Goal: Task Accomplishment & Management: Complete application form

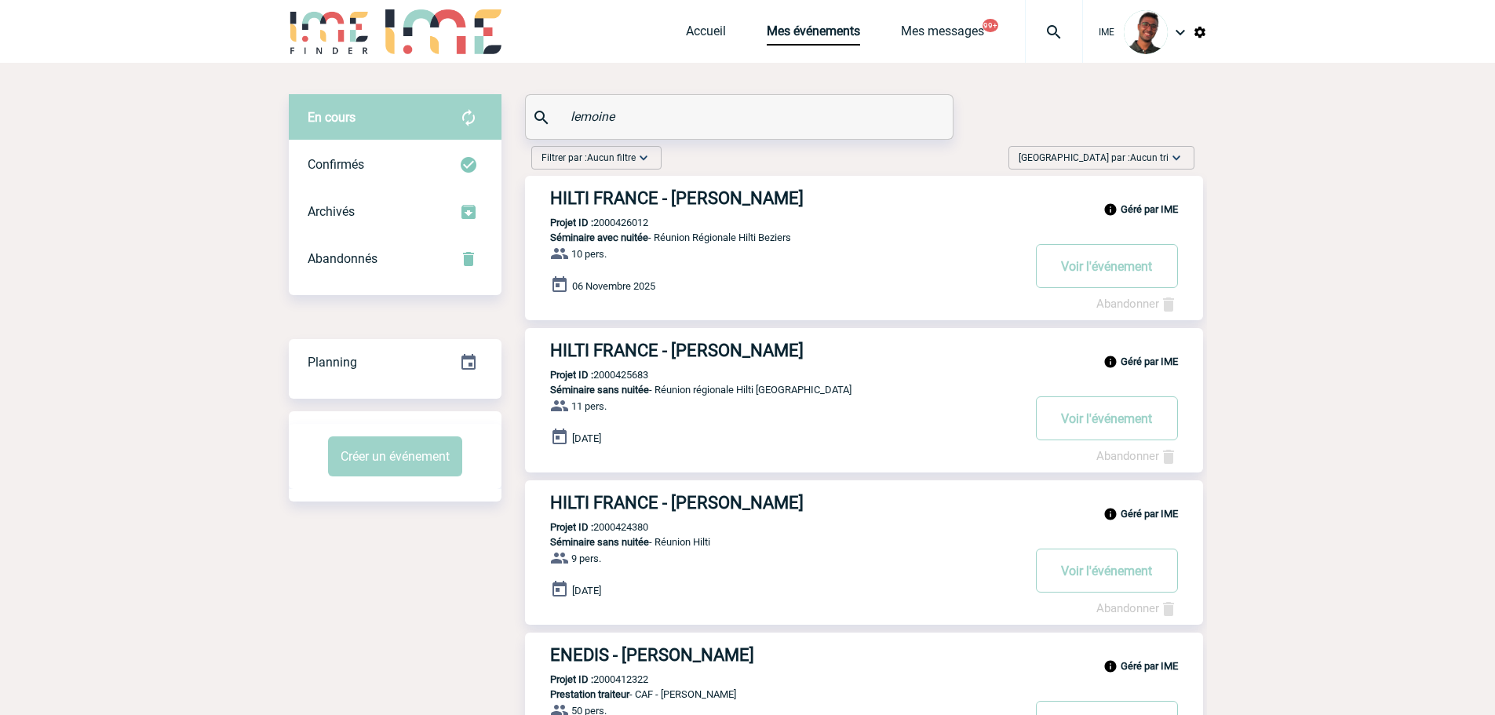
drag, startPoint x: 673, startPoint y: 127, endPoint x: 439, endPoint y: 100, distance: 235.4
click at [439, 100] on div "En cours En cours Confirmés Archivés Abandonnés En cours Confirmés Archivés Aba…" at bounding box center [748, 453] width 918 height 718
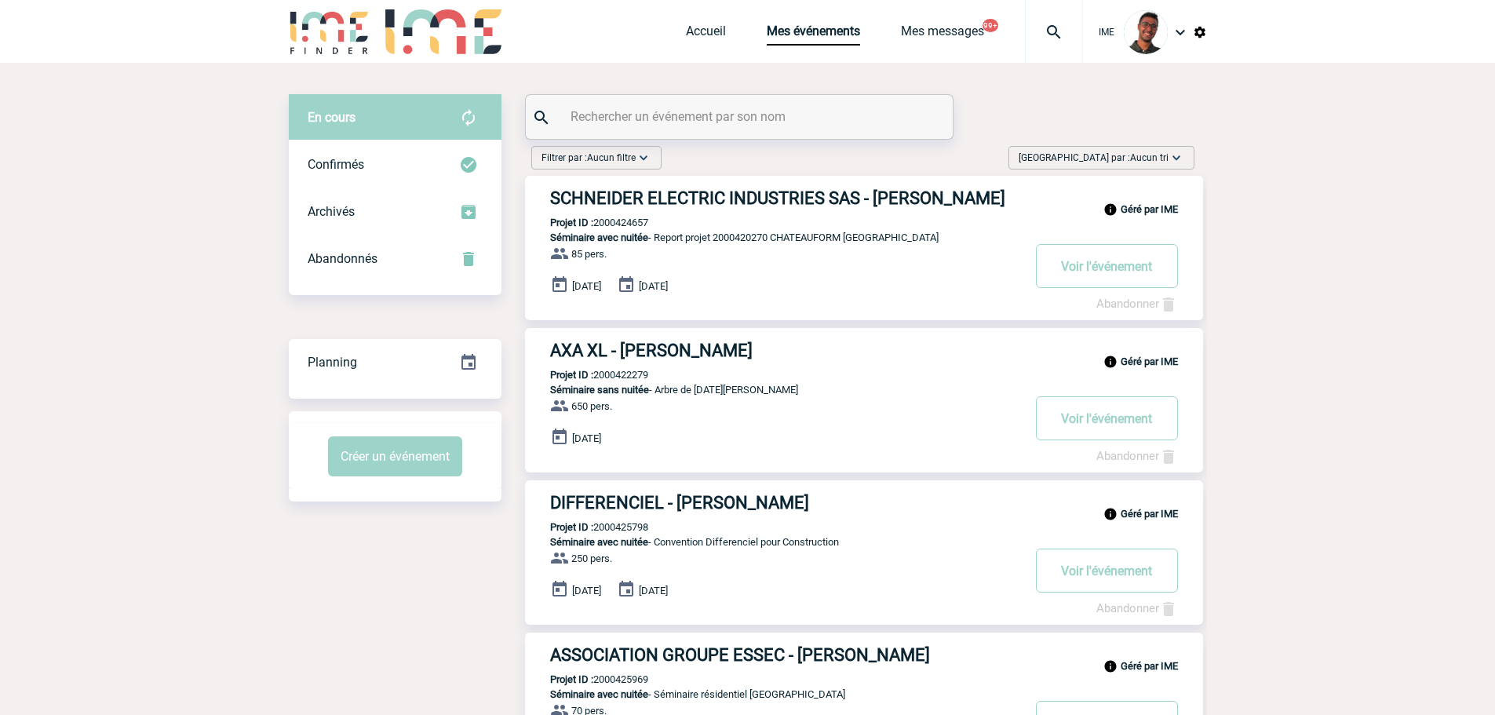
click at [647, 110] on input "text" at bounding box center [741, 116] width 349 height 23
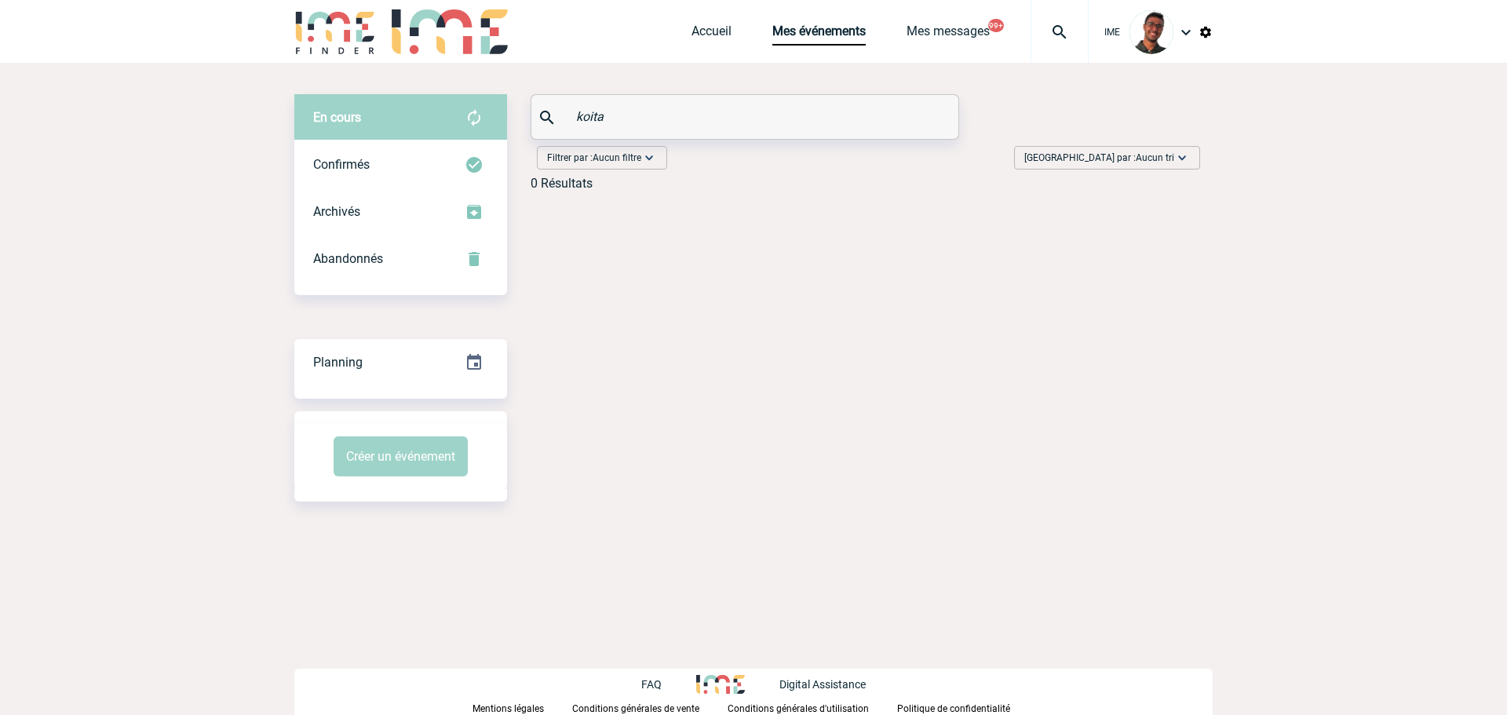
type input "koita"
click at [436, 282] on div "En cours En cours Confirmés Archivés Abandonnés En cours Confirmés Archivés Aba…" at bounding box center [400, 194] width 213 height 201
drag, startPoint x: 436, startPoint y: 274, endPoint x: 432, endPoint y: 217, distance: 56.7
click at [437, 273] on div "Abandonnés" at bounding box center [400, 258] width 213 height 47
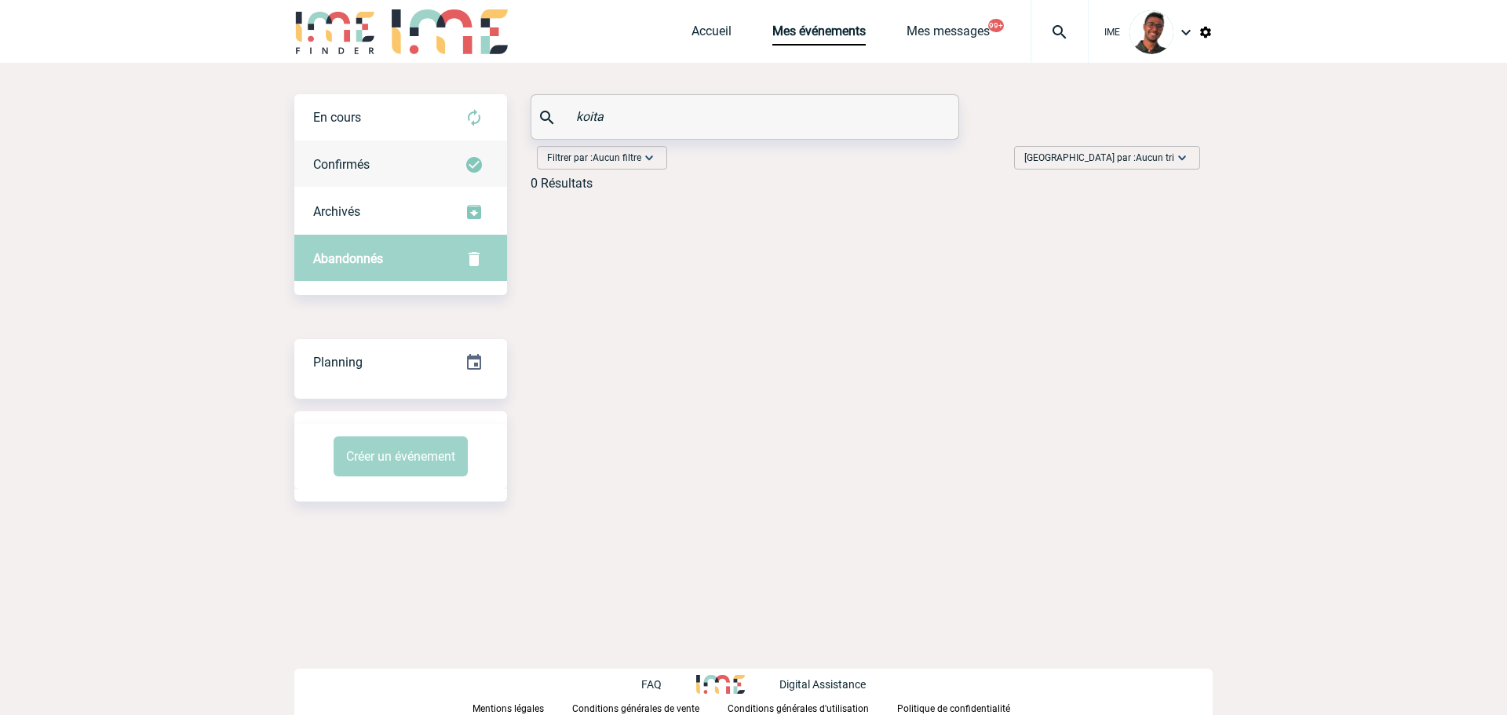
click at [435, 161] on div "Confirmés" at bounding box center [400, 164] width 213 height 47
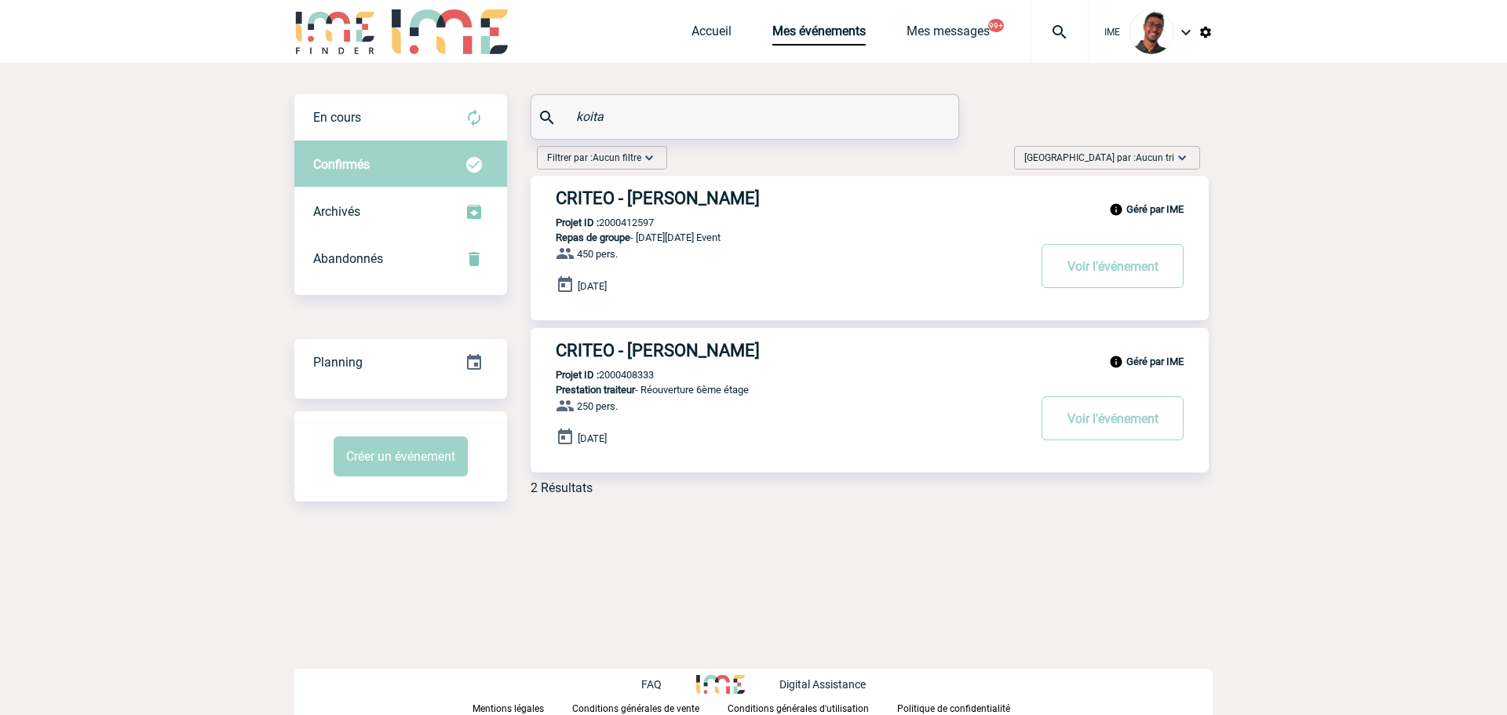
click at [669, 197] on h3 "CRITEO - Amy KOITA" at bounding box center [791, 198] width 471 height 20
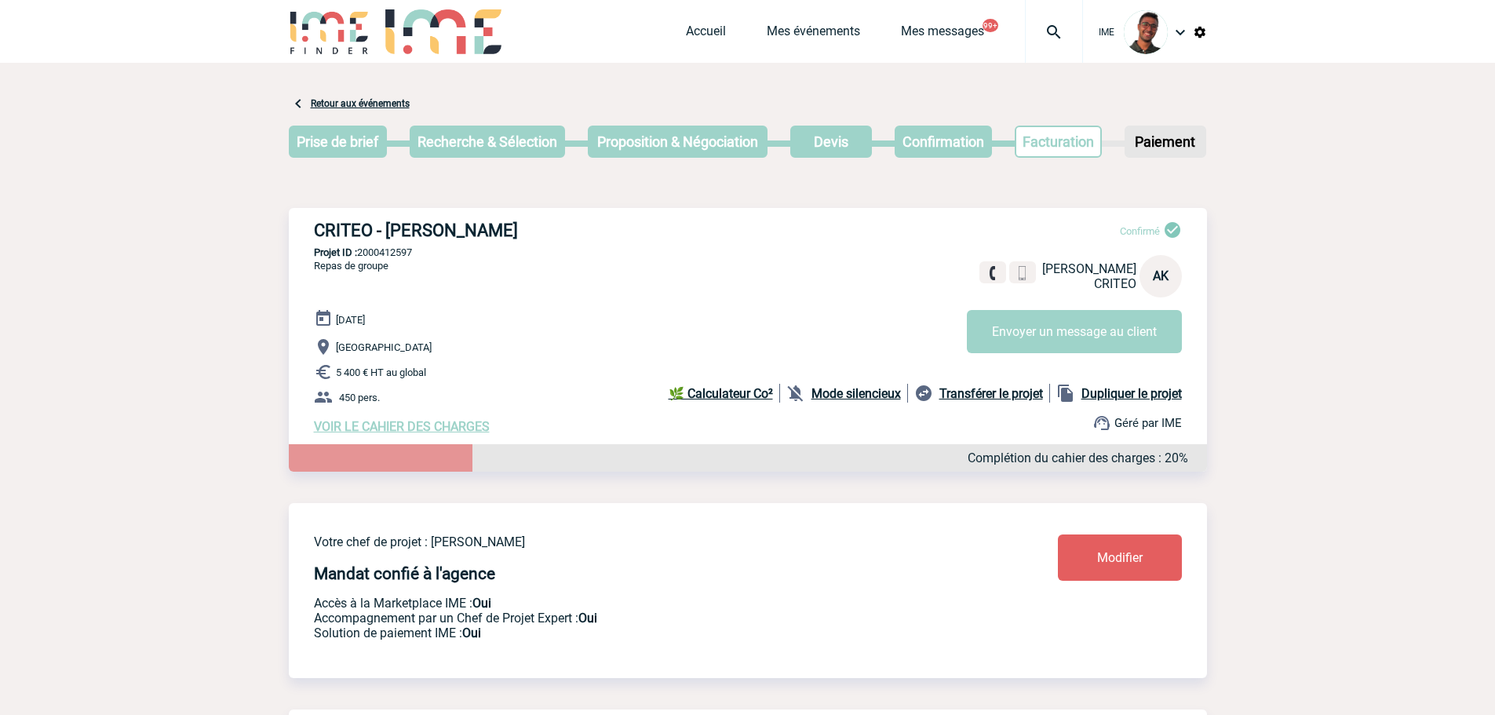
click at [402, 257] on p "Projet ID : 2000412597" at bounding box center [748, 252] width 918 height 12
copy p "2000412597"
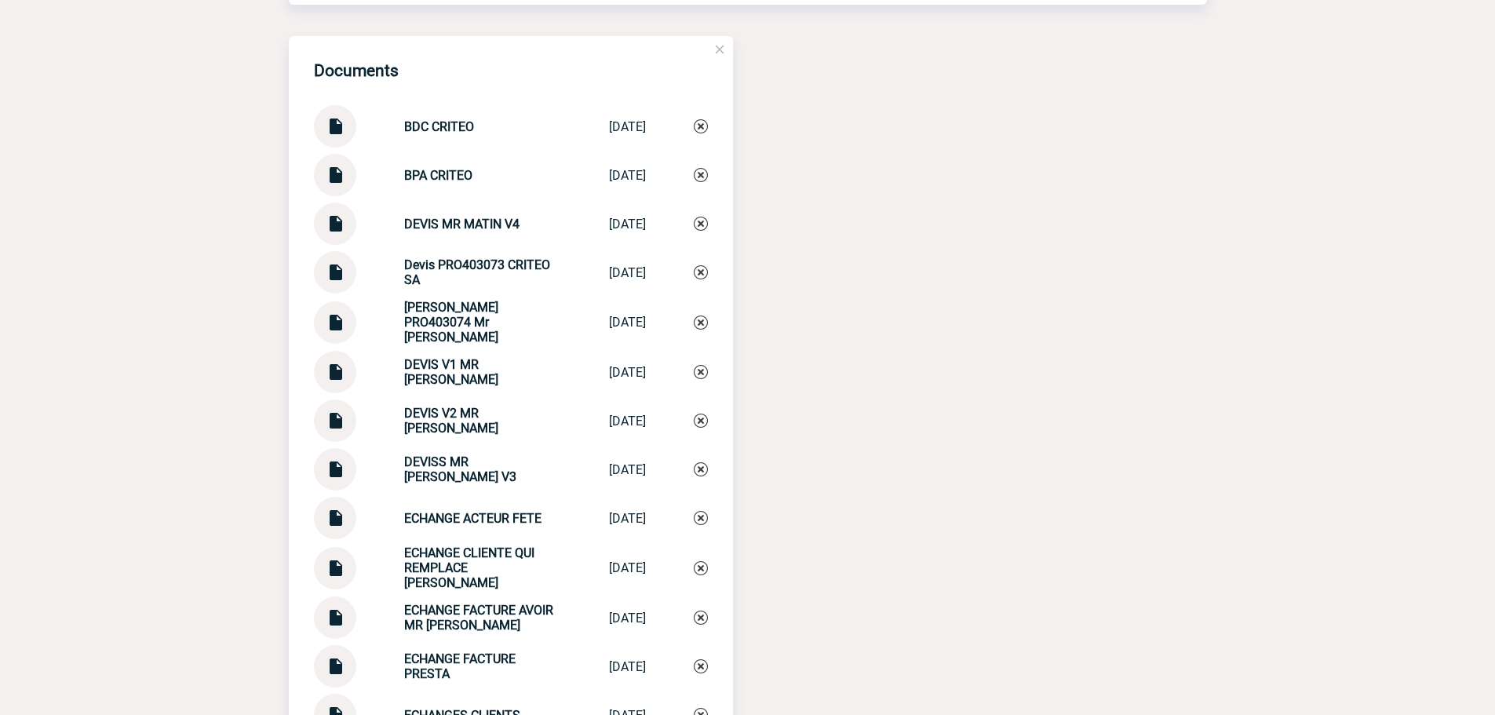
scroll to position [3189, 0]
click at [329, 282] on img at bounding box center [335, 267] width 20 height 31
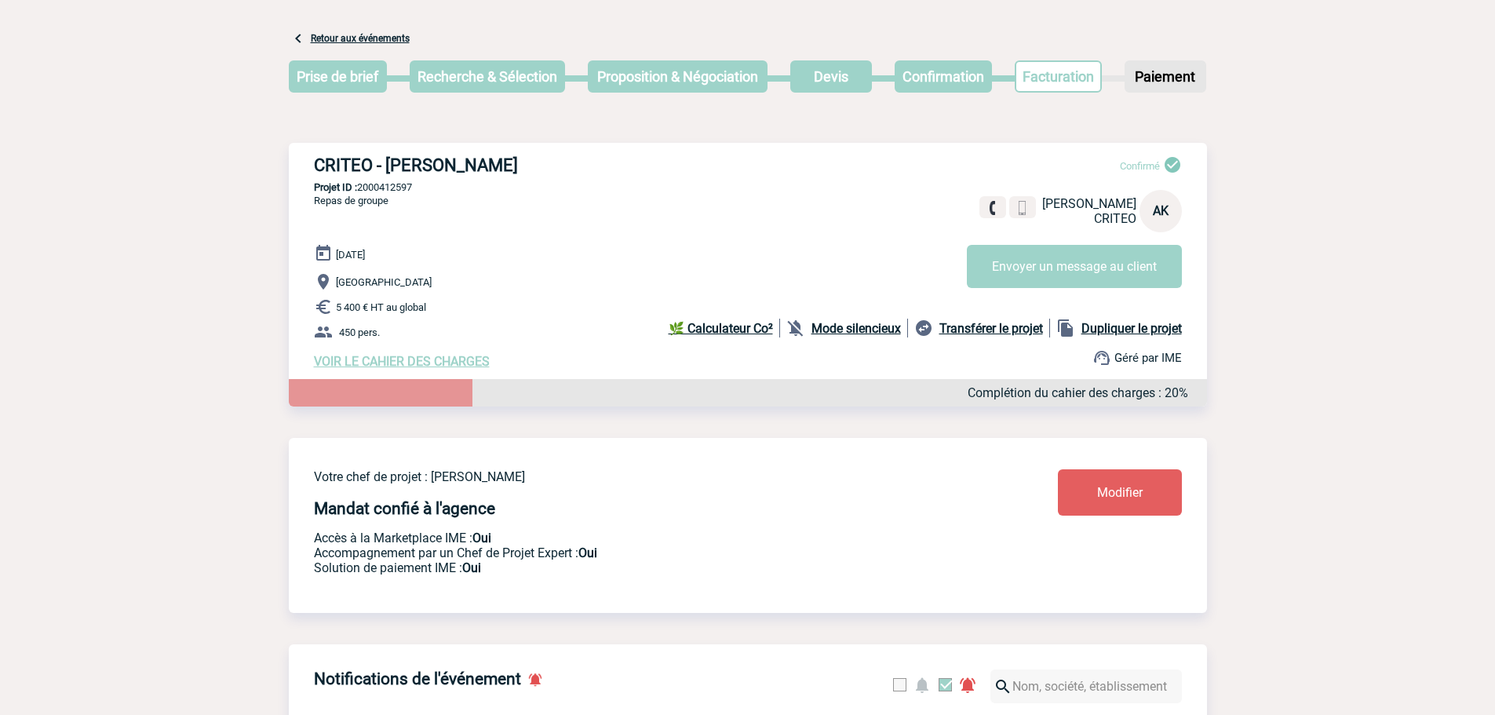
scroll to position [0, 0]
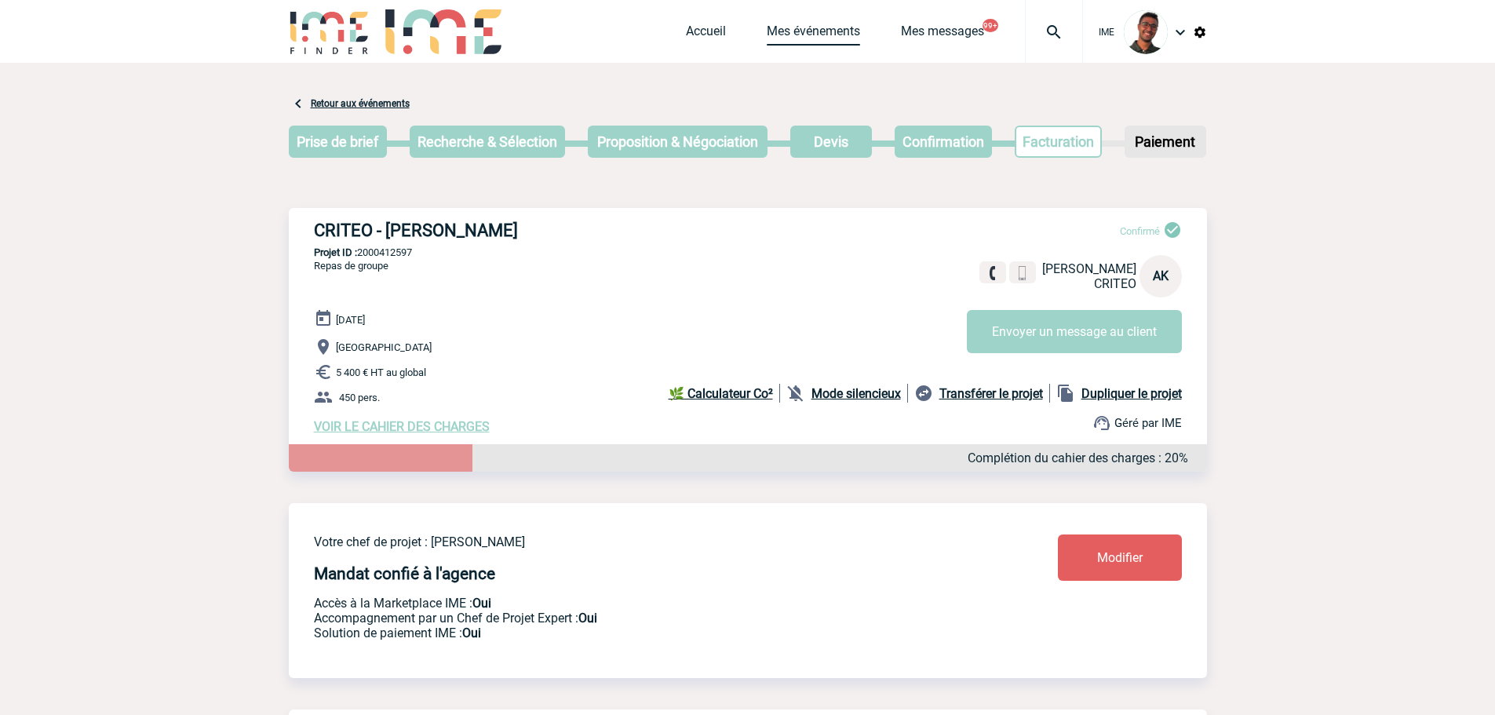
click at [804, 45] on link "Mes événements" at bounding box center [813, 35] width 93 height 22
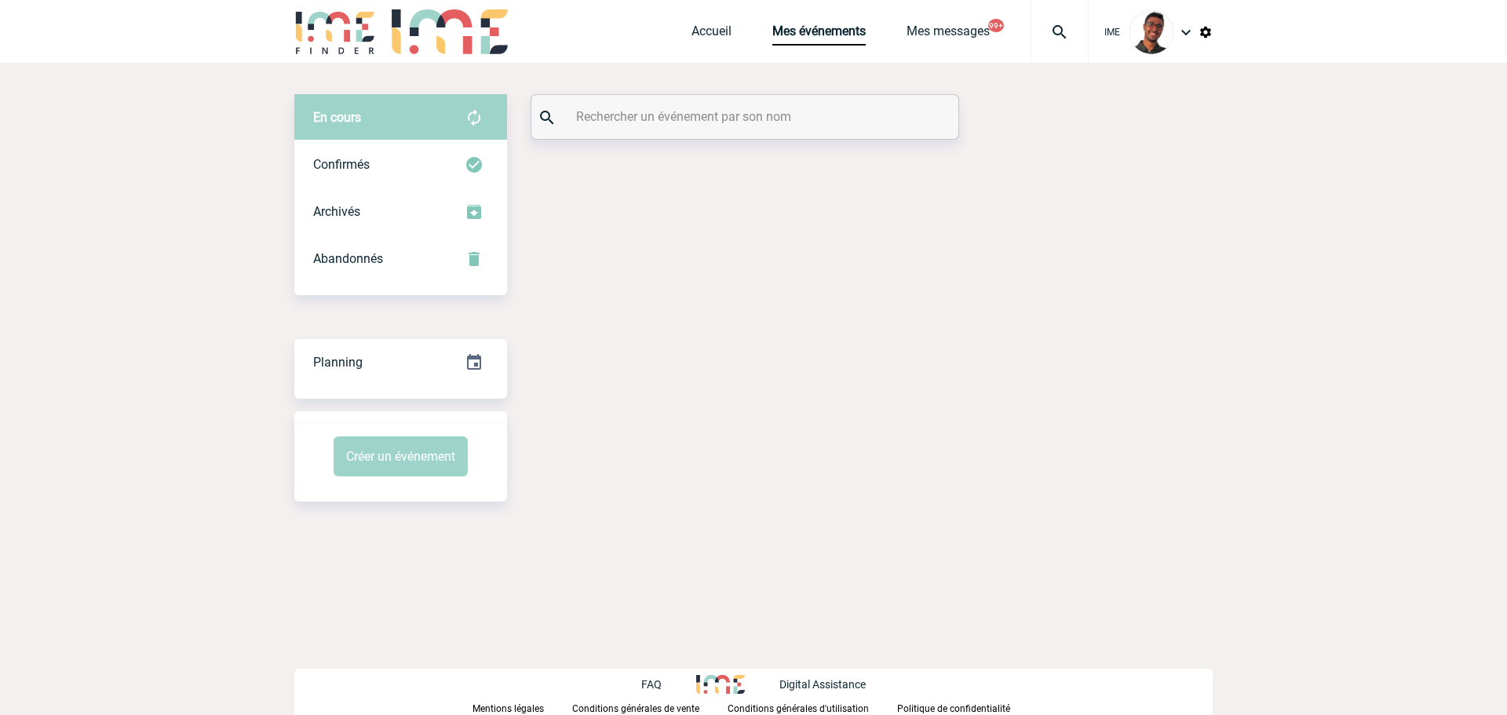
click at [683, 121] on input "text" at bounding box center [746, 116] width 349 height 23
type input "koita"
click at [449, 153] on div "Confirmés" at bounding box center [400, 164] width 213 height 47
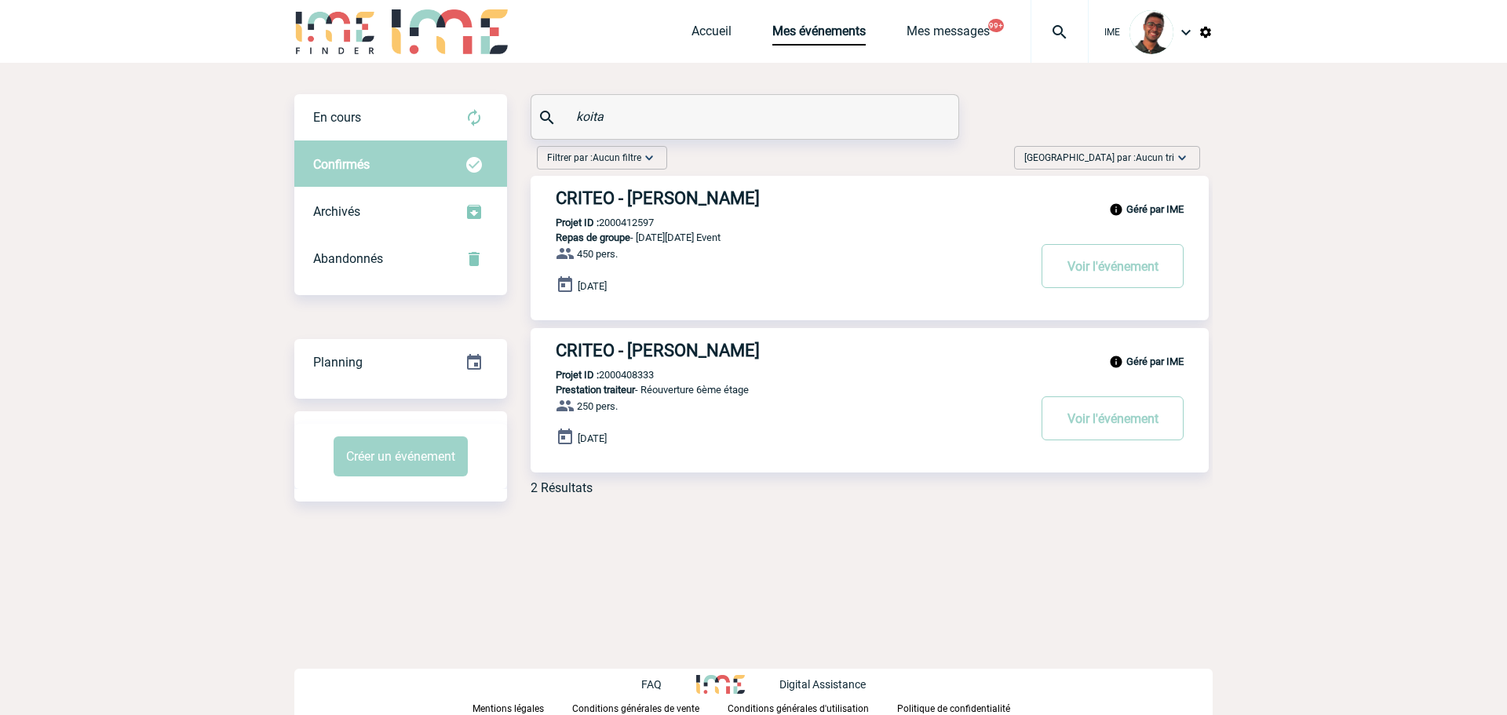
click at [632, 378] on p "Projet ID : 2000408333" at bounding box center [591, 375] width 123 height 12
copy p "2000408333"
click at [333, 37] on img at bounding box center [335, 31] width 82 height 45
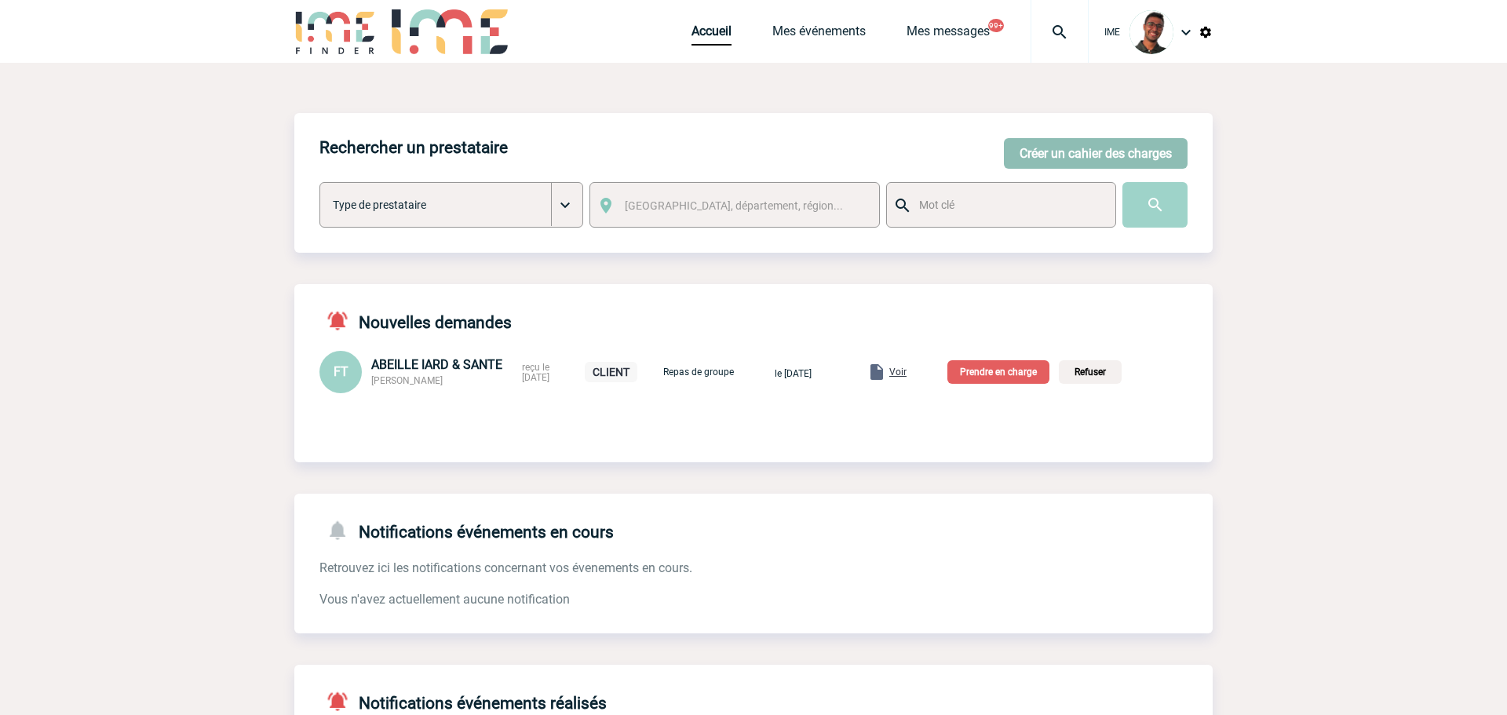
click at [1095, 140] on button "Créer un cahier des charges" at bounding box center [1096, 153] width 184 height 31
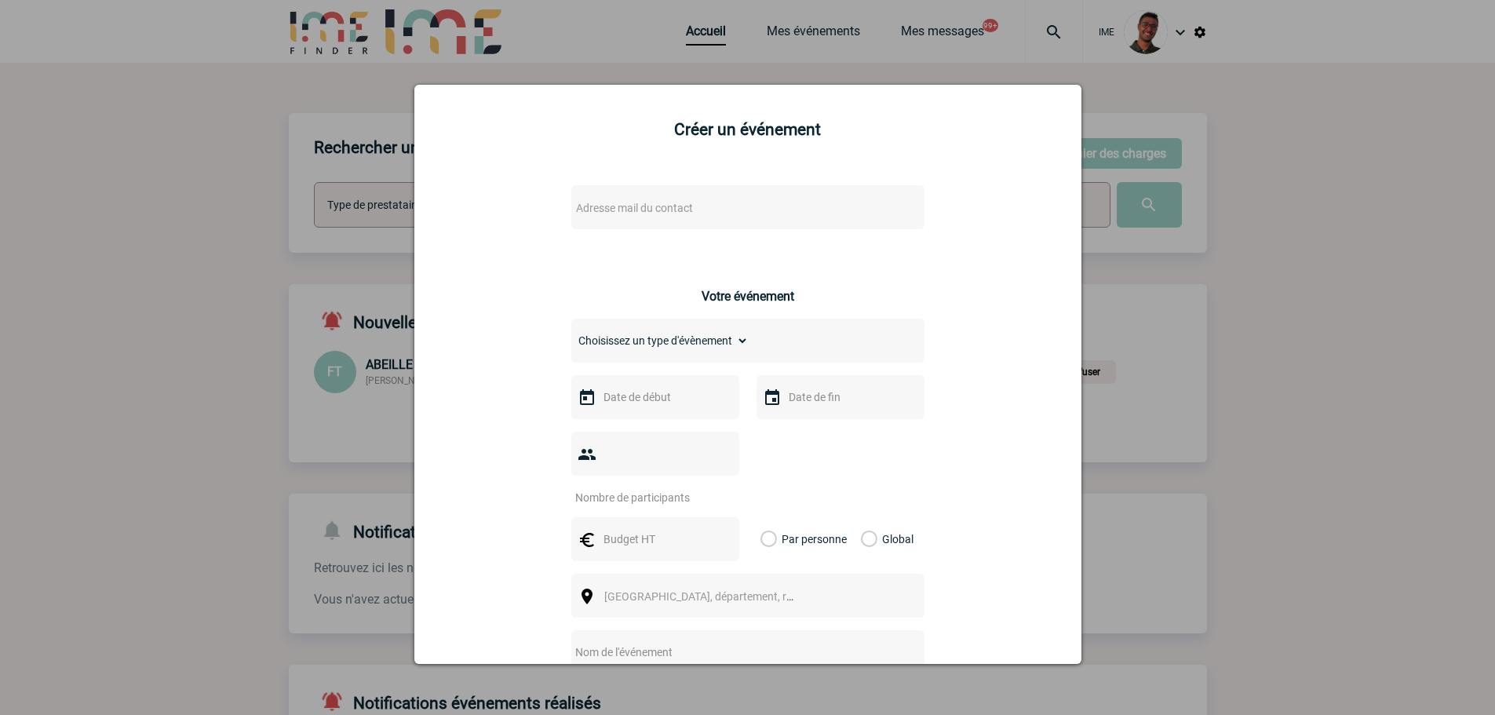
click at [716, 211] on span "Adresse mail du contact" at bounding box center [707, 208] width 275 height 22
drag, startPoint x: 650, startPoint y: 220, endPoint x: 432, endPoint y: 211, distance: 218.3
click at [432, 211] on body "IME Accueil Mes événements" at bounding box center [747, 515] width 1495 height 1031
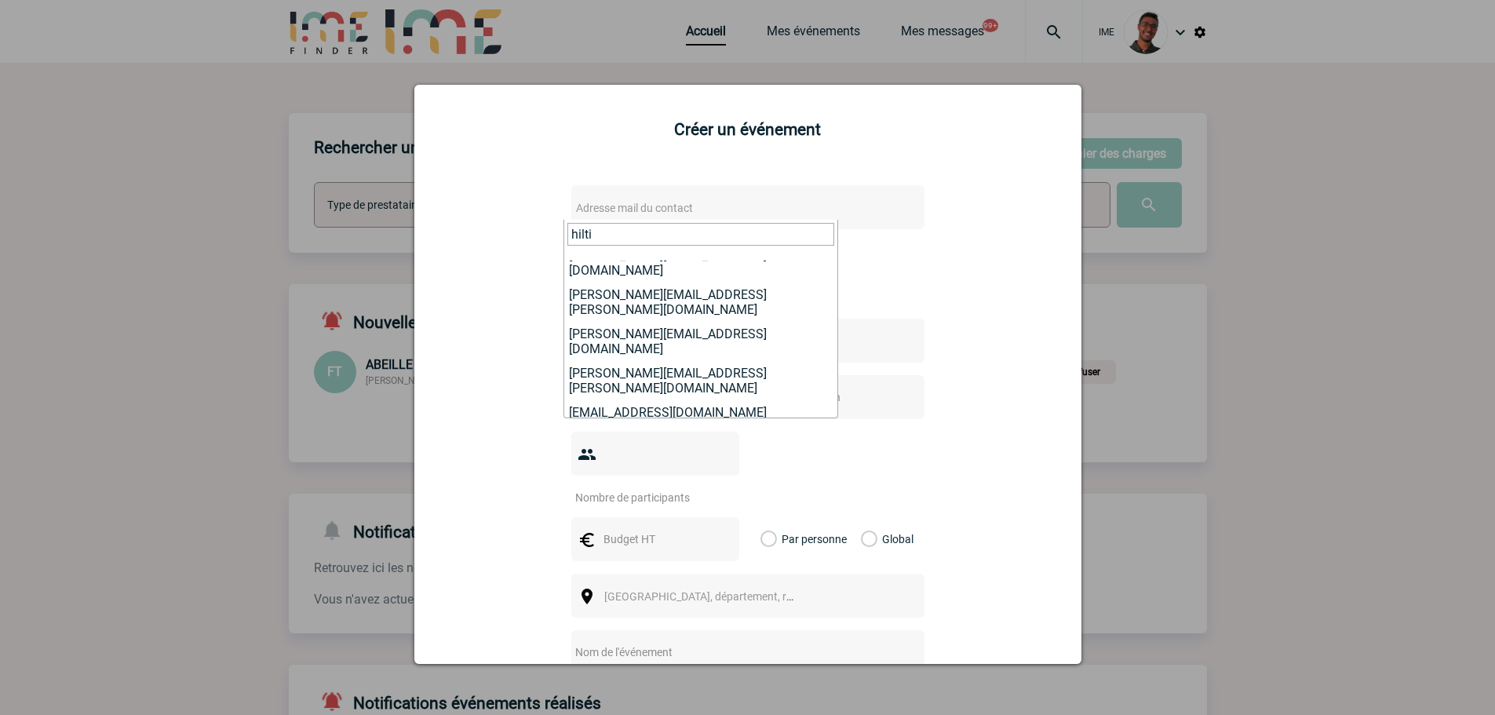
scroll to position [157, 0]
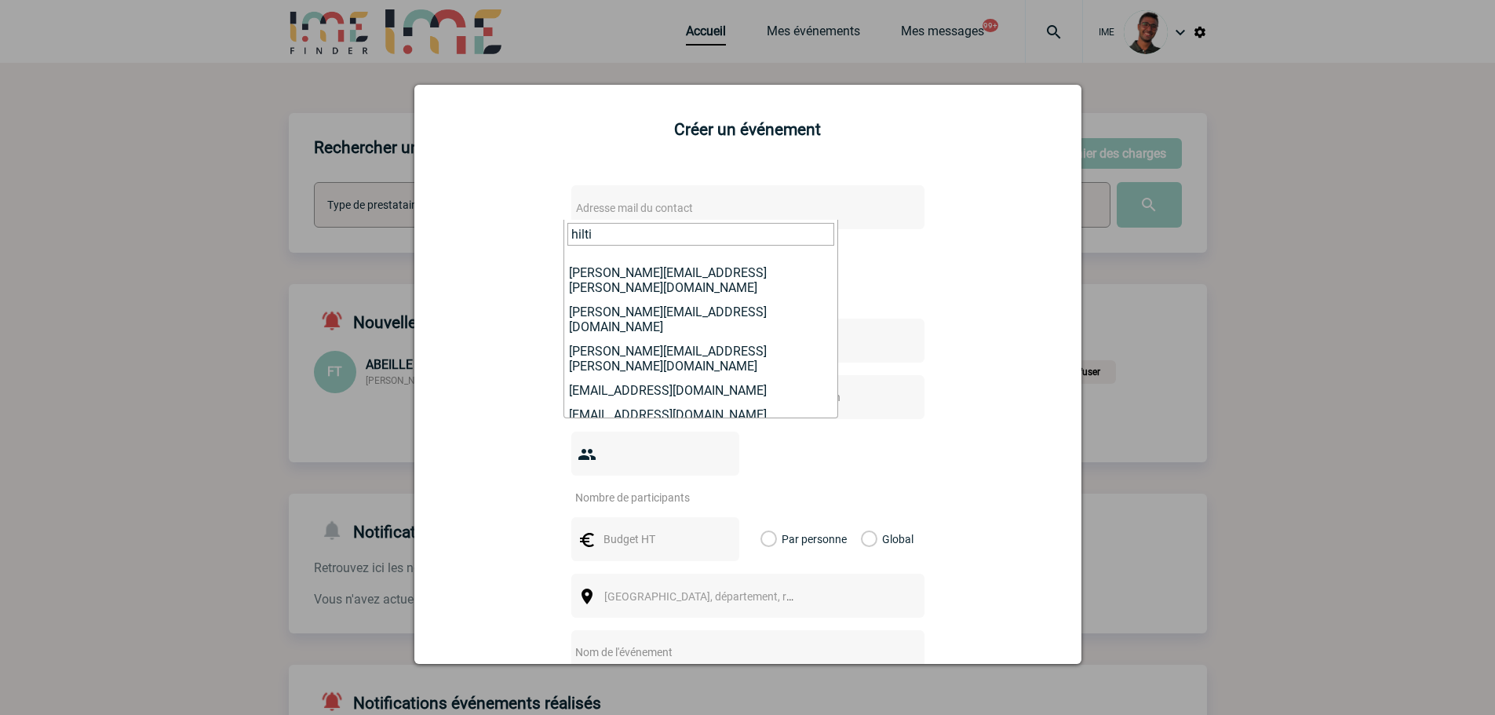
type input "hilti"
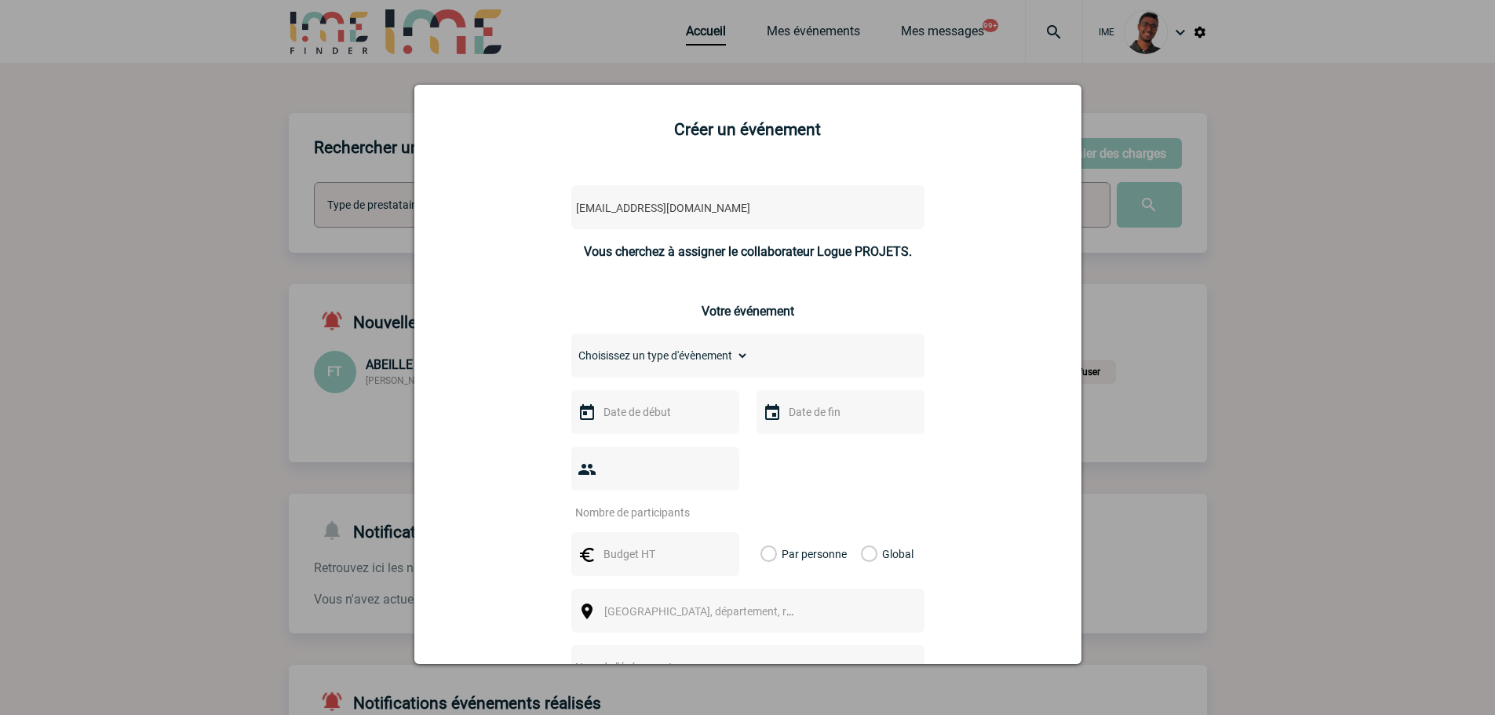
select select "132283"
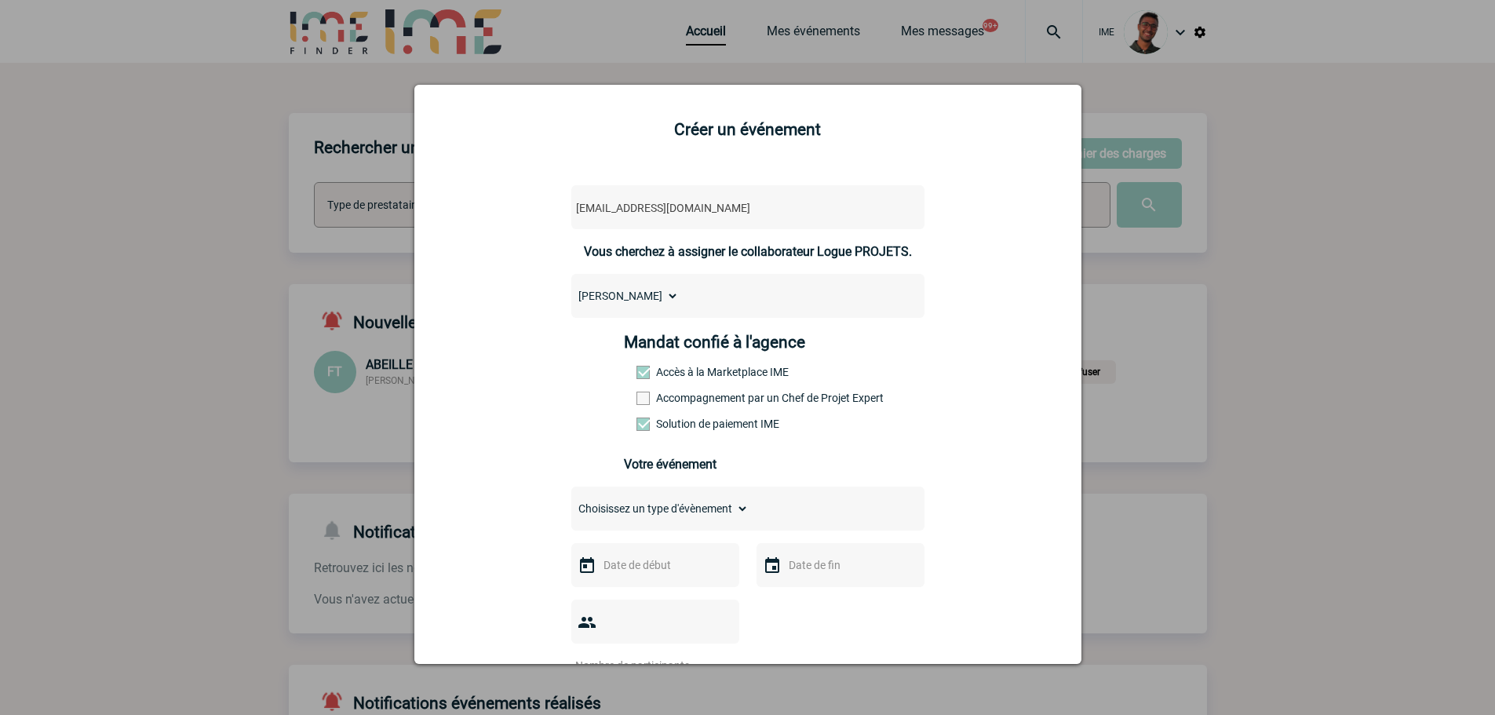
click at [674, 407] on div "Mandat confié à l'agence Accès à la Marketplace IME Accompagnement par un Chef …" at bounding box center [747, 387] width 247 height 109
click at [677, 399] on label "Accompagnement par un Chef de Projet Expert" at bounding box center [670, 398] width 69 height 13
click at [0, 0] on input "Accompagnement par un Chef de Projet Expert" at bounding box center [0, 0] width 0 height 0
click at [643, 502] on select "Choisissez un type d'évènement Séminaire avec nuitée Séminaire sans nuitée Repa…" at bounding box center [659, 508] width 177 height 22
select select "1"
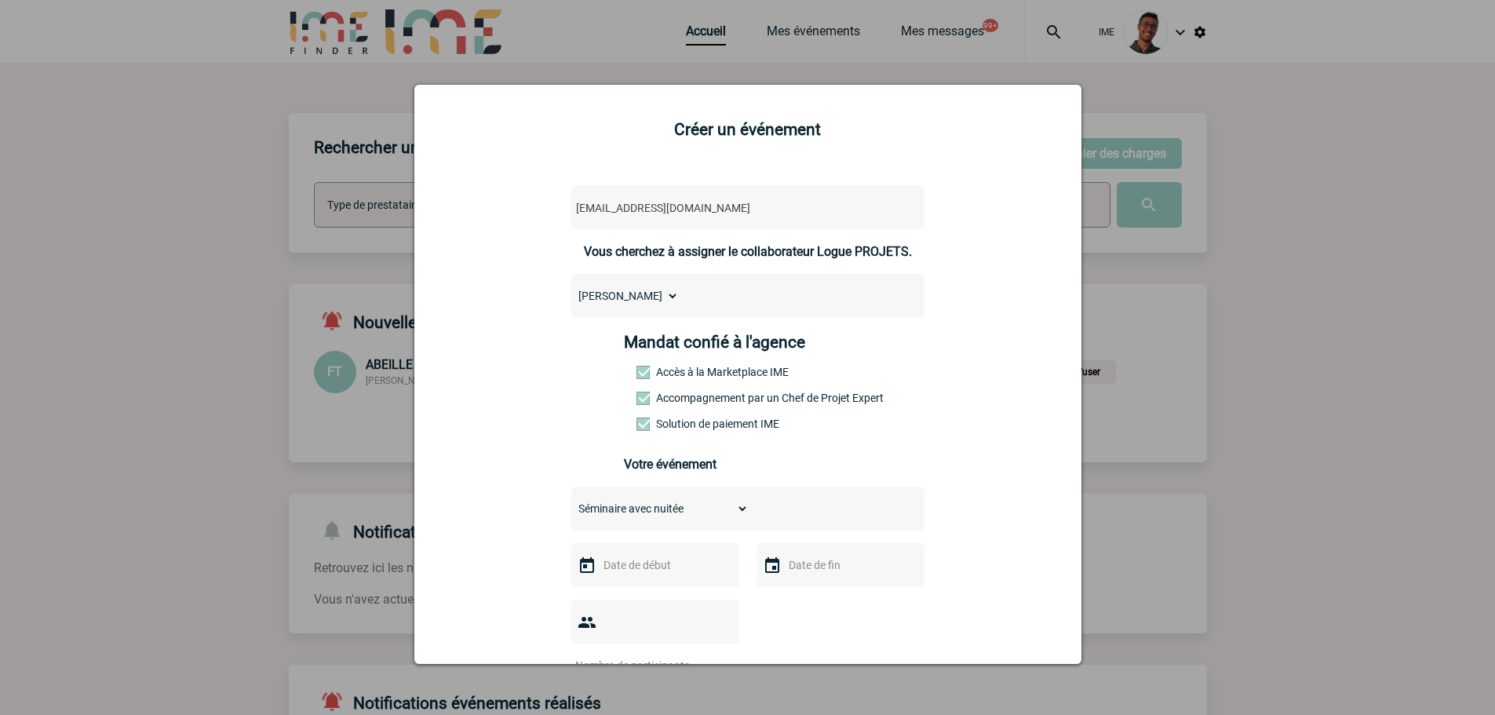
click at [571, 501] on select "Choisissez un type d'évènement Séminaire avec nuitée Séminaire sans nuitée Repa…" at bounding box center [659, 508] width 177 height 22
click at [694, 507] on select "Choisissez un type d'évènement Séminaire avec nuitée Séminaire sans nuitée Repa…" at bounding box center [659, 508] width 177 height 22
click at [866, 539] on div "Choisissez un type d'évènement Séminaire avec nuitée Séminaire sans nuitée Repa…" at bounding box center [747, 714] width 353 height 456
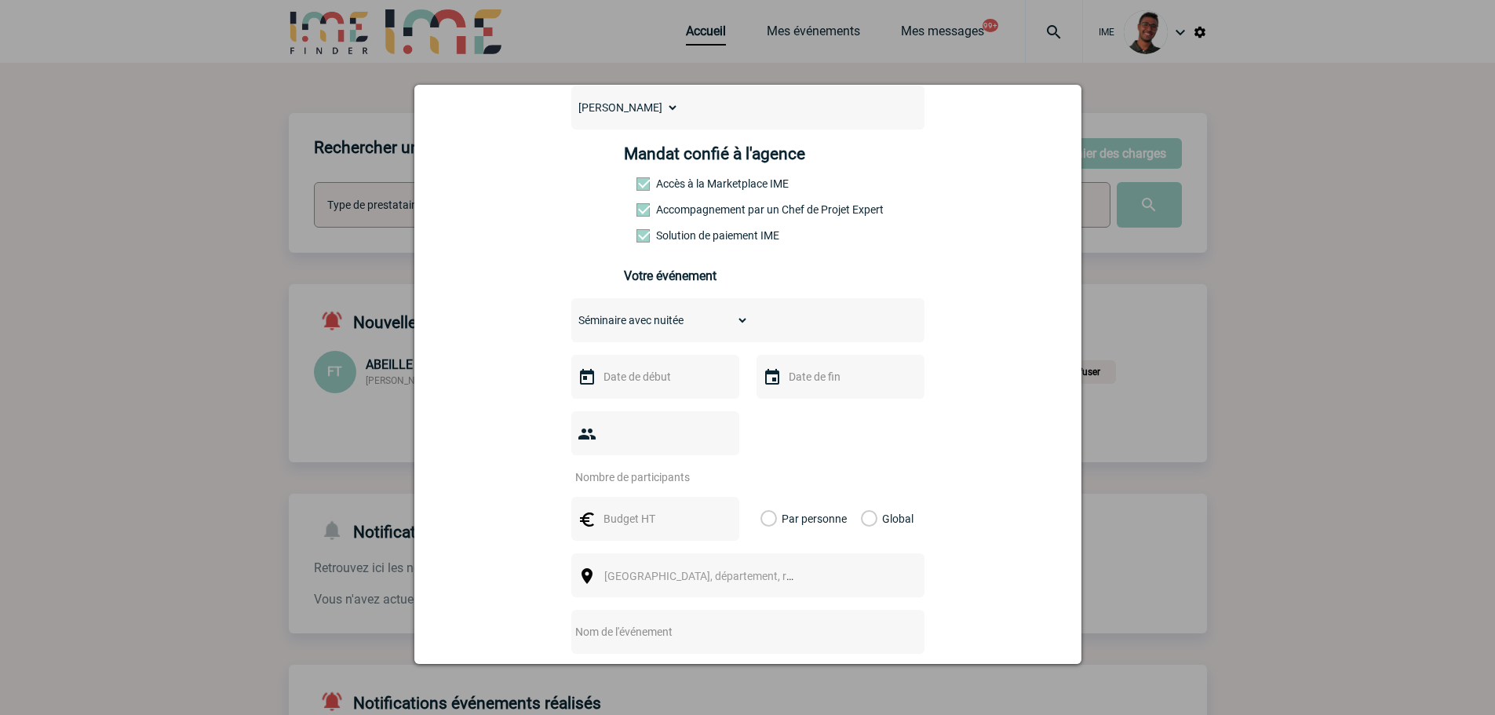
scroll to position [314, 0]
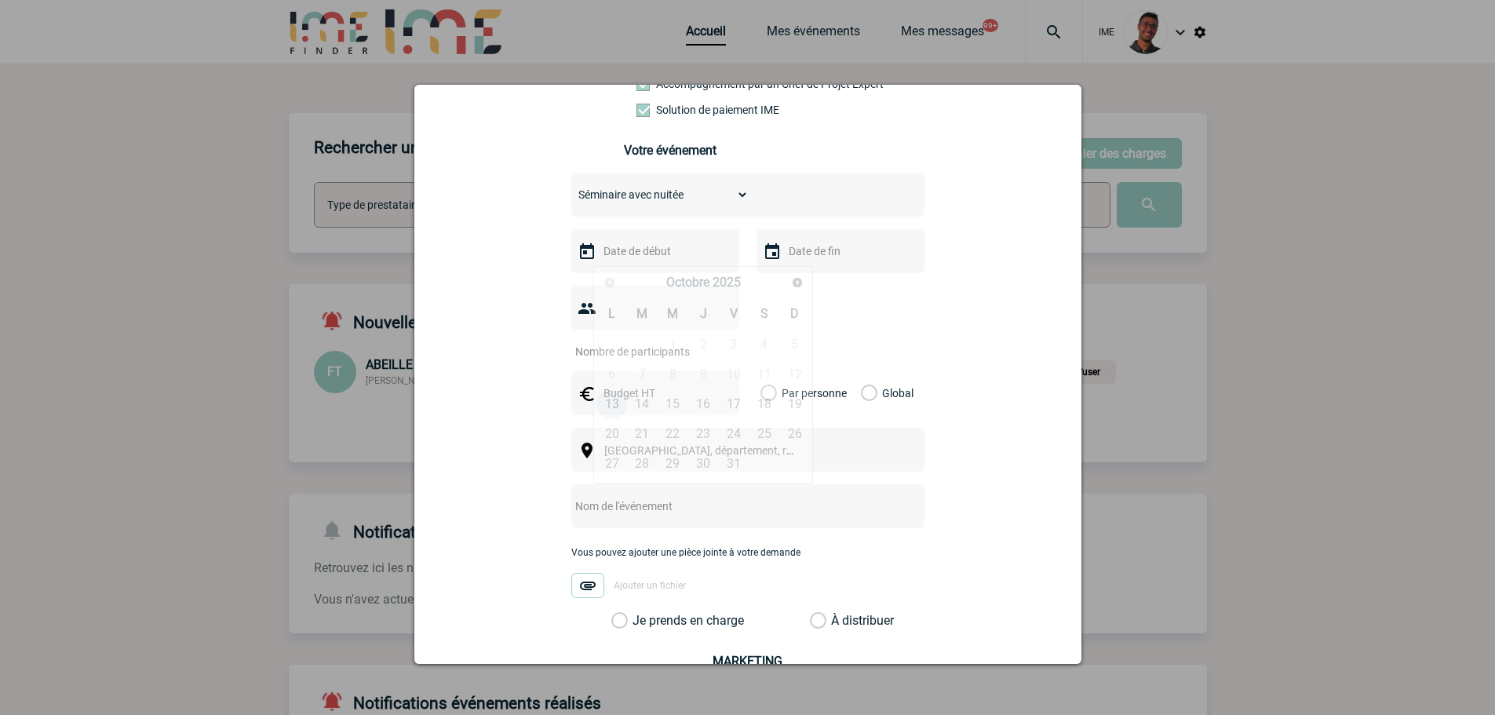
click at [656, 250] on input "text" at bounding box center [653, 251] width 108 height 20
click at [796, 286] on span "Suivant" at bounding box center [797, 282] width 13 height 13
click at [688, 366] on td "6" at bounding box center [703, 374] width 31 height 30
click at [673, 231] on div "Choisissez un type d'évènement Séminaire avec nuitée Séminaire sans nuitée Repa…" at bounding box center [747, 401] width 353 height 456
click at [670, 246] on input "06-11-2025" at bounding box center [653, 251] width 108 height 20
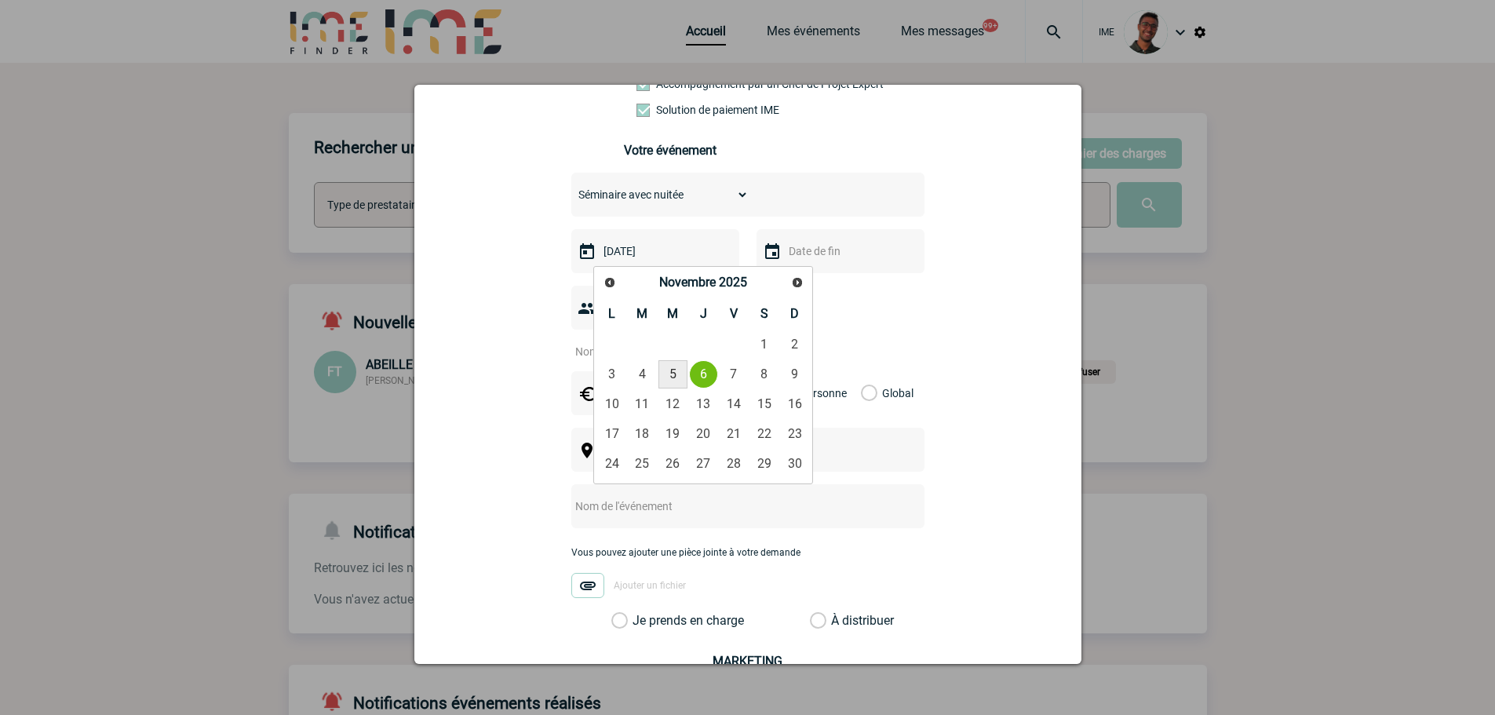
click at [682, 369] on link "5" at bounding box center [672, 374] width 29 height 28
type input "05-11-2025"
click at [809, 272] on div at bounding box center [840, 251] width 168 height 44
drag, startPoint x: 816, startPoint y: 262, endPoint x: 825, endPoint y: 308, distance: 47.2
click at [816, 261] on input "text" at bounding box center [839, 251] width 108 height 20
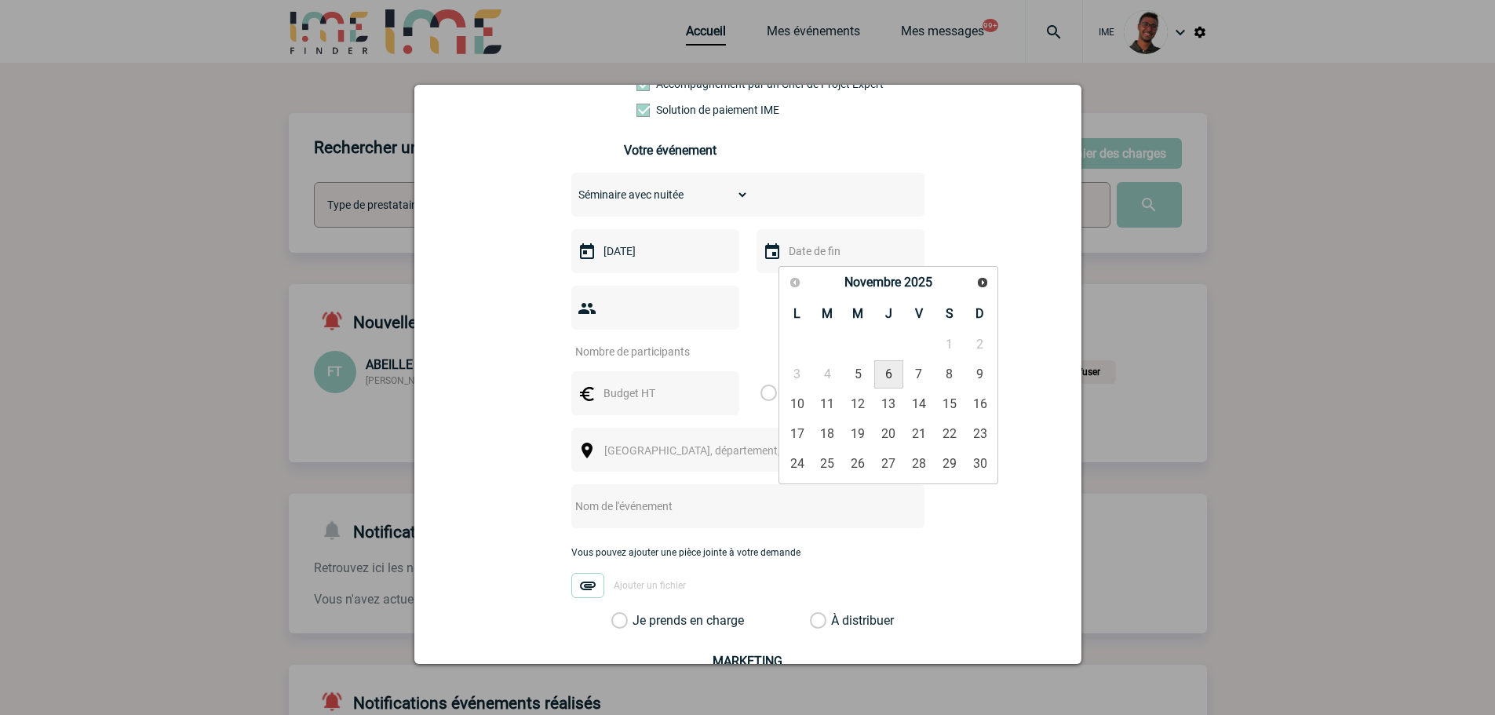
click at [889, 370] on link "6" at bounding box center [888, 374] width 29 height 28
type input "06-11-2025"
click at [660, 341] on input "number" at bounding box center [645, 351] width 148 height 20
type input "13"
click at [802, 261] on input "06-11-2025" at bounding box center [839, 251] width 108 height 20
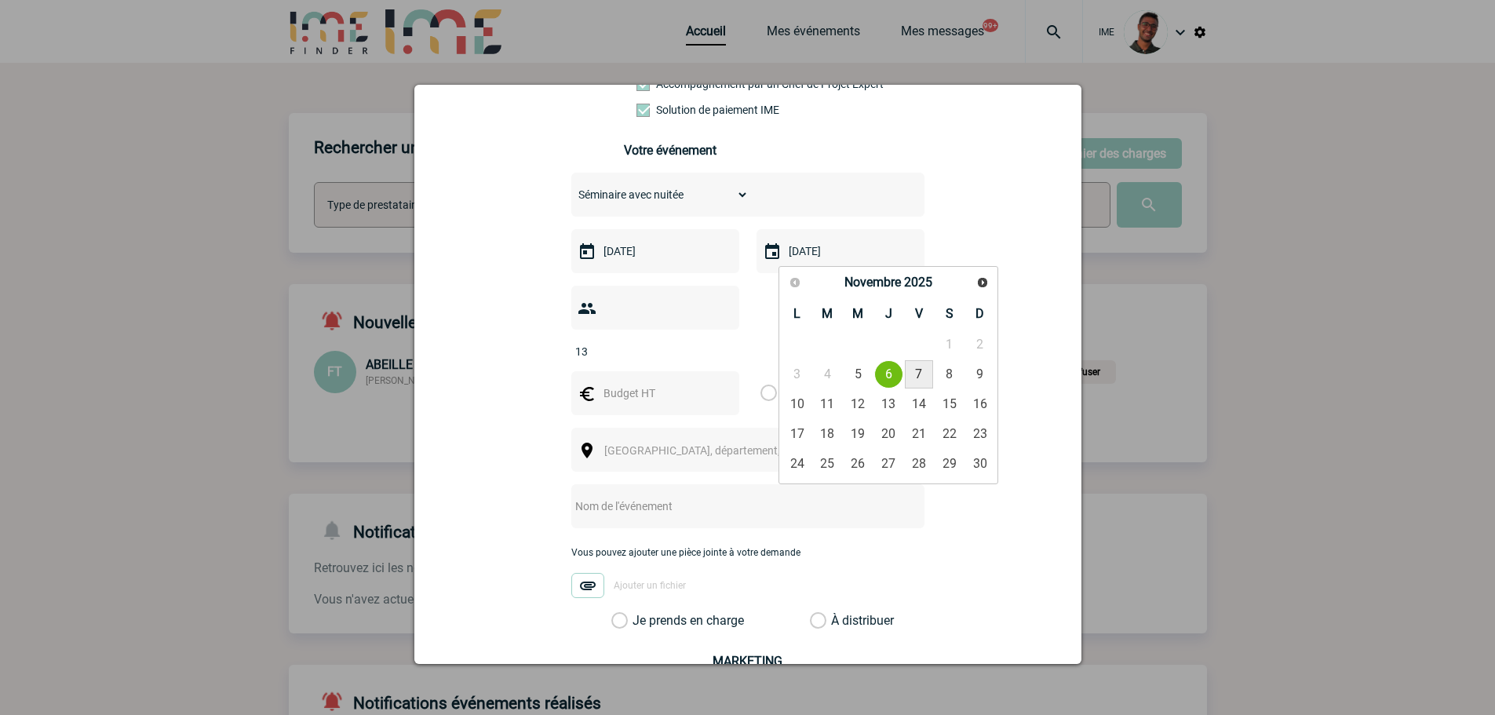
drag, startPoint x: 915, startPoint y: 377, endPoint x: 817, endPoint y: 356, distance: 100.3
click at [916, 377] on link "7" at bounding box center [919, 374] width 29 height 28
type input "07-11-2025"
click at [623, 383] on input "text" at bounding box center [653, 393] width 108 height 20
click at [658, 383] on input "text" at bounding box center [653, 393] width 108 height 20
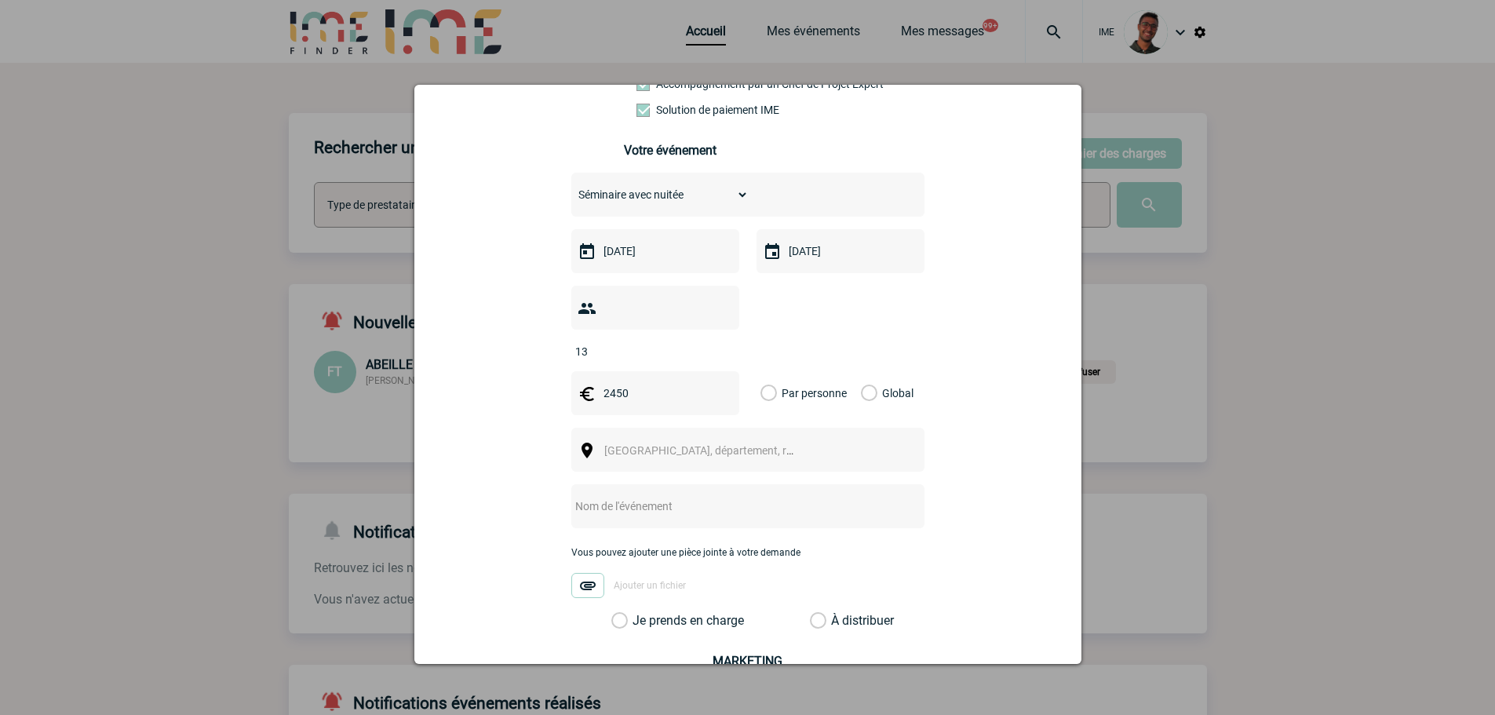
type input "2450"
click at [884, 375] on div "Global" at bounding box center [884, 393] width 53 height 44
drag, startPoint x: 866, startPoint y: 368, endPoint x: 800, endPoint y: 410, distance: 78.6
click at [865, 371] on label "Global" at bounding box center [866, 393] width 10 height 44
click at [0, 0] on input "Global" at bounding box center [0, 0] width 0 height 0
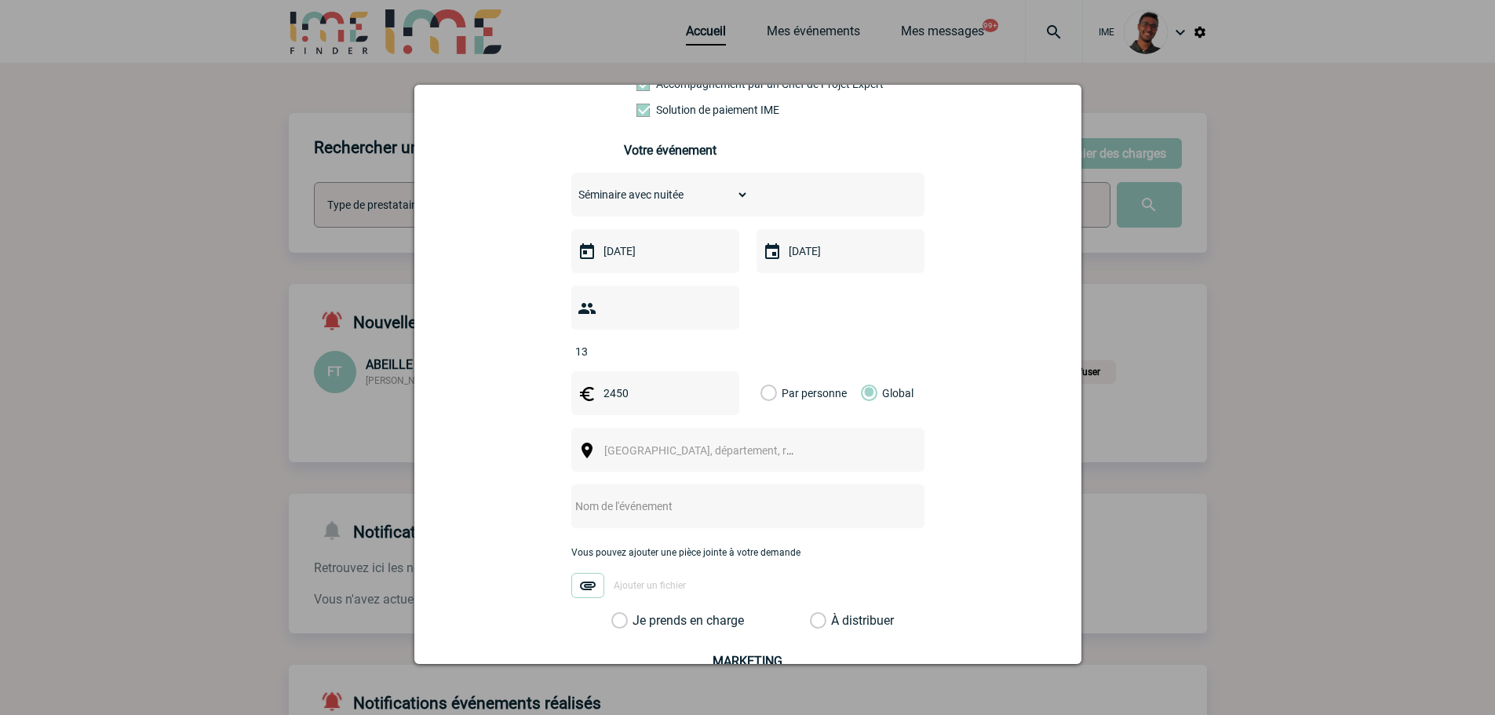
click at [777, 439] on span "Ville, département, région..." at bounding box center [706, 450] width 216 height 22
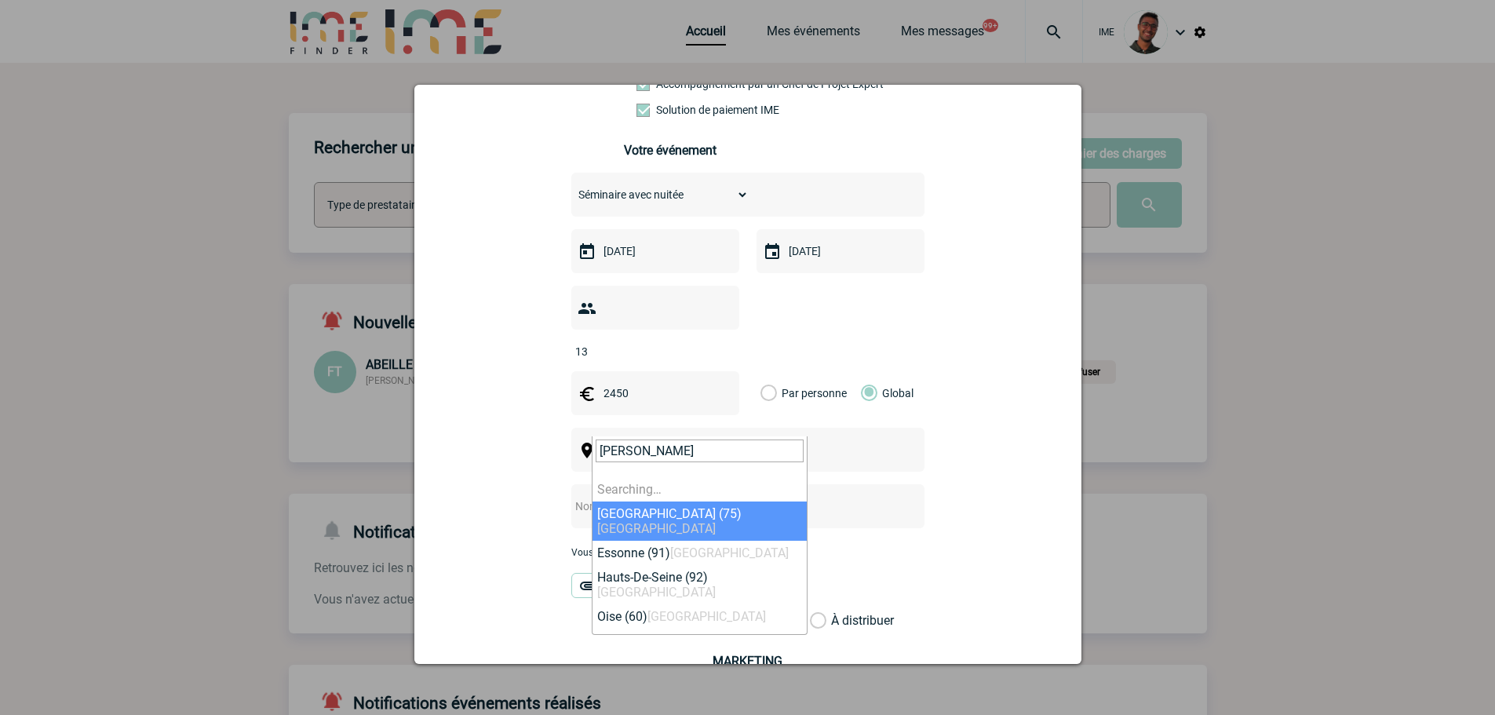
type input "rennes"
select select "2210"
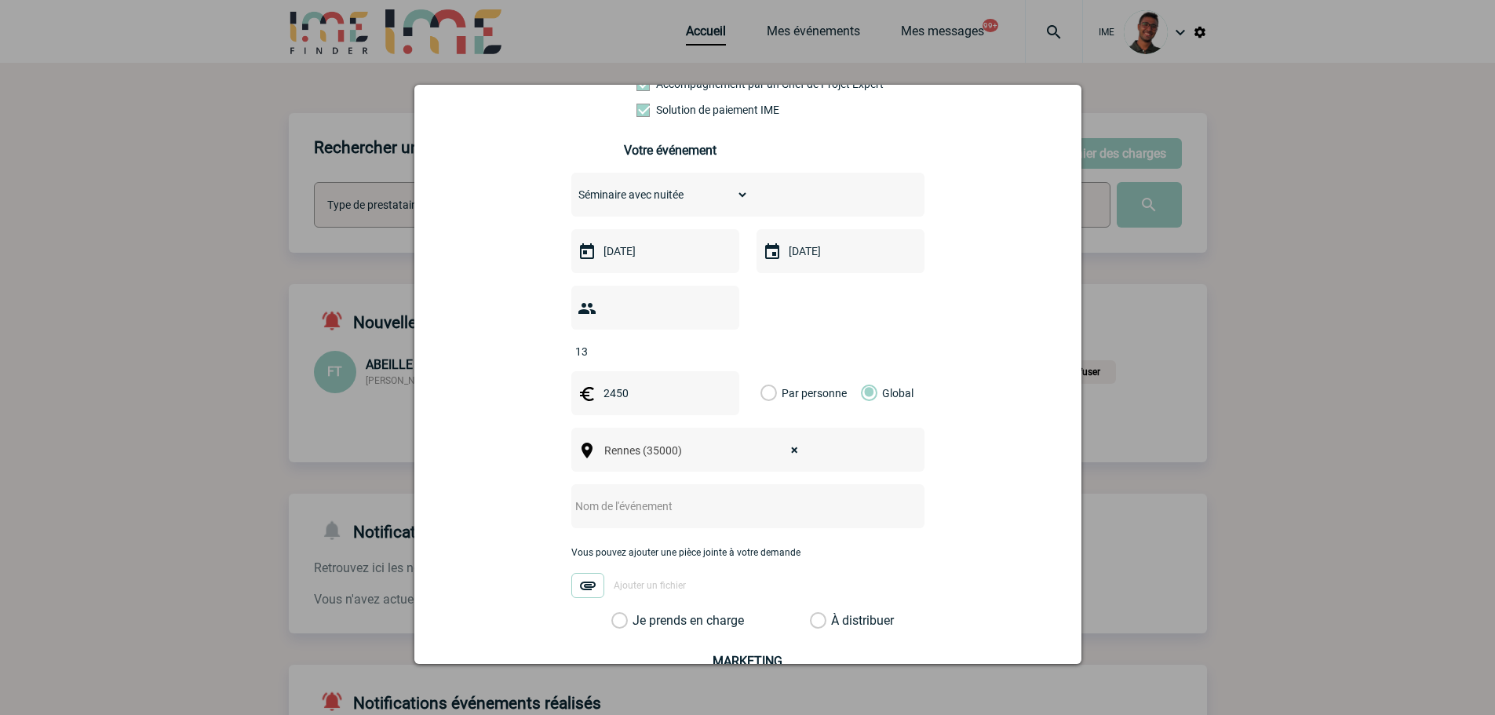
click at [644, 496] on input "text" at bounding box center [727, 506] width 312 height 20
click at [720, 496] on input "Réunion régionale Hilti Narbonne" at bounding box center [727, 506] width 312 height 20
type input "Réunion régionale Hilti Rennes"
click at [638, 613] on label "Je prends en charge" at bounding box center [624, 621] width 27 height 16
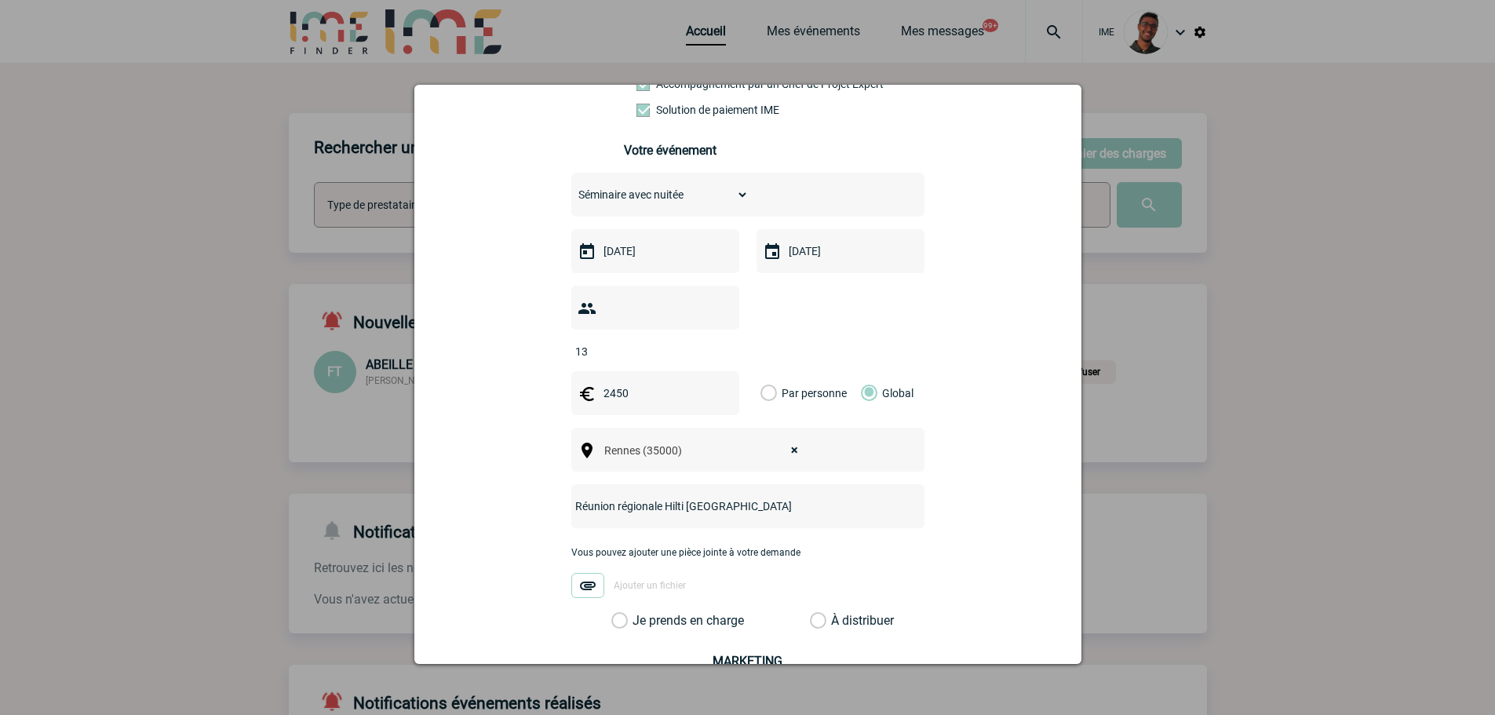
click at [0, 0] on input "Je prends en charge" at bounding box center [0, 0] width 0 height 0
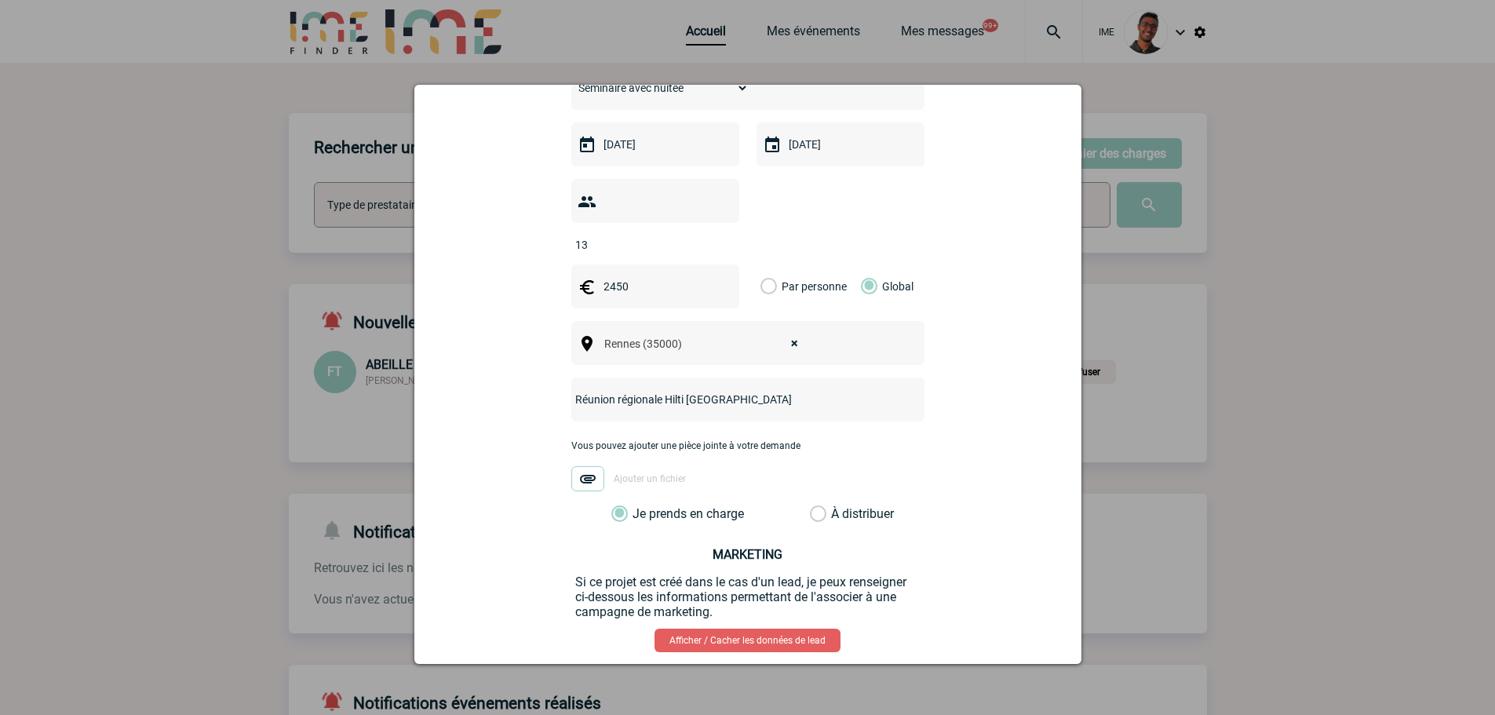
scroll to position [421, 0]
click at [802, 671] on button "Valider" at bounding box center [824, 693] width 118 height 44
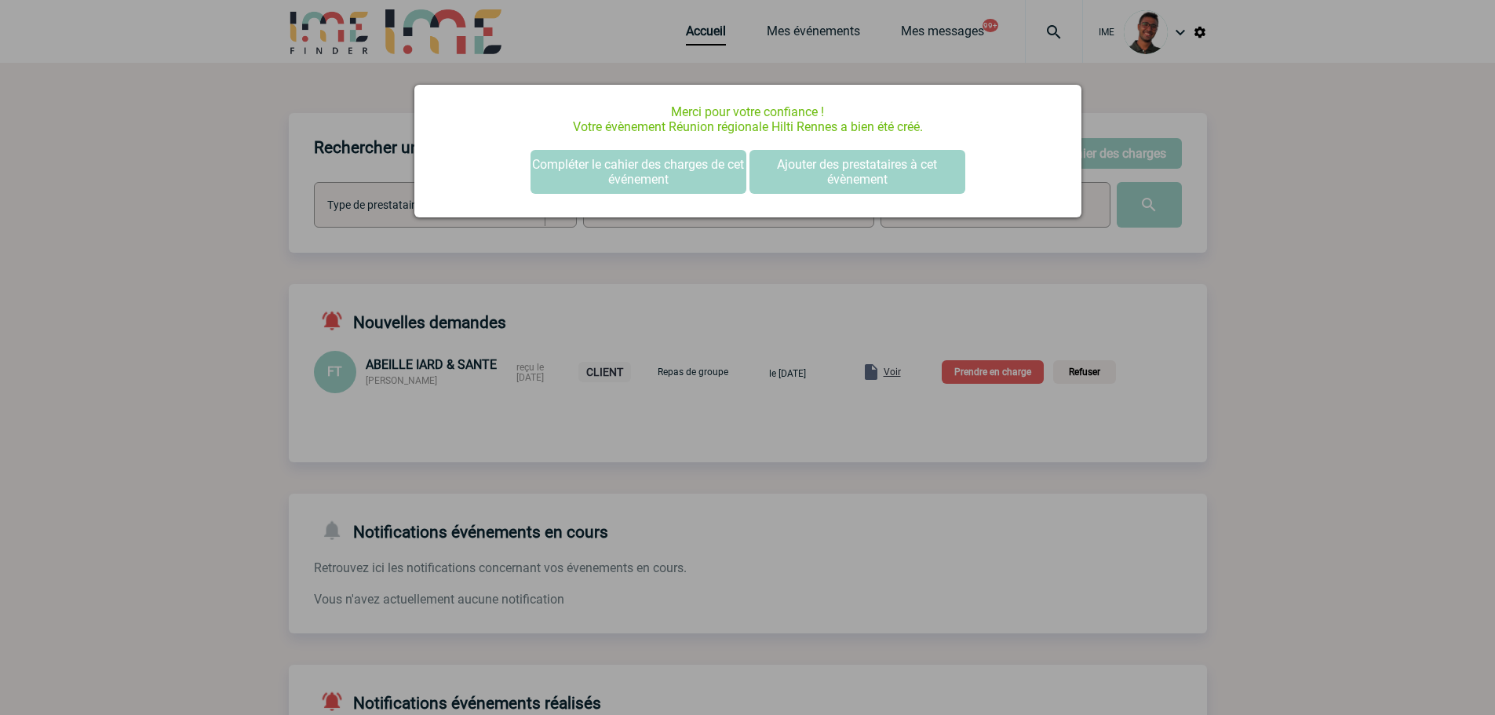
click at [290, 253] on div at bounding box center [747, 357] width 1495 height 715
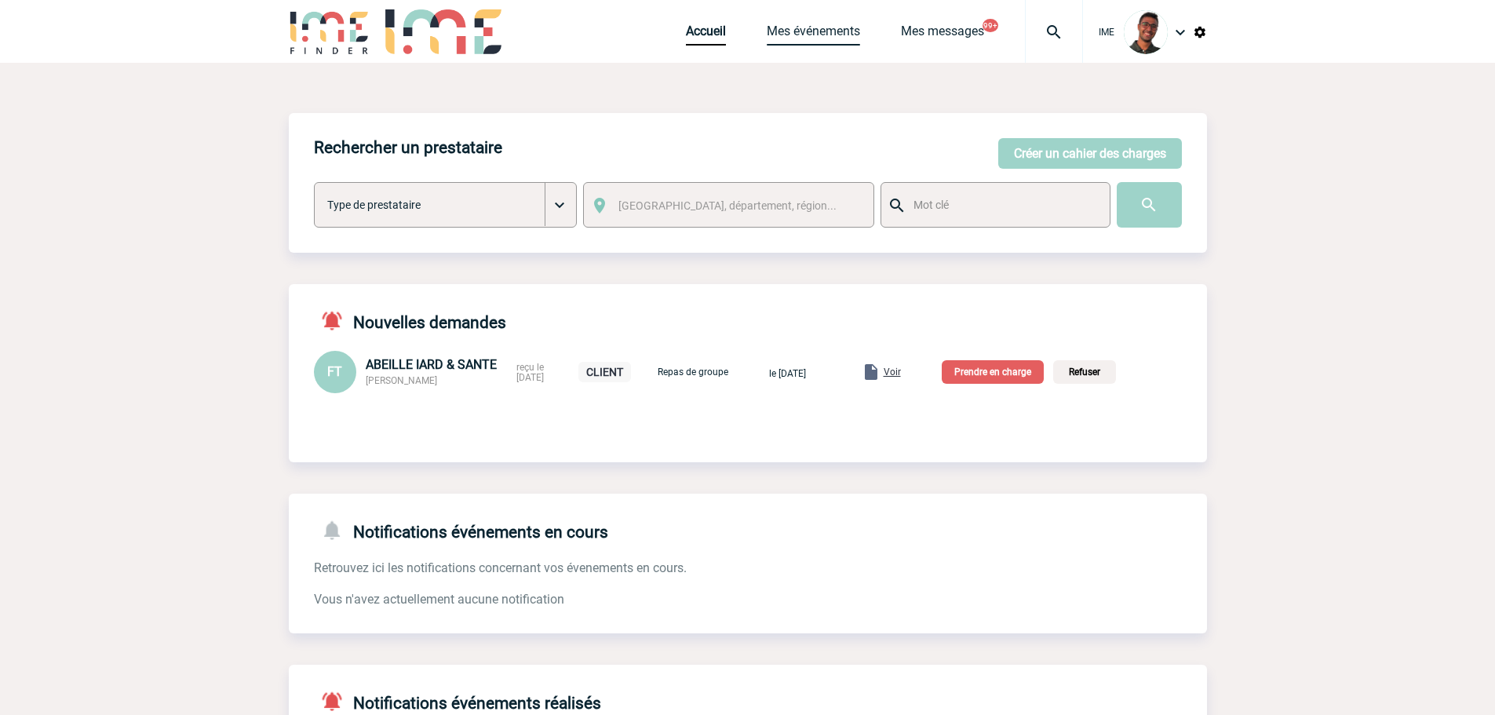
click at [839, 36] on link "Mes événements" at bounding box center [813, 35] width 93 height 22
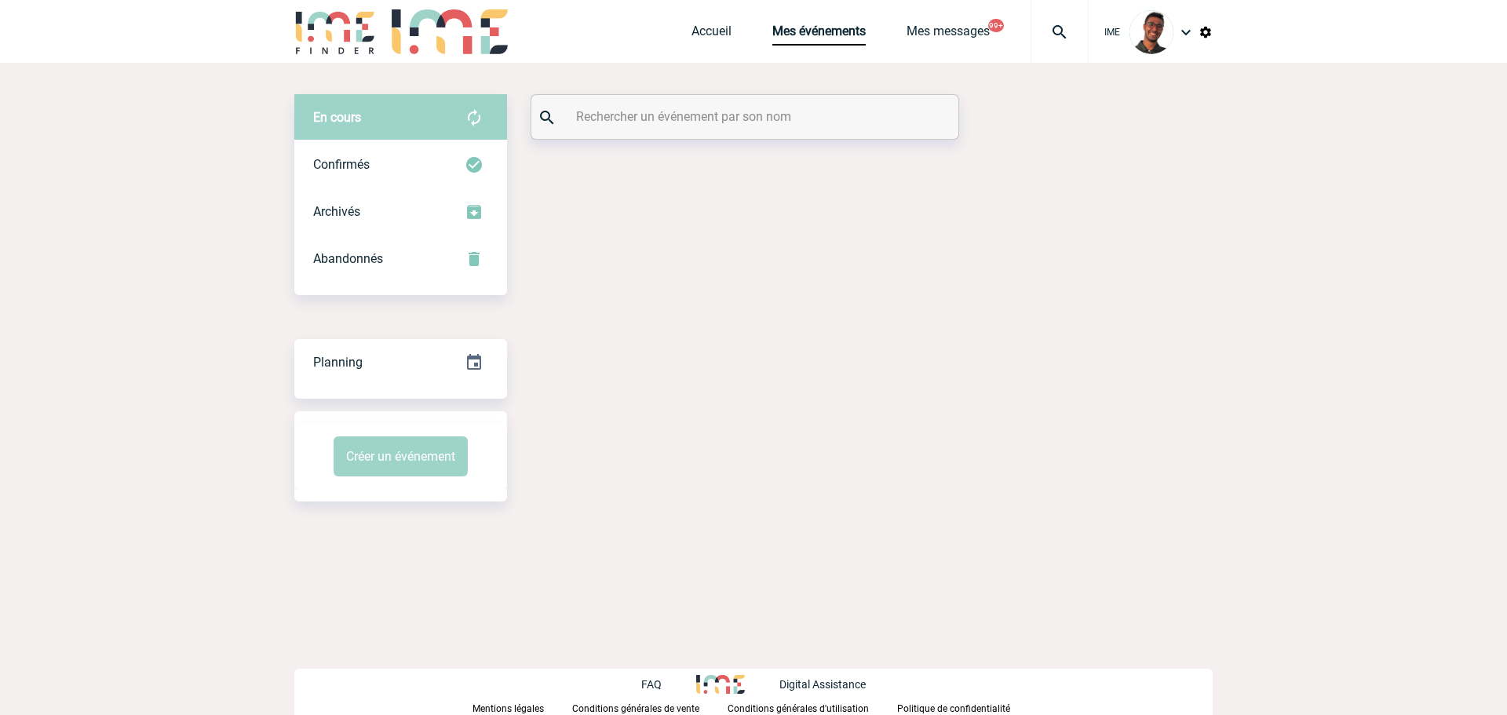
click at [665, 120] on input "text" at bounding box center [746, 116] width 349 height 23
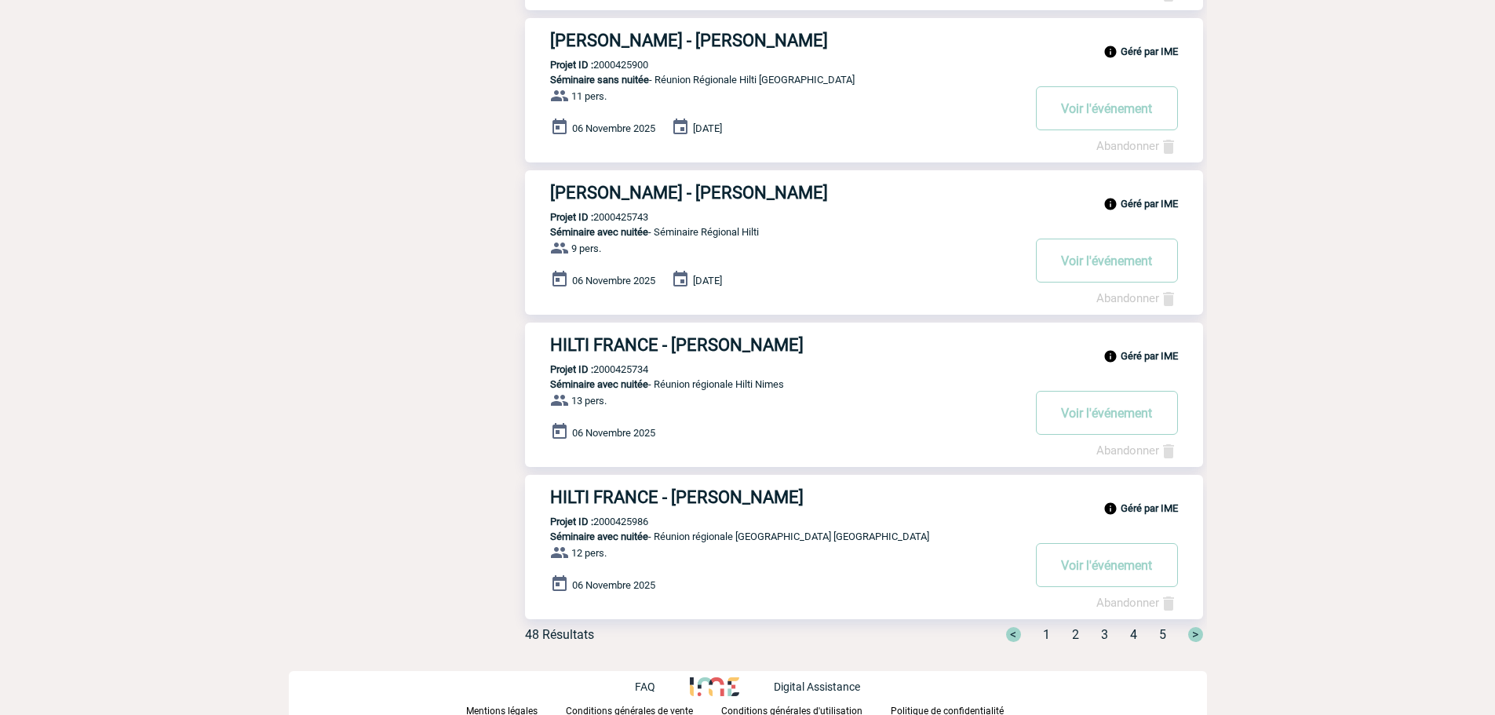
scroll to position [1072, 0]
type input "hilti"
click at [1081, 634] on div "< 1 2 3 4 5 >" at bounding box center [1095, 633] width 216 height 15
click at [1072, 634] on span "2" at bounding box center [1075, 633] width 7 height 15
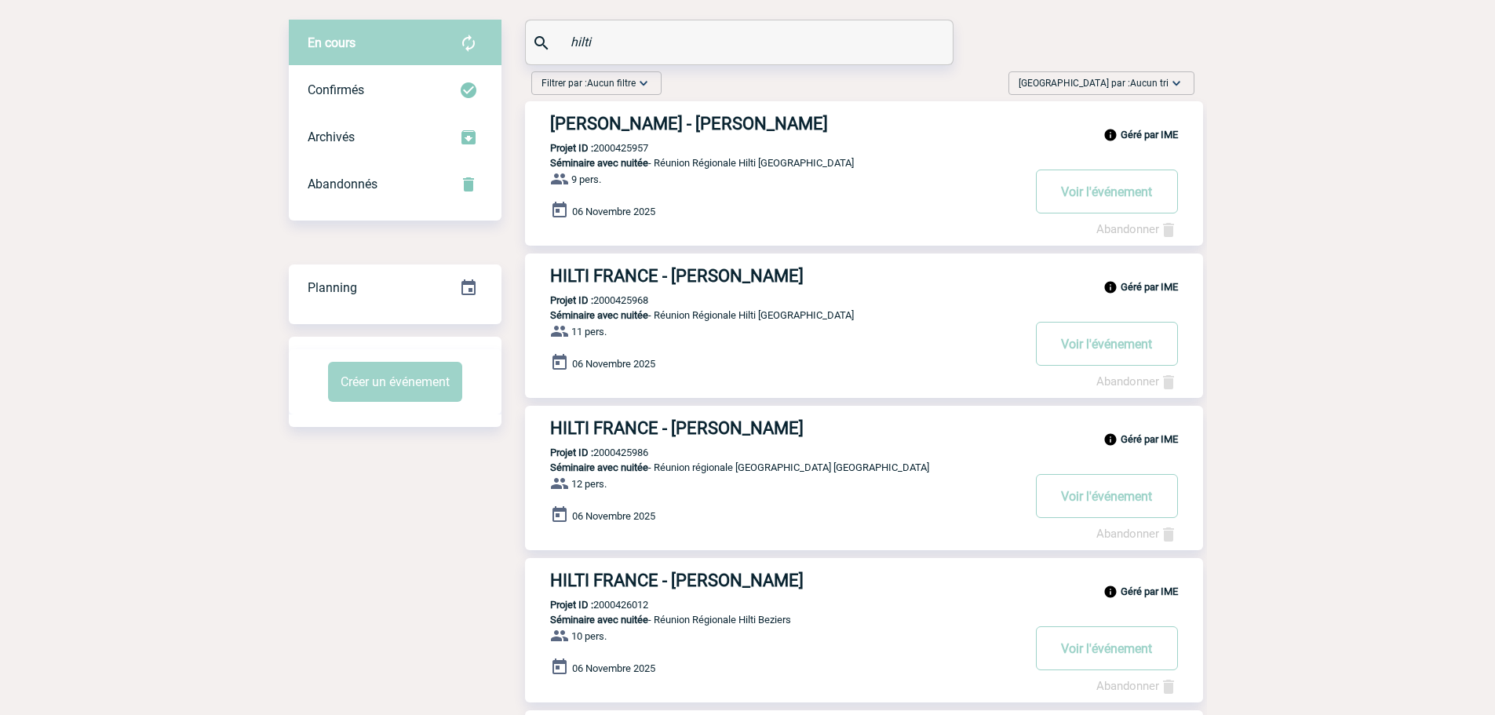
scroll to position [0, 0]
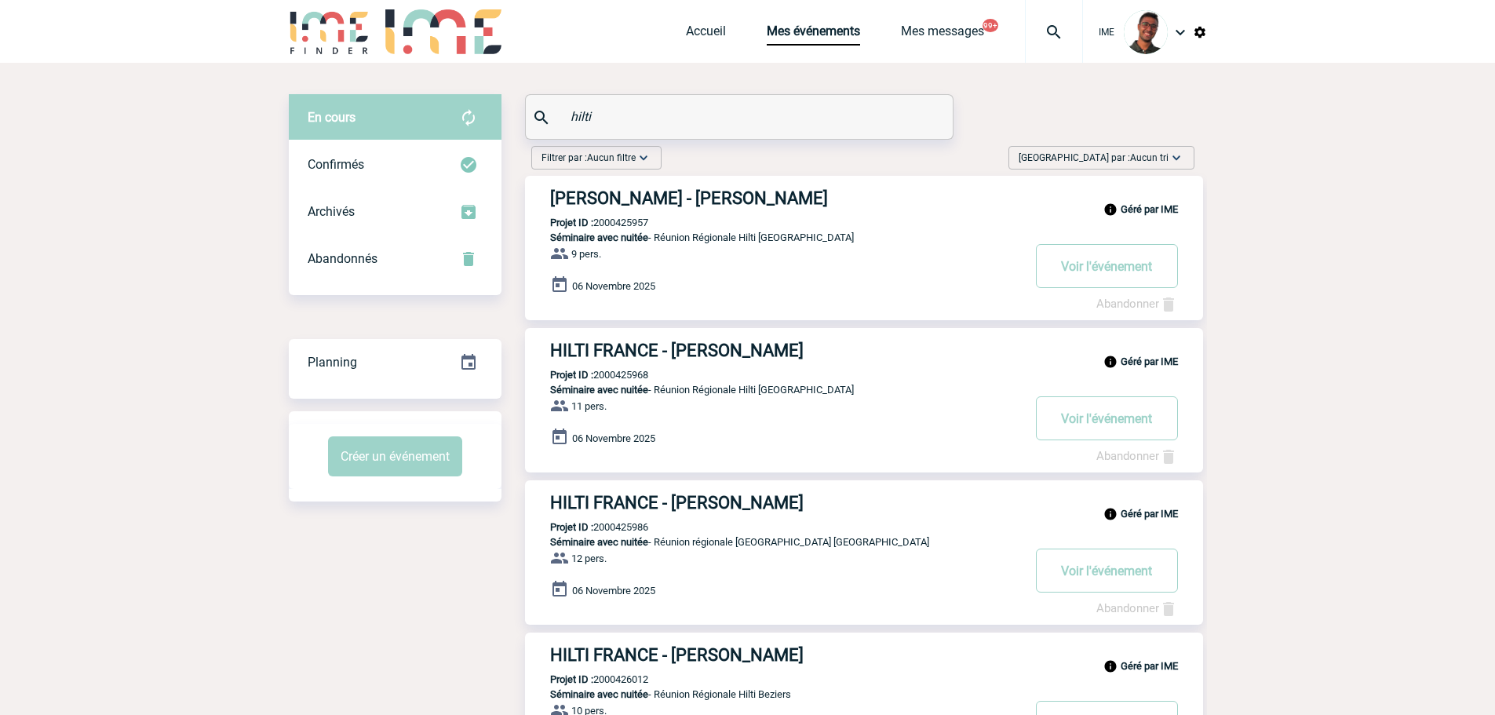
click at [311, 24] on img at bounding box center [330, 31] width 82 height 45
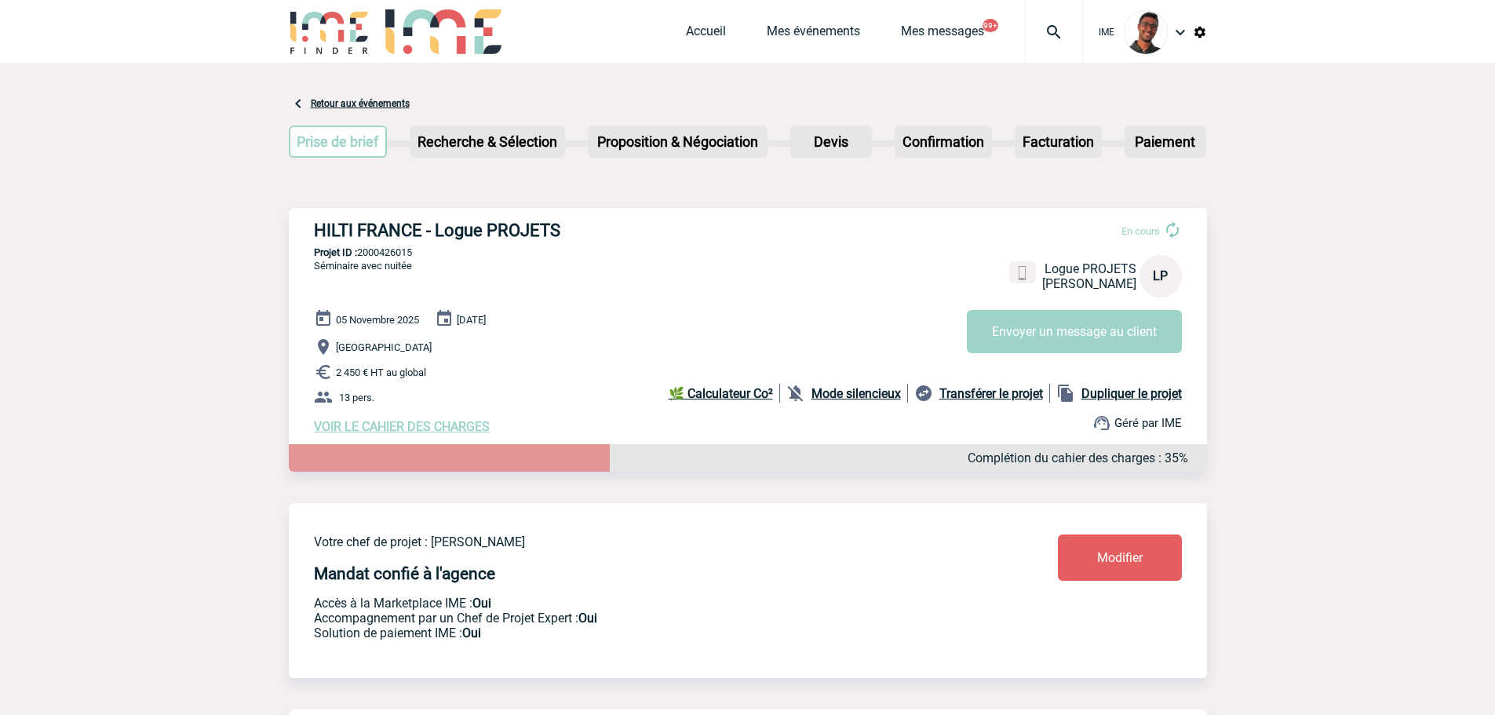
click at [853, 381] on p "2 450 € HT au global" at bounding box center [760, 372] width 893 height 19
click at [855, 392] on b "Mode silencieux" at bounding box center [855, 393] width 89 height 15
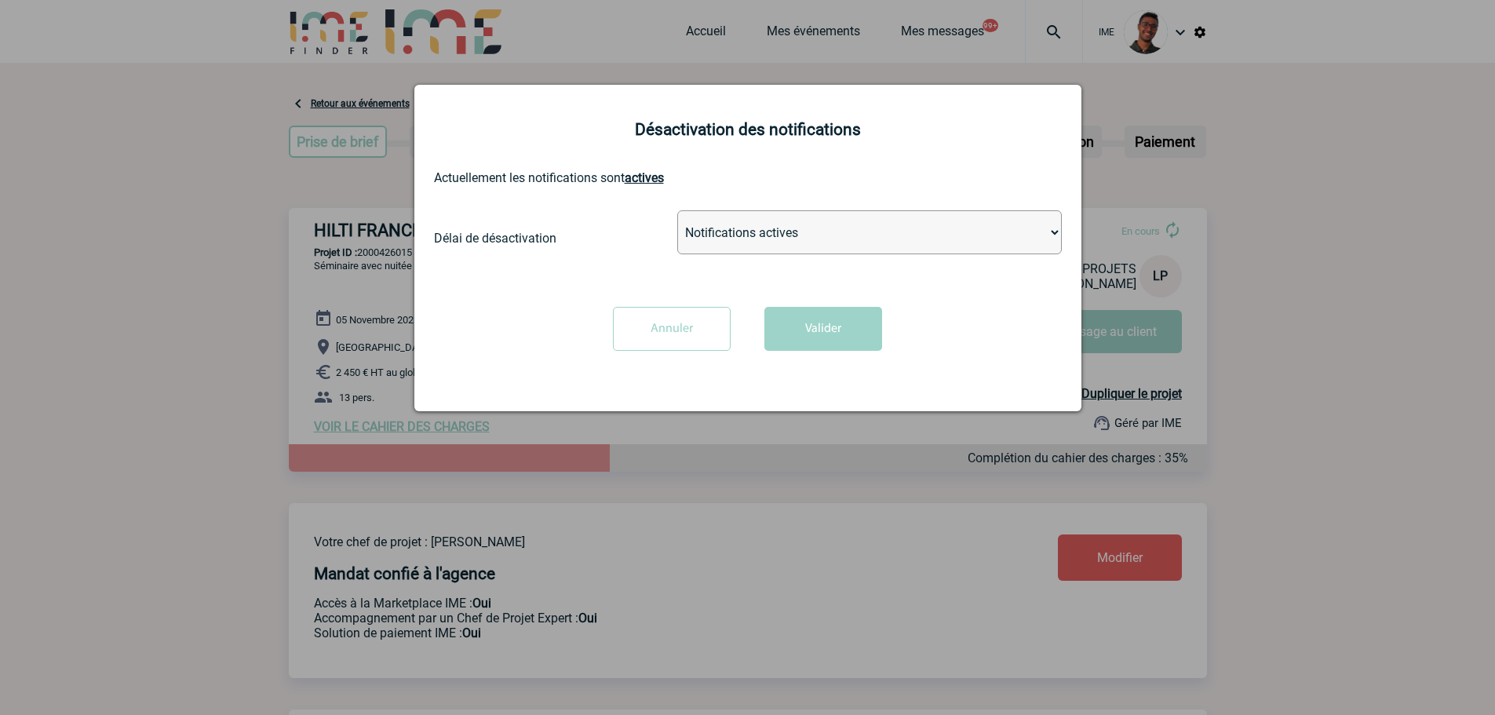
click at [719, 218] on select "Notifications actives Désactiver pour 2 heures Désactiver pour 1 semaines Désac…" at bounding box center [869, 232] width 384 height 44
select select "infinite"
click at [677, 211] on select "Notifications actives Désactiver pour 2 heures Désactiver pour 1 semaines Désac…" at bounding box center [869, 232] width 384 height 44
click at [852, 352] on div "Annuler Valider" at bounding box center [748, 335] width 612 height 56
click at [855, 343] on button "Valider" at bounding box center [823, 329] width 118 height 44
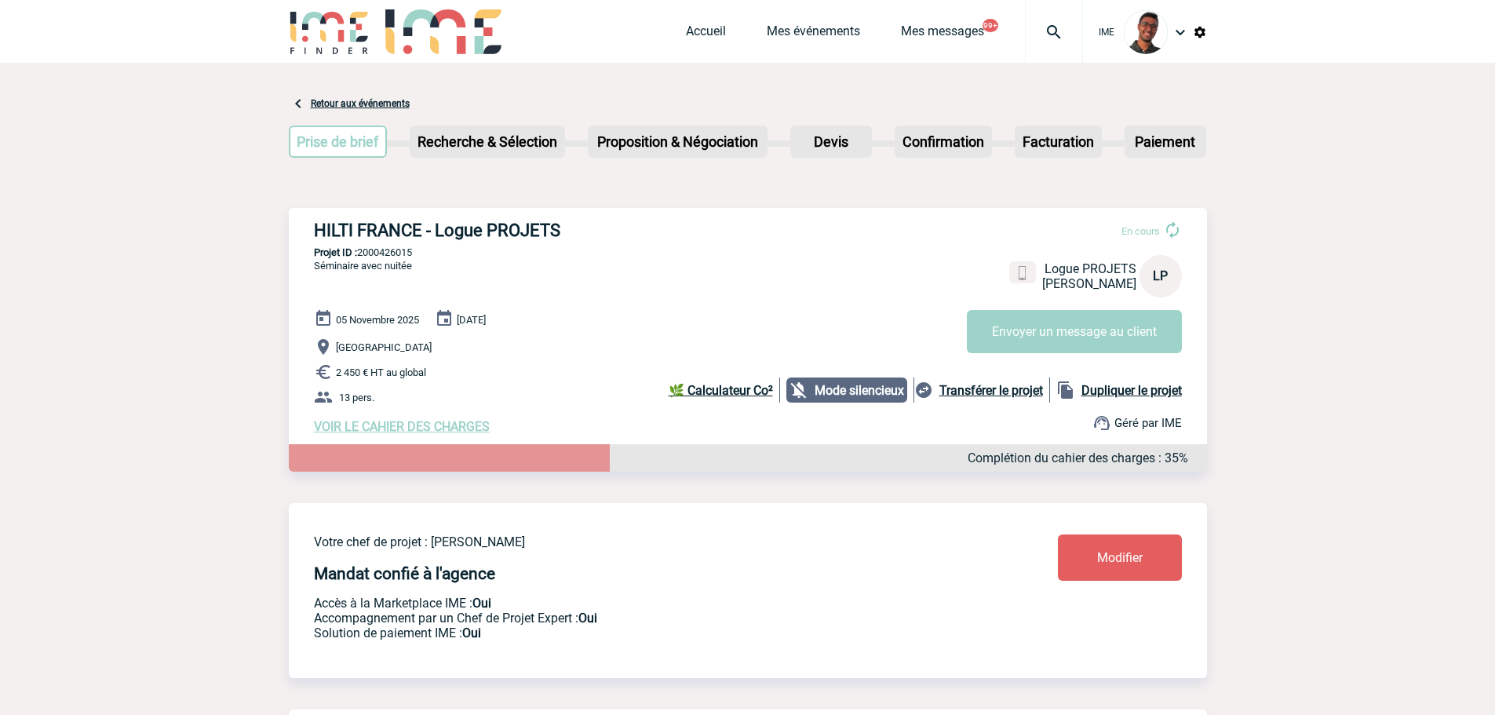
click at [449, 434] on span "VOIR LE CAHIER DES CHARGES" at bounding box center [402, 426] width 176 height 15
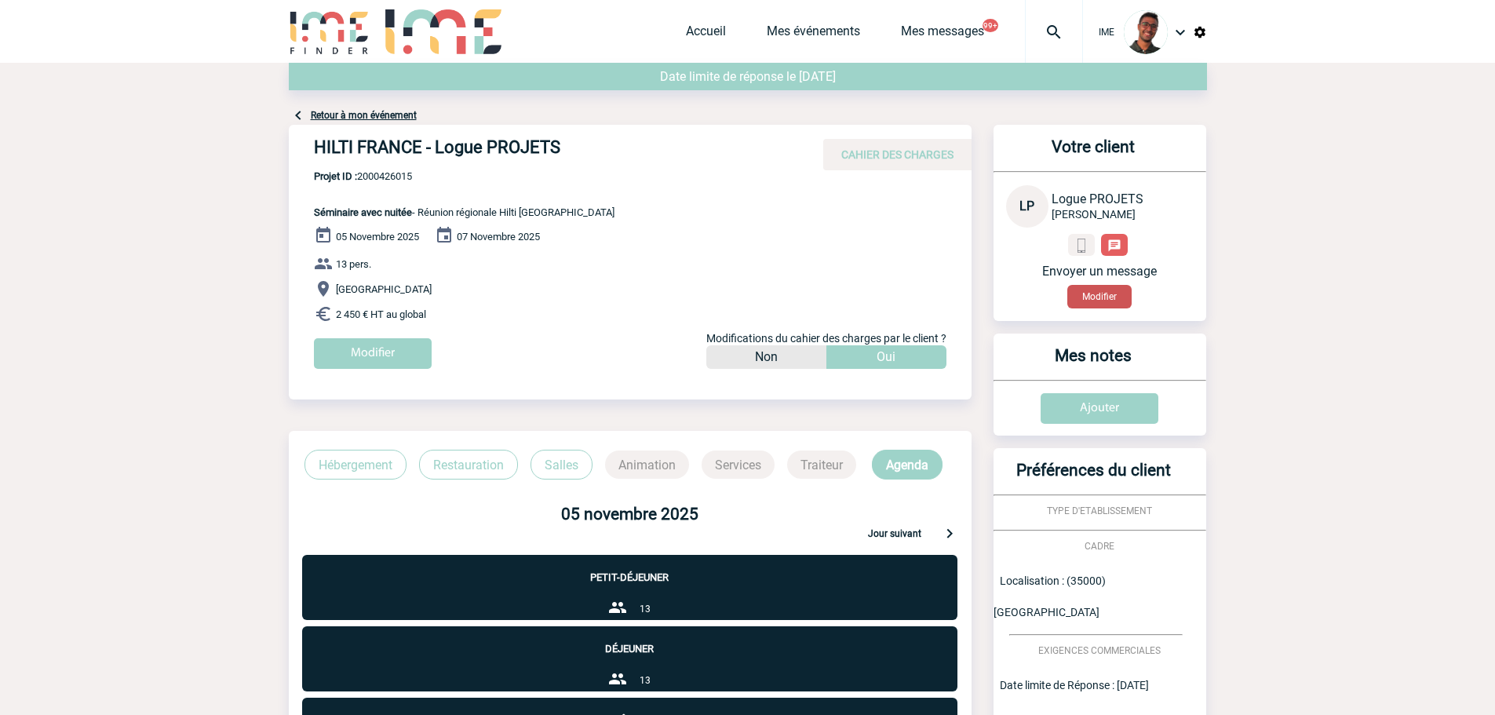
click at [1106, 302] on button "Modifier" at bounding box center [1099, 297] width 64 height 24
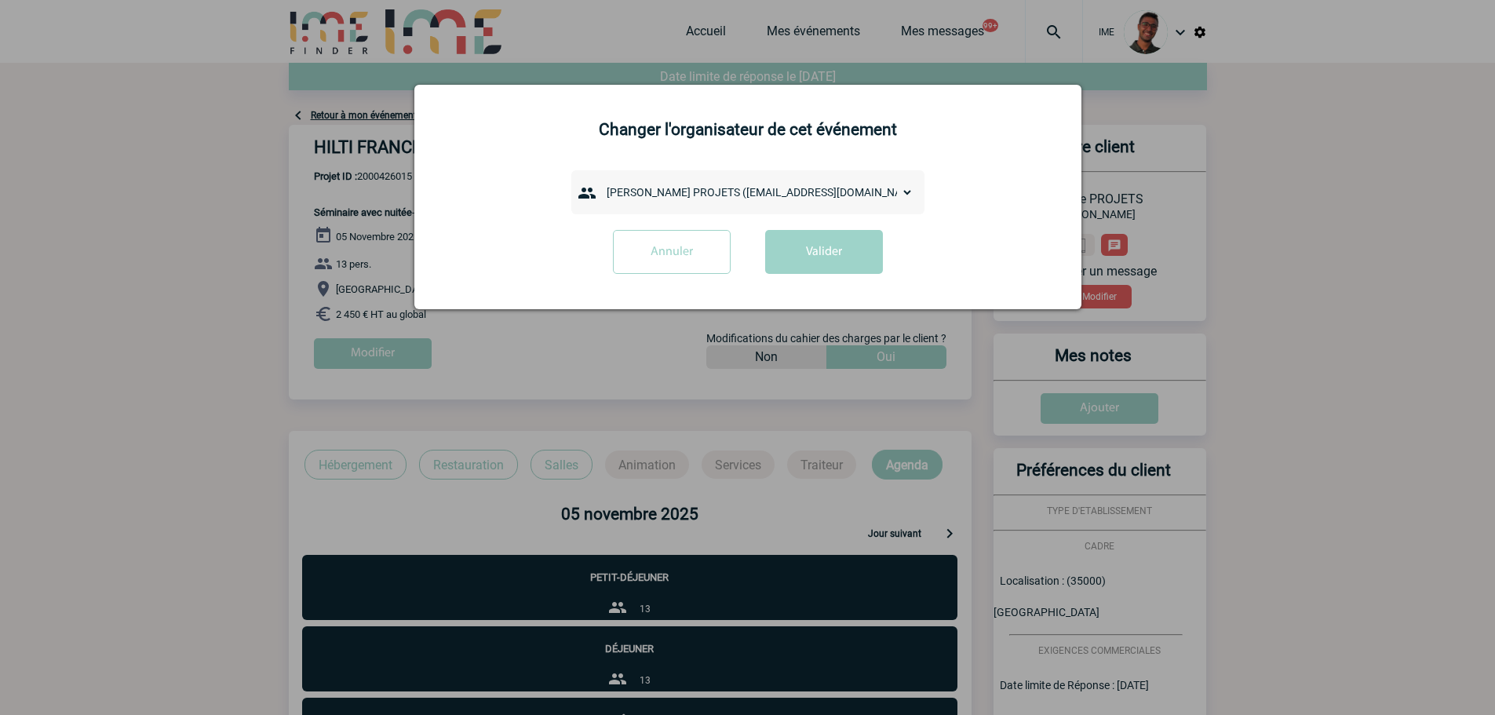
click at [678, 195] on select "admin 7068 ([EMAIL_ADDRESS][DOMAIN_NAME]) [PERSON_NAME] ([PERSON_NAME][EMAIL_AD…" at bounding box center [756, 192] width 314 height 22
select select "133172"
click at [599, 182] on select "admin 7068 ([EMAIL_ADDRESS][DOMAIN_NAME]) [PERSON_NAME] ([PERSON_NAME][EMAIL_AD…" at bounding box center [756, 192] width 314 height 22
click at [814, 252] on button "Valider" at bounding box center [824, 252] width 118 height 44
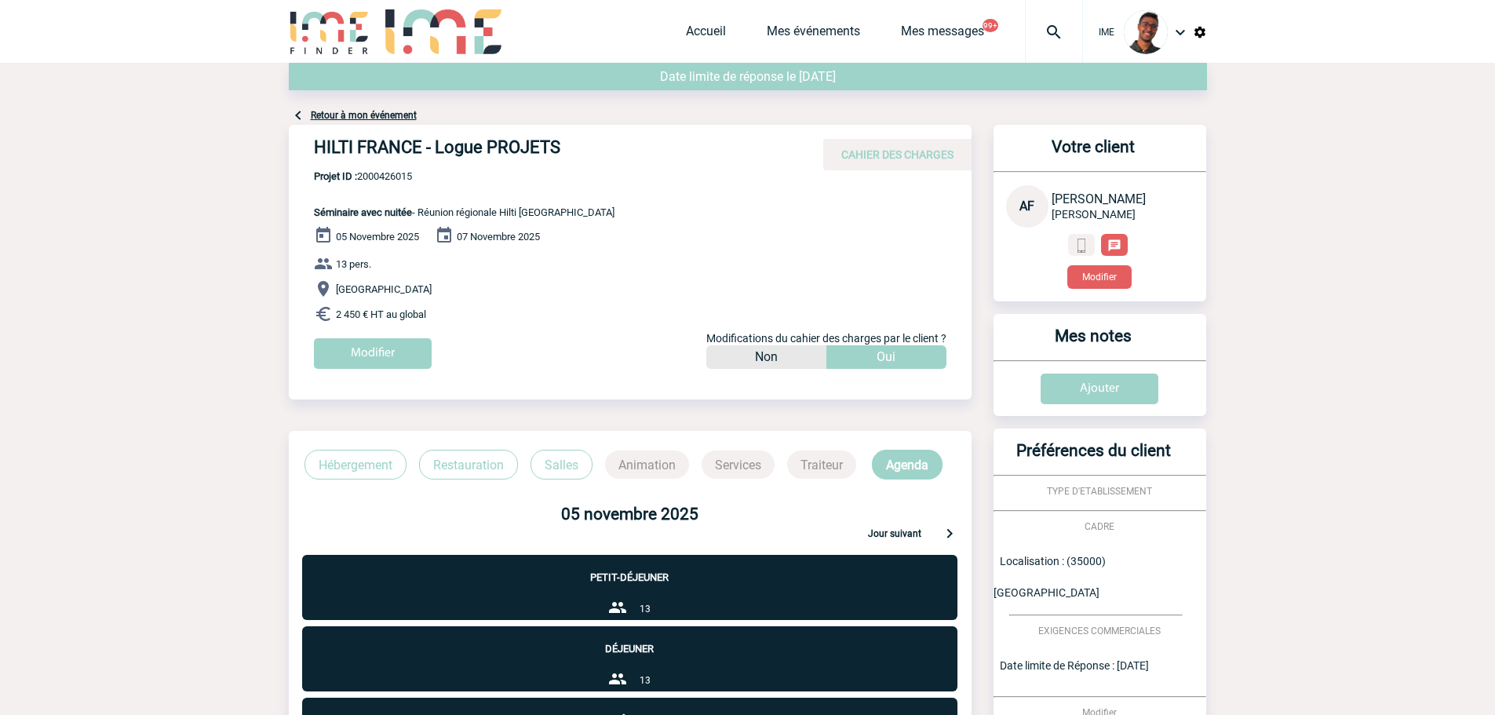
click at [384, 115] on link "Retour à mon événement" at bounding box center [364, 115] width 106 height 11
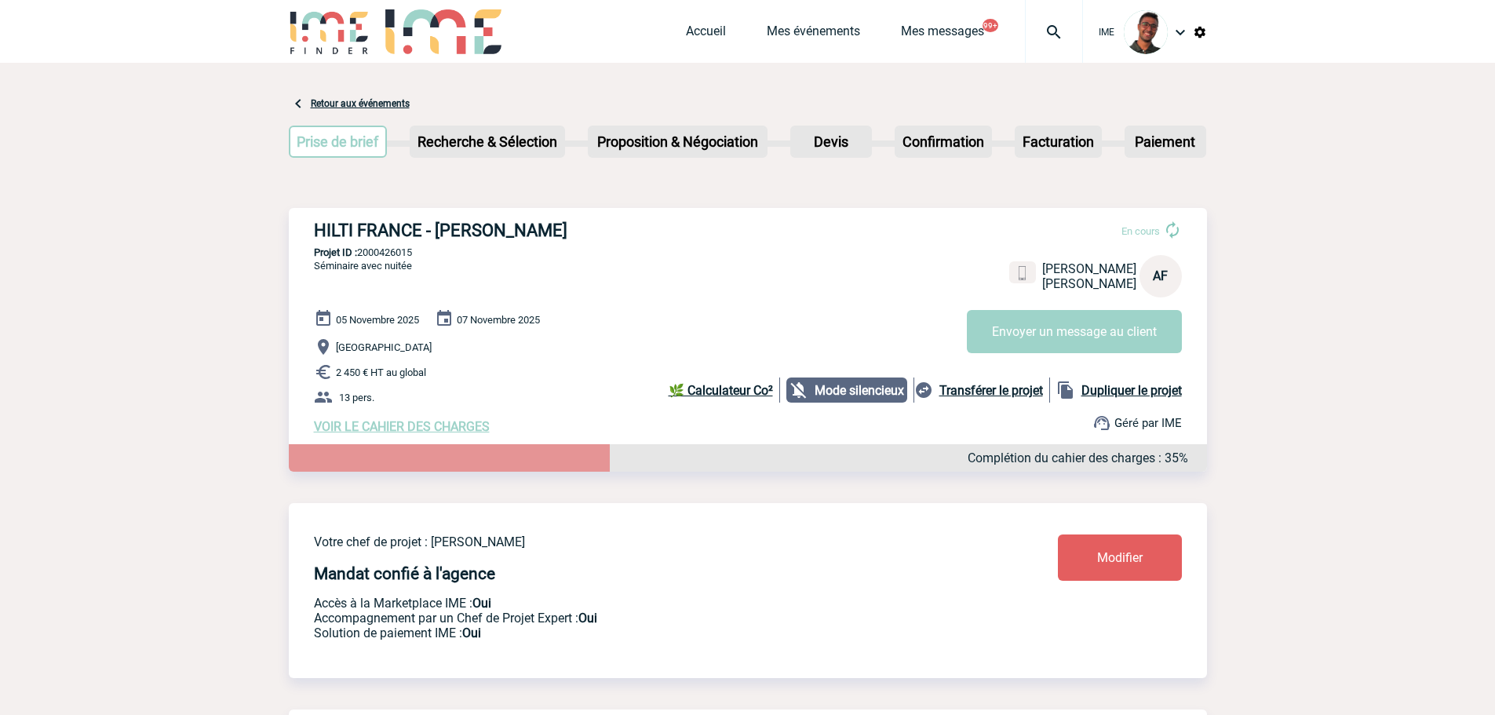
click at [1078, 547] on link "Modifier" at bounding box center [1120, 557] width 124 height 46
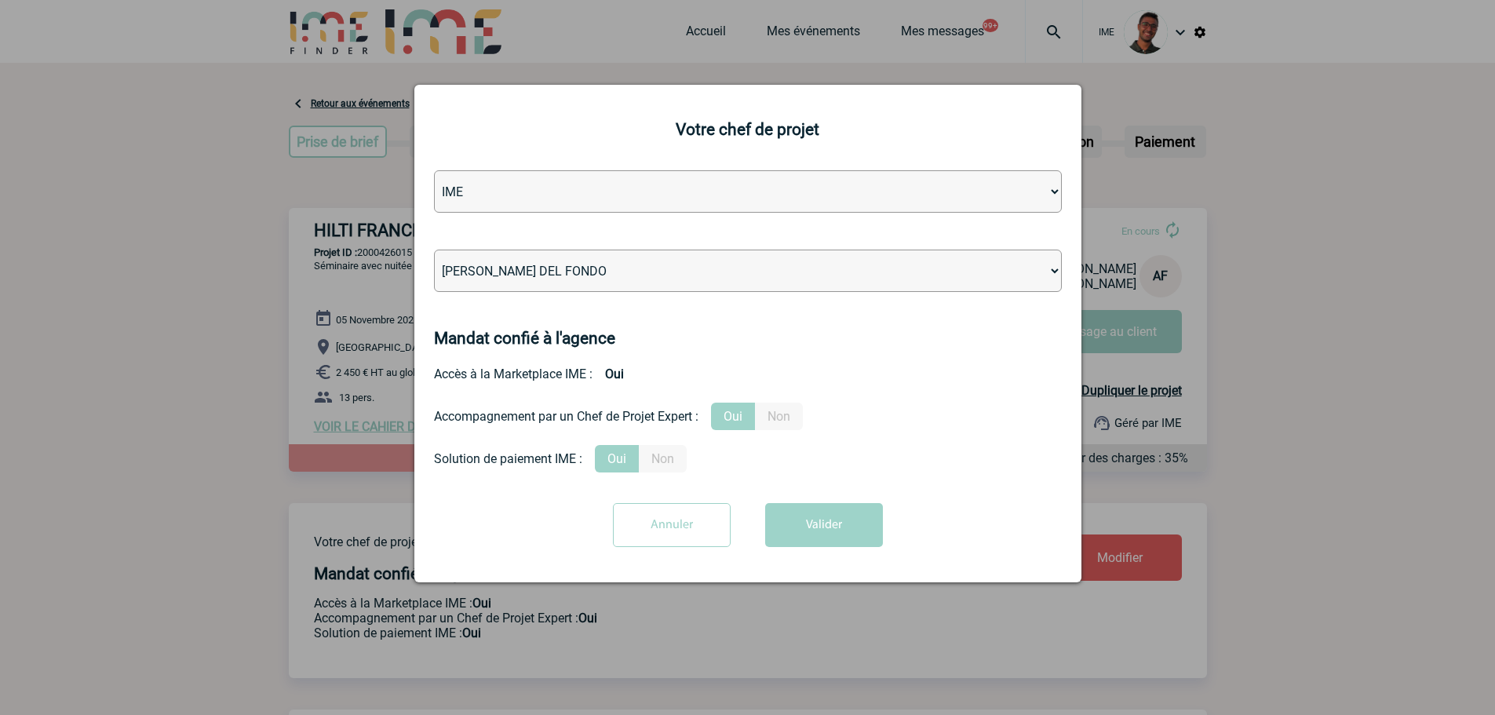
click at [914, 284] on select "Léa PITTIGLIO Yanis DE CLERCQ Victor KALB Jean-Chris NTAMACK Stefan MILADINOVIC…" at bounding box center [748, 271] width 628 height 42
click at [434, 250] on select "Léa PITTIGLIO Yanis DE CLERCQ Victor KALB Jean-Chris NTAMACK Stefan MILADINOVIC…" at bounding box center [748, 271] width 628 height 42
click at [914, 284] on select "Léa PITTIGLIO Yanis DE CLERCQ Victor KALB Jean-Chris NTAMACK Stefan MILADINOVIC…" at bounding box center [748, 271] width 628 height 42
click at [434, 250] on select "Léa PITTIGLIO Yanis DE CLERCQ Victor KALB Jean-Chris NTAMACK Stefan MILADINOVIC…" at bounding box center [748, 271] width 628 height 42
click at [863, 262] on select "Léa PITTIGLIO Yanis DE CLERCQ Victor KALB Jean-Chris NTAMACK Stefan MILADINOVIC…" at bounding box center [748, 271] width 628 height 42
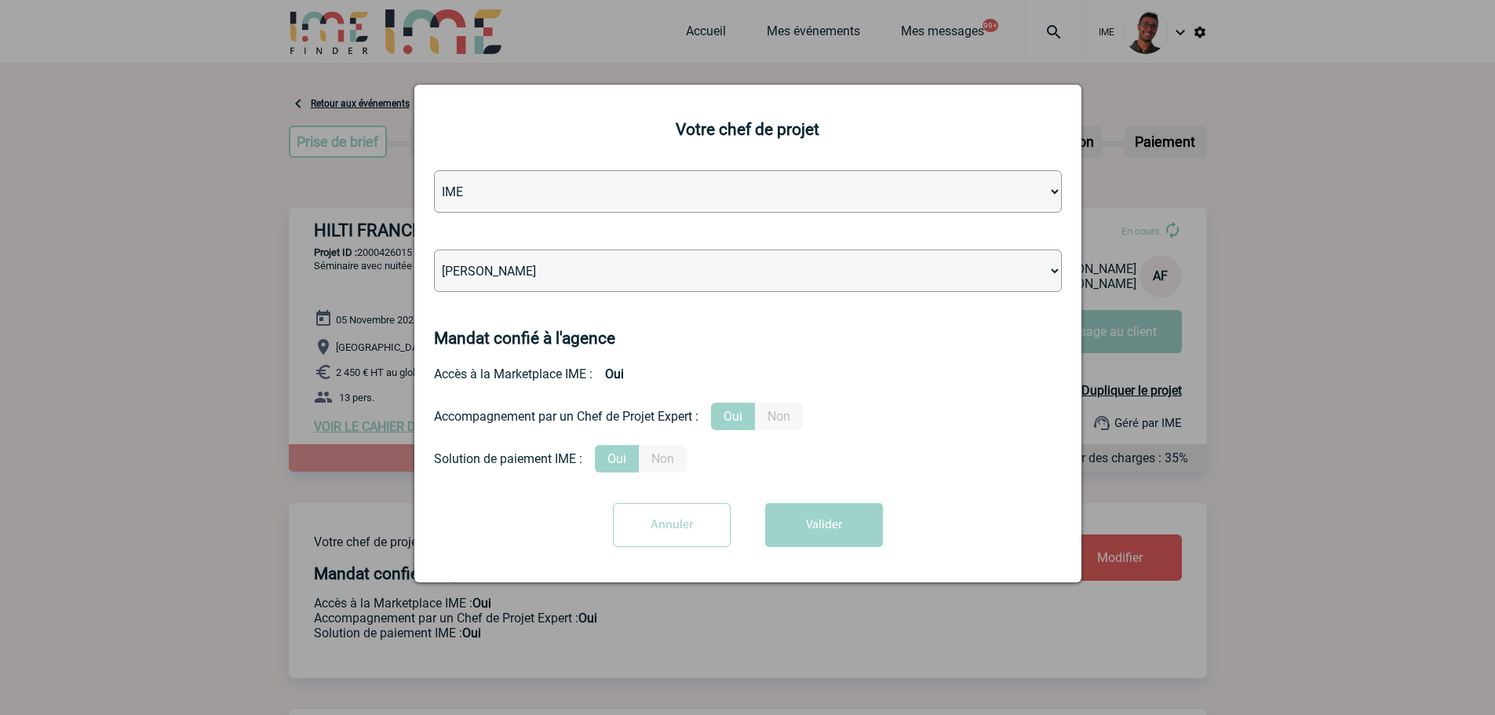
select select "132752"
click at [434, 250] on select "Léa PITTIGLIO Yanis DE CLERCQ Victor KALB Jean-Chris NTAMACK Stefan MILADINOVIC…" at bounding box center [748, 271] width 628 height 42
click at [804, 495] on form "Agence IME IME Nantes IME Aix-Marseille Léa PITTIGLIO Yanis DE CLERCQ Victor KA…" at bounding box center [748, 364] width 628 height 388
click at [795, 523] on button "Valider" at bounding box center [824, 525] width 118 height 44
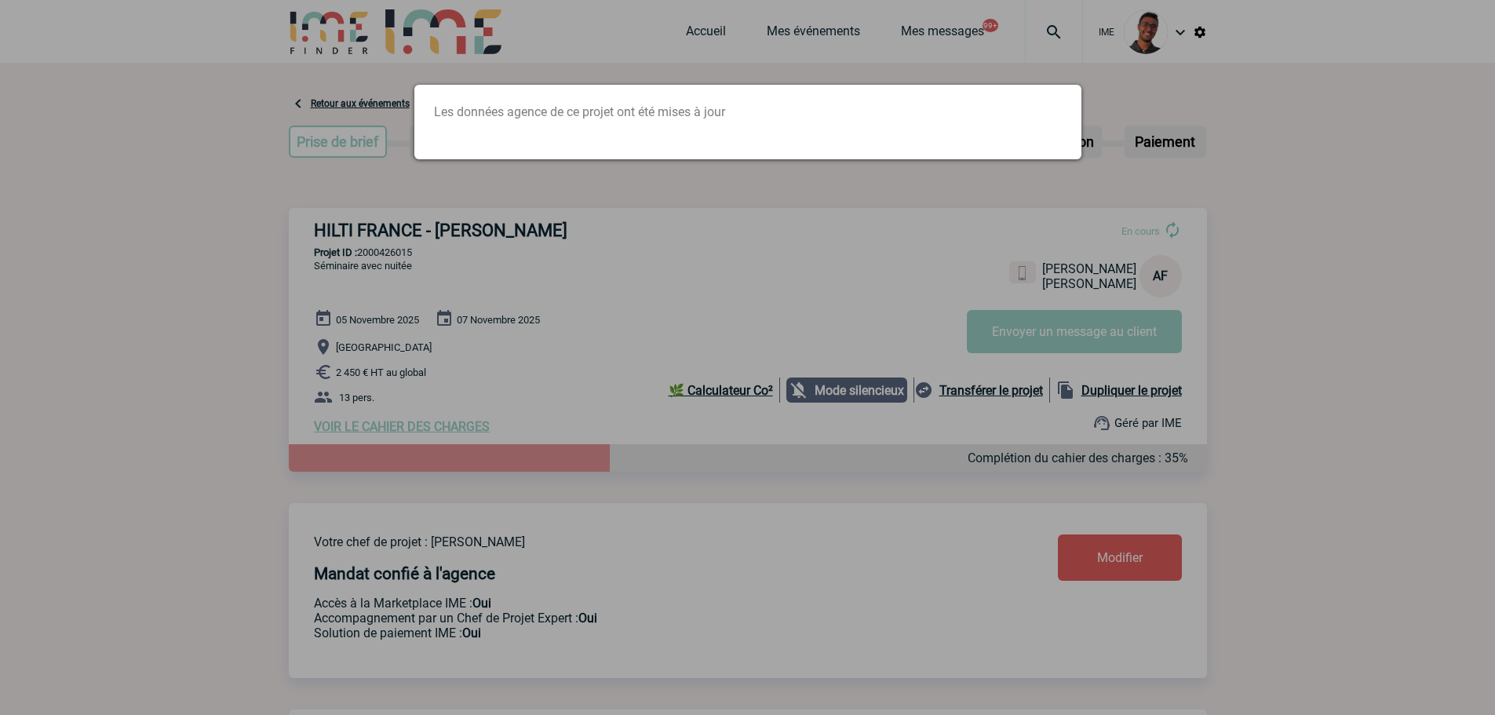
click at [512, 242] on div at bounding box center [747, 357] width 1495 height 715
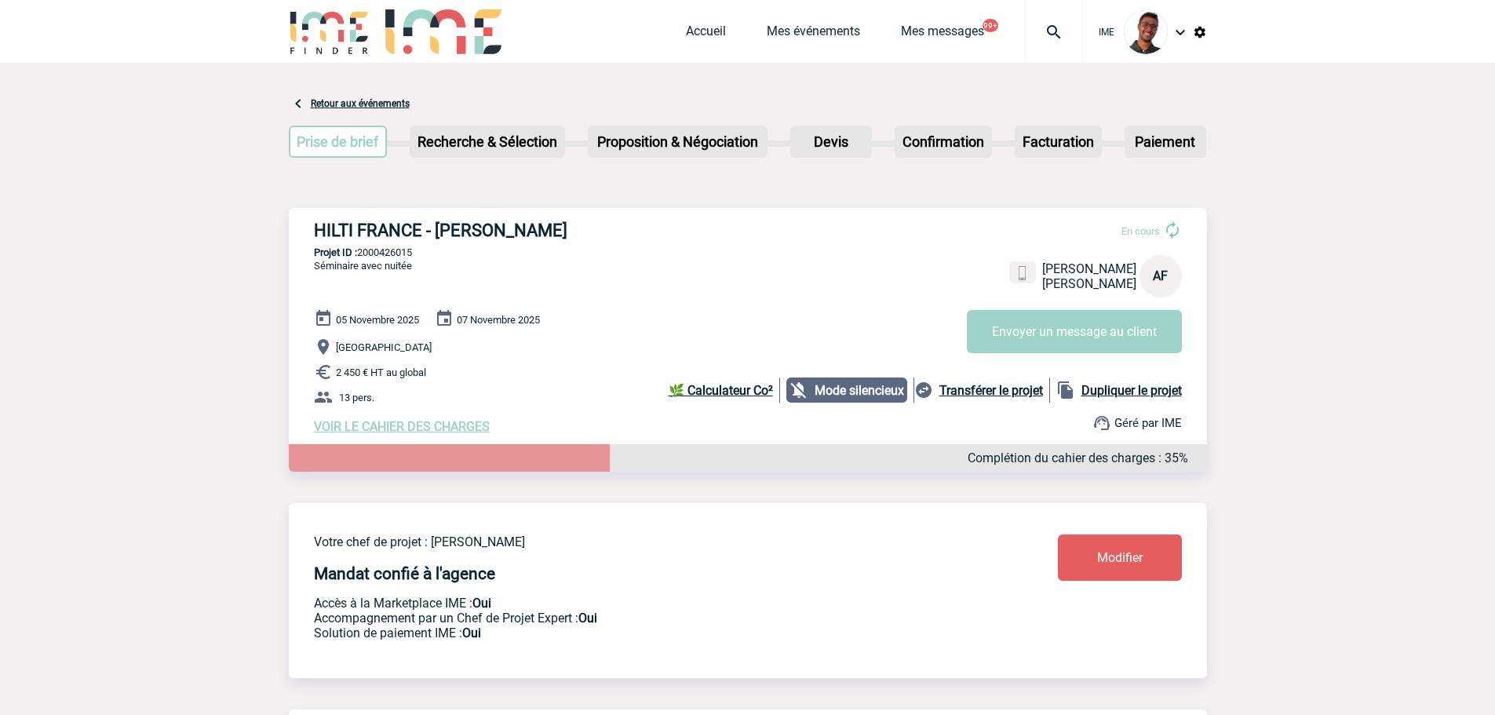
click at [405, 254] on p "Projet ID : 2000426015" at bounding box center [748, 252] width 918 height 12
click at [406, 254] on p "Projet ID : 2000426015" at bounding box center [748, 252] width 918 height 12
copy p "2000426015"
click at [545, 350] on p "Rennes" at bounding box center [760, 346] width 893 height 19
click at [378, 258] on p "Projet ID : 2000426015" at bounding box center [748, 252] width 918 height 12
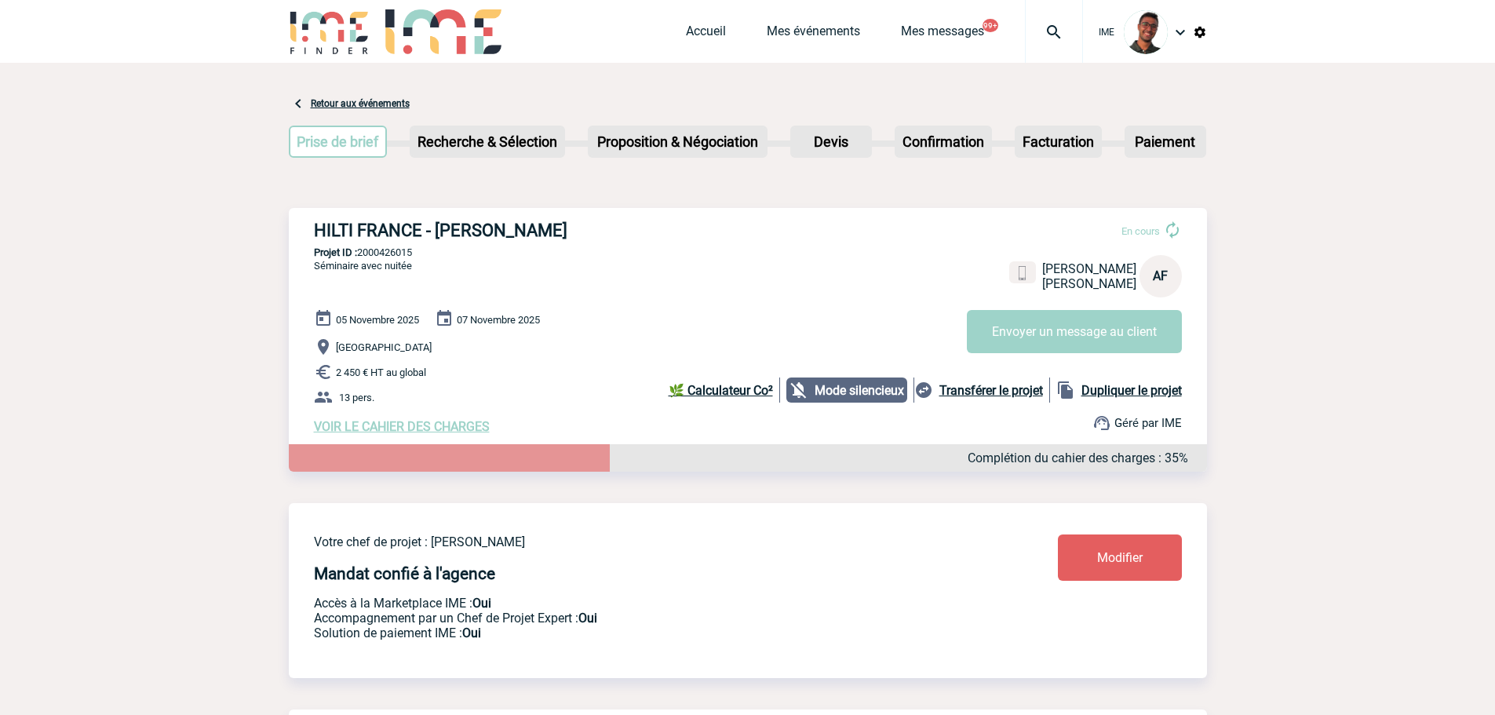
click at [378, 258] on p "Projet ID : 2000426015" at bounding box center [748, 252] width 918 height 12
copy p "2000426015"
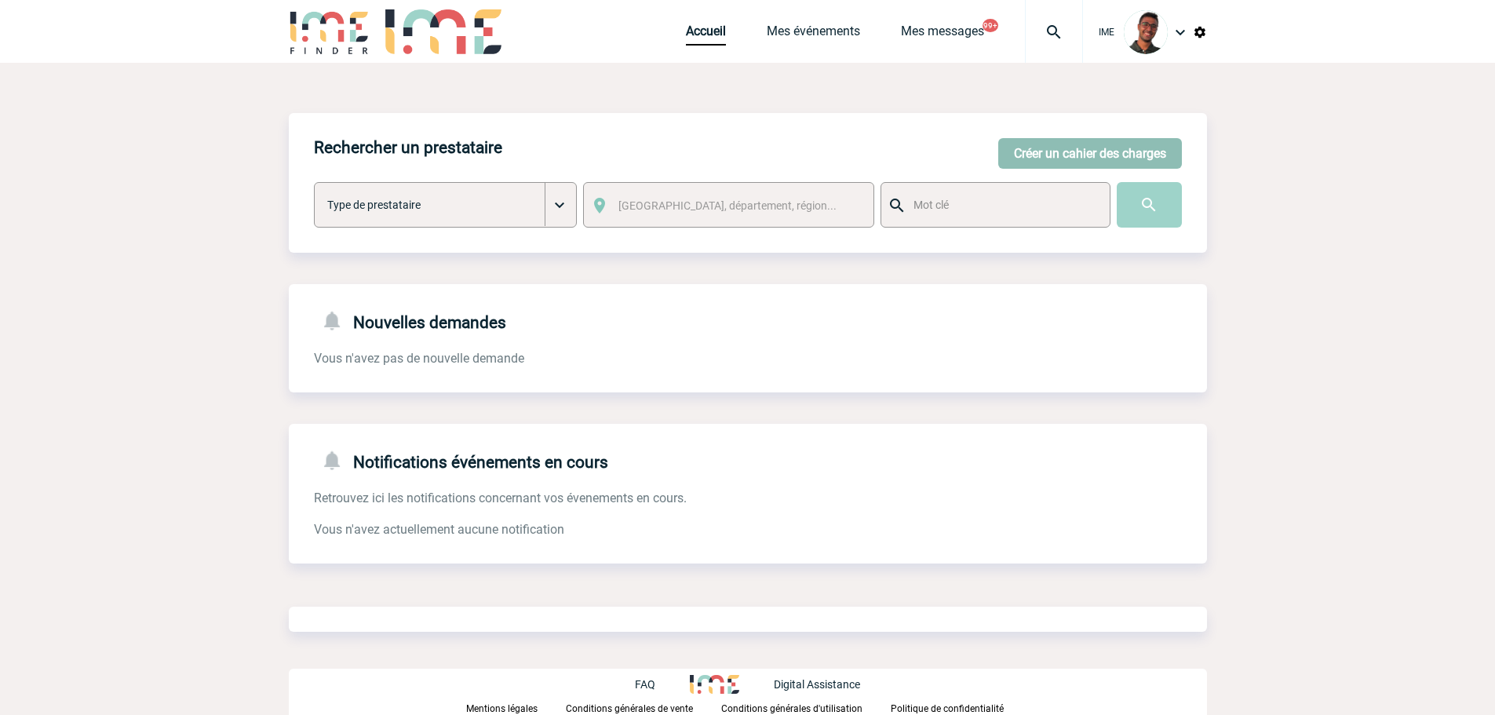
click at [1064, 155] on button "Créer un cahier des charges" at bounding box center [1090, 153] width 184 height 31
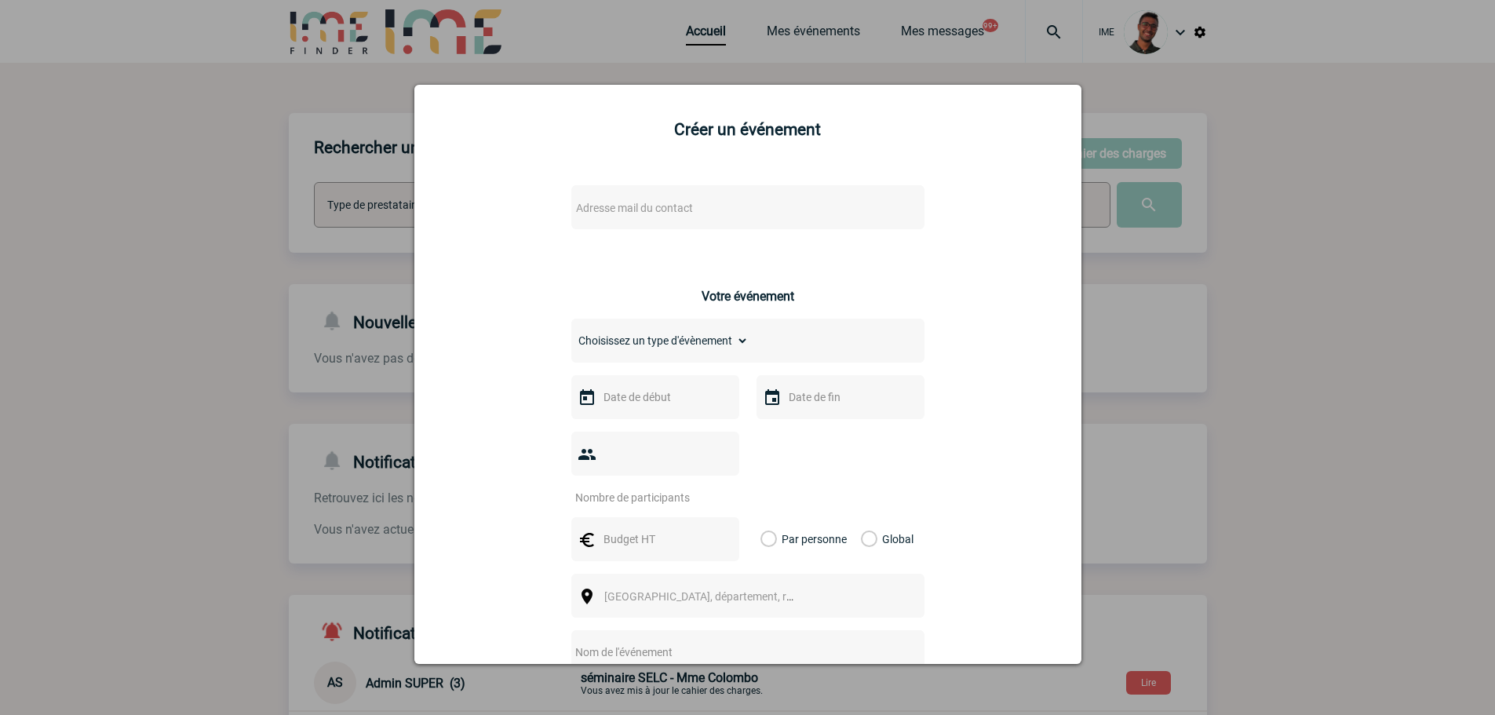
click at [814, 225] on div "Adresse mail du contact" at bounding box center [747, 207] width 353 height 44
click at [813, 215] on span "Adresse mail du contact" at bounding box center [707, 208] width 275 height 22
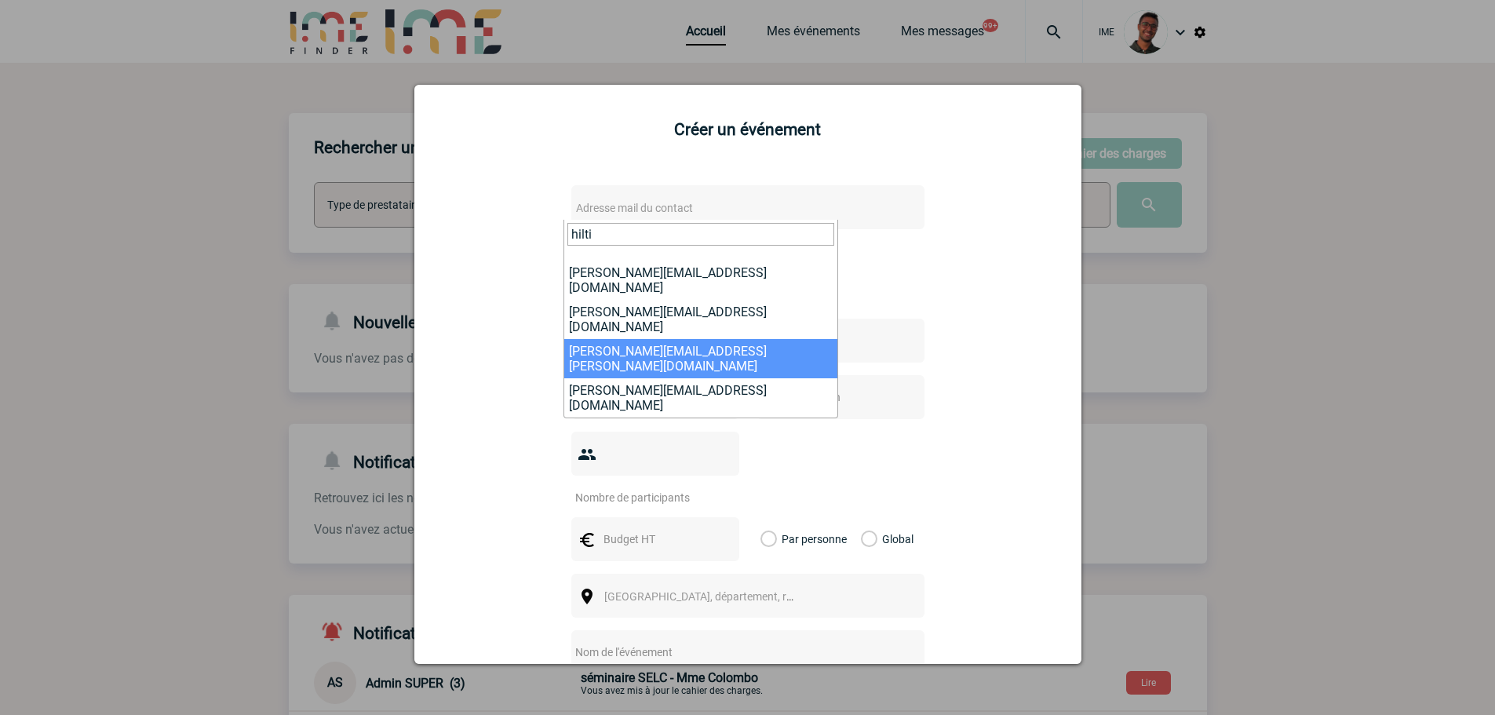
scroll to position [97, 0]
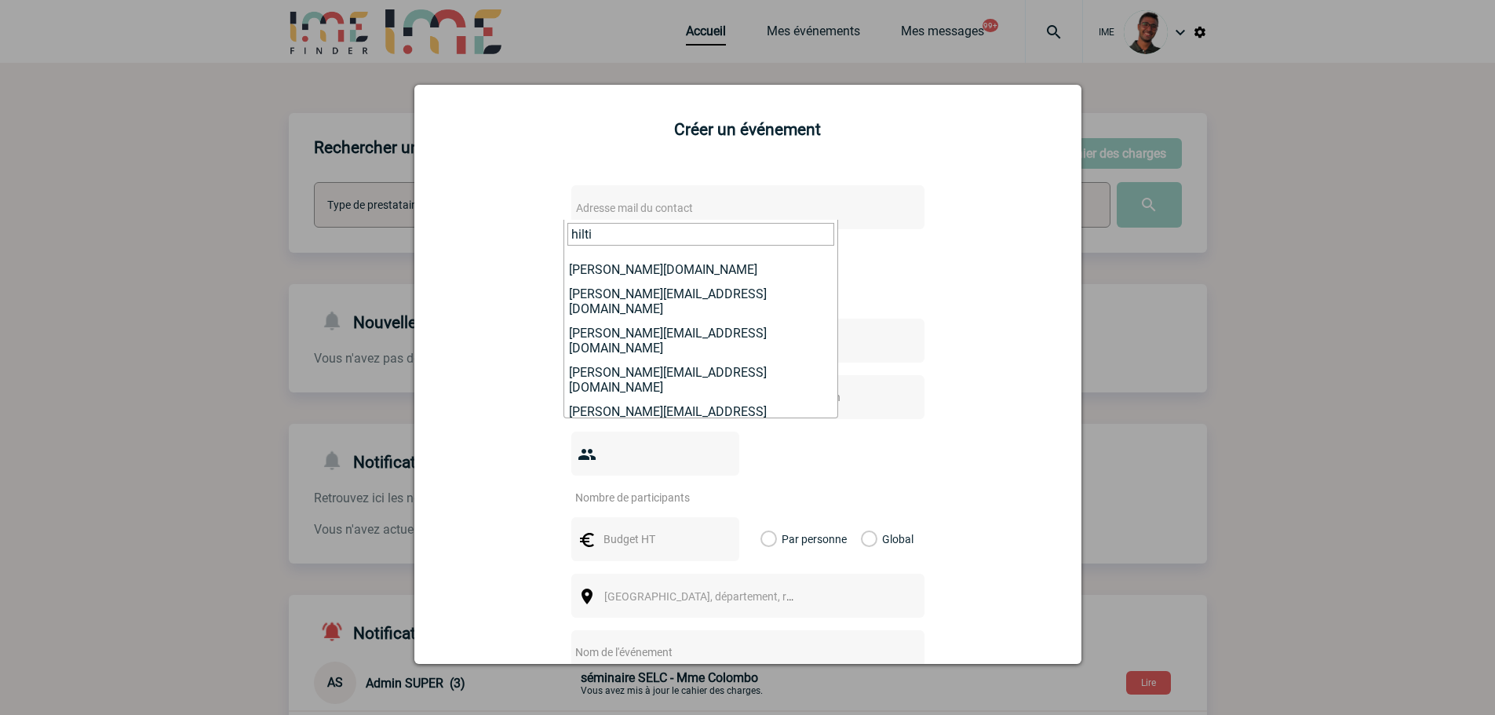
type input "hilti"
select select "132283"
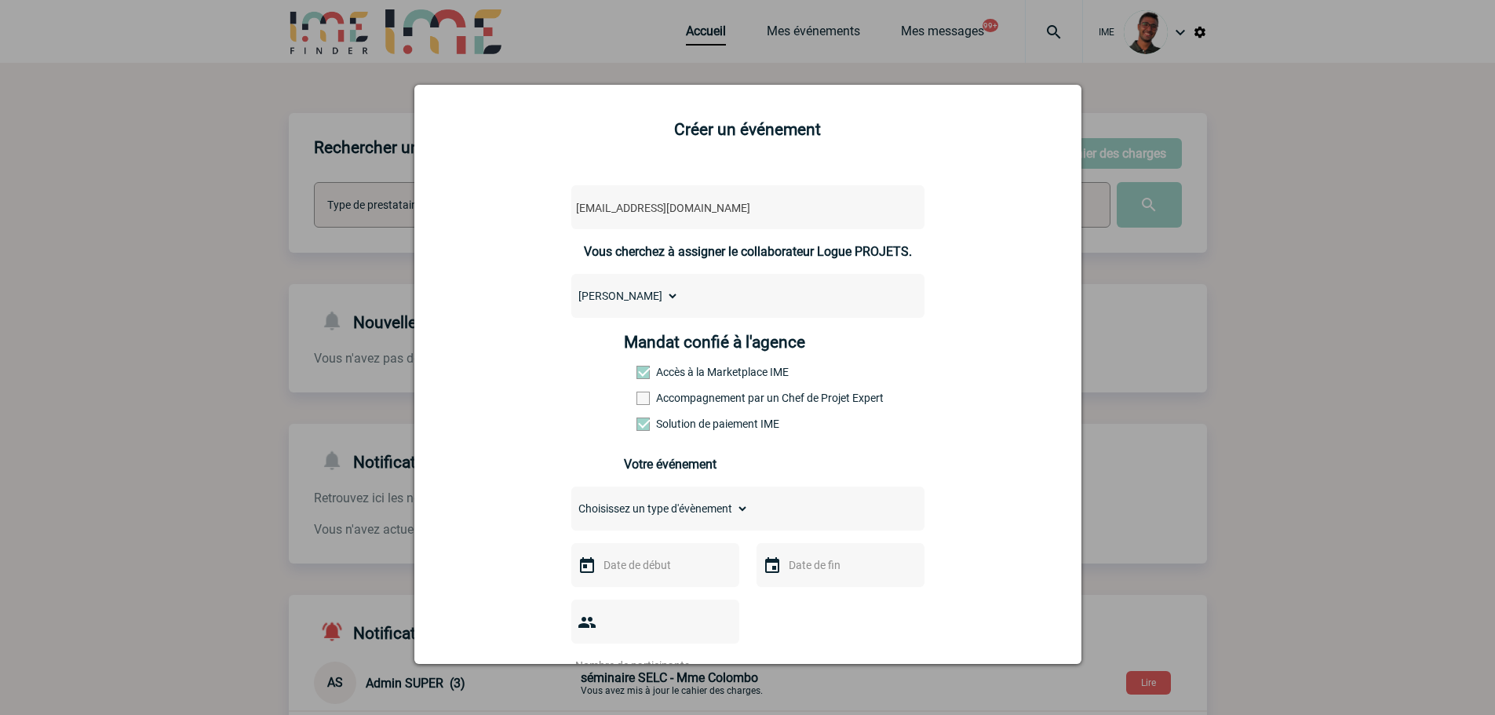
click at [680, 402] on label "Accompagnement par un Chef de Projet Expert" at bounding box center [670, 398] width 69 height 13
click at [0, 0] on input "Accompagnement par un Chef de Projet Expert" at bounding box center [0, 0] width 0 height 0
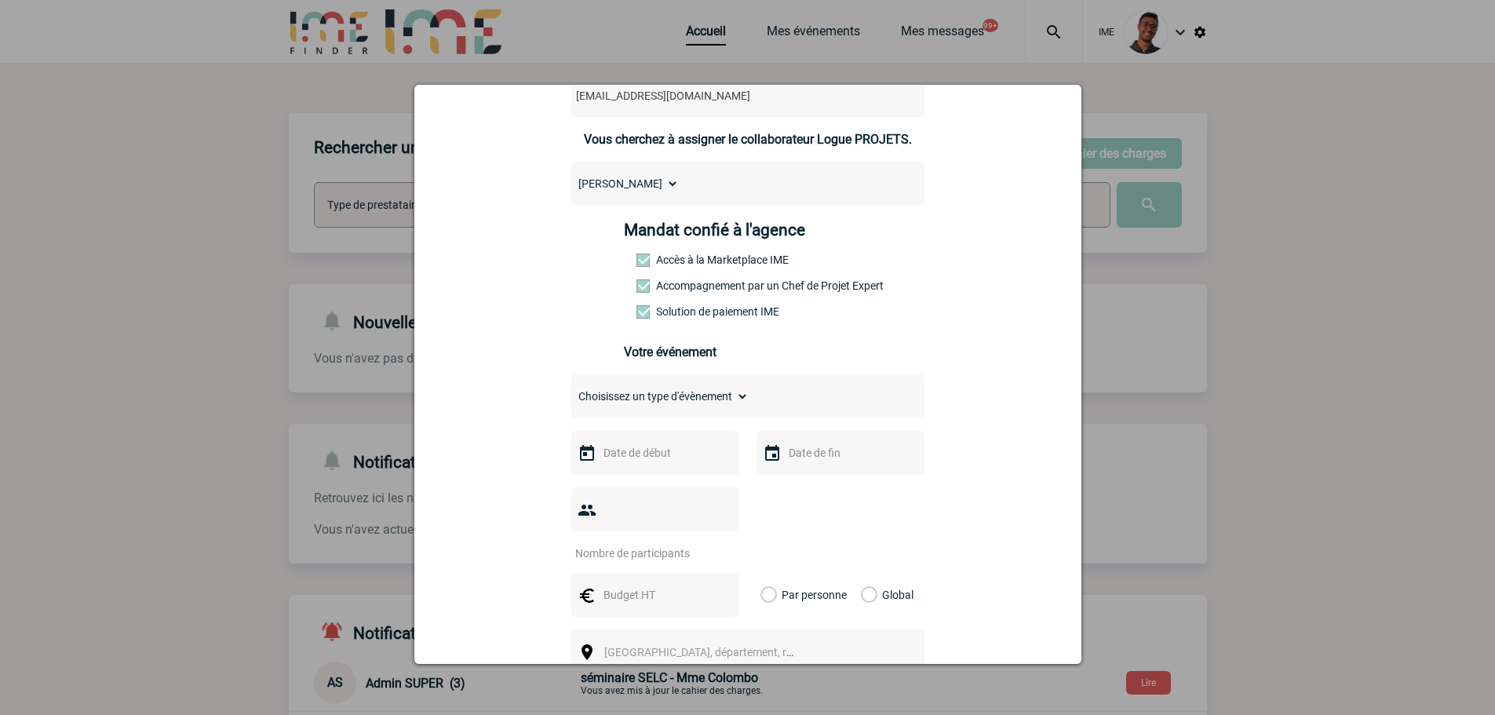
click at [681, 399] on select "Choisissez un type d'évènement Séminaire avec nuitée Séminaire sans nuitée Repa…" at bounding box center [659, 396] width 177 height 22
select select "1"
click at [571, 389] on select "Choisissez un type d'évènement Séminaire avec nuitée Séminaire sans nuitée Repa…" at bounding box center [659, 396] width 177 height 22
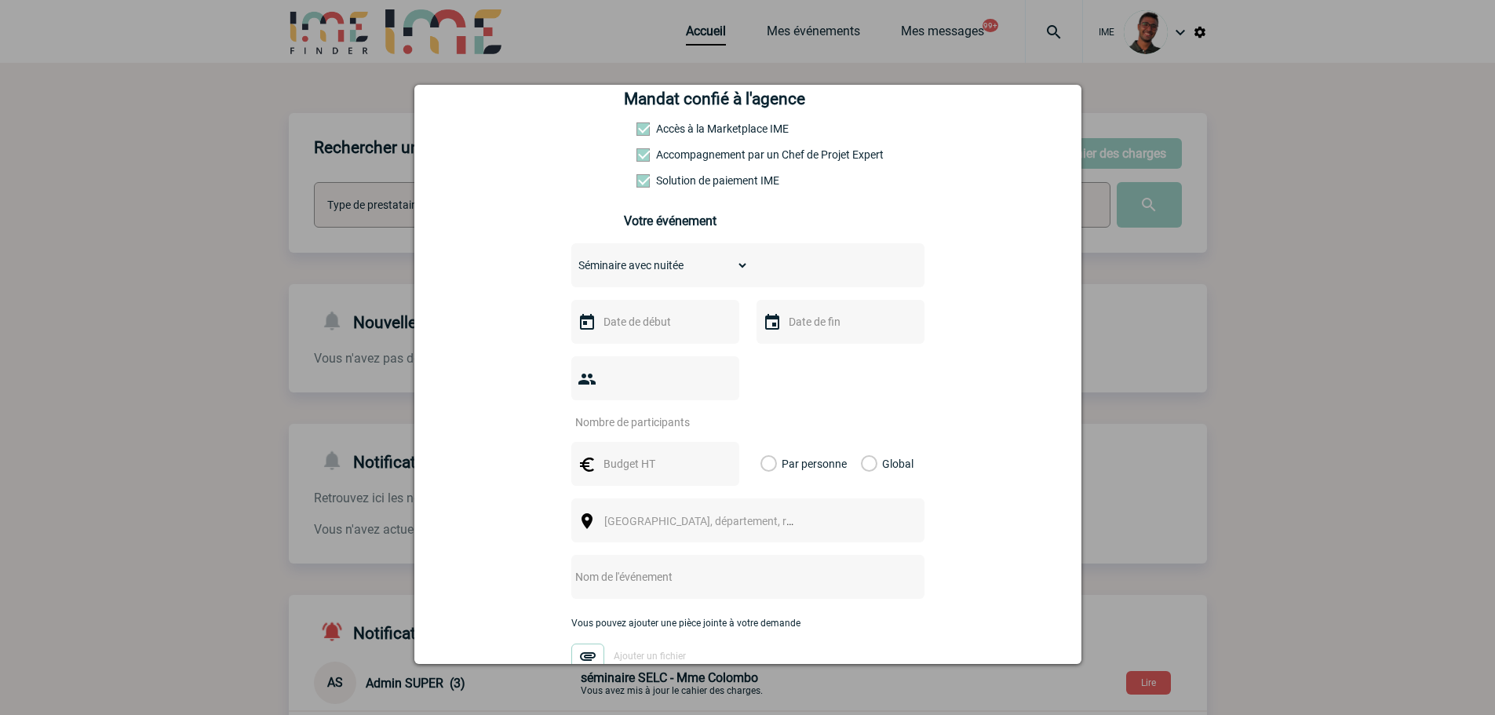
click at [642, 341] on div at bounding box center [655, 322] width 168 height 44
click at [647, 329] on input "text" at bounding box center [653, 322] width 108 height 20
click at [789, 359] on link "Suivant" at bounding box center [796, 352] width 23 height 23
click at [714, 446] on link "6" at bounding box center [703, 445] width 29 height 28
type input "06-11-2025"
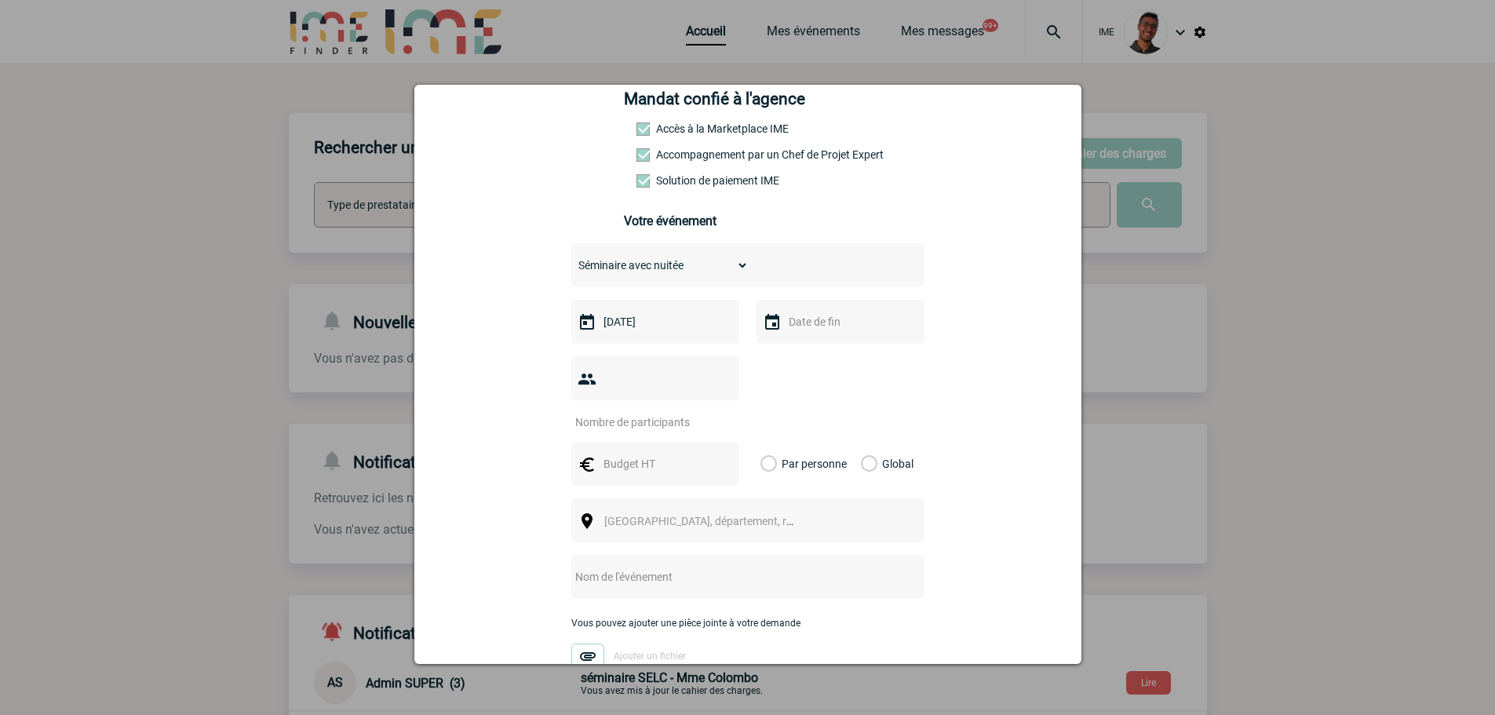
click at [843, 304] on div at bounding box center [840, 322] width 168 height 44
drag, startPoint x: 830, startPoint y: 321, endPoint x: 841, endPoint y: 337, distance: 19.8
click at [830, 321] on input "text" at bounding box center [839, 322] width 108 height 20
click at [915, 433] on link "7" at bounding box center [919, 445] width 29 height 28
type input "07-11-2025"
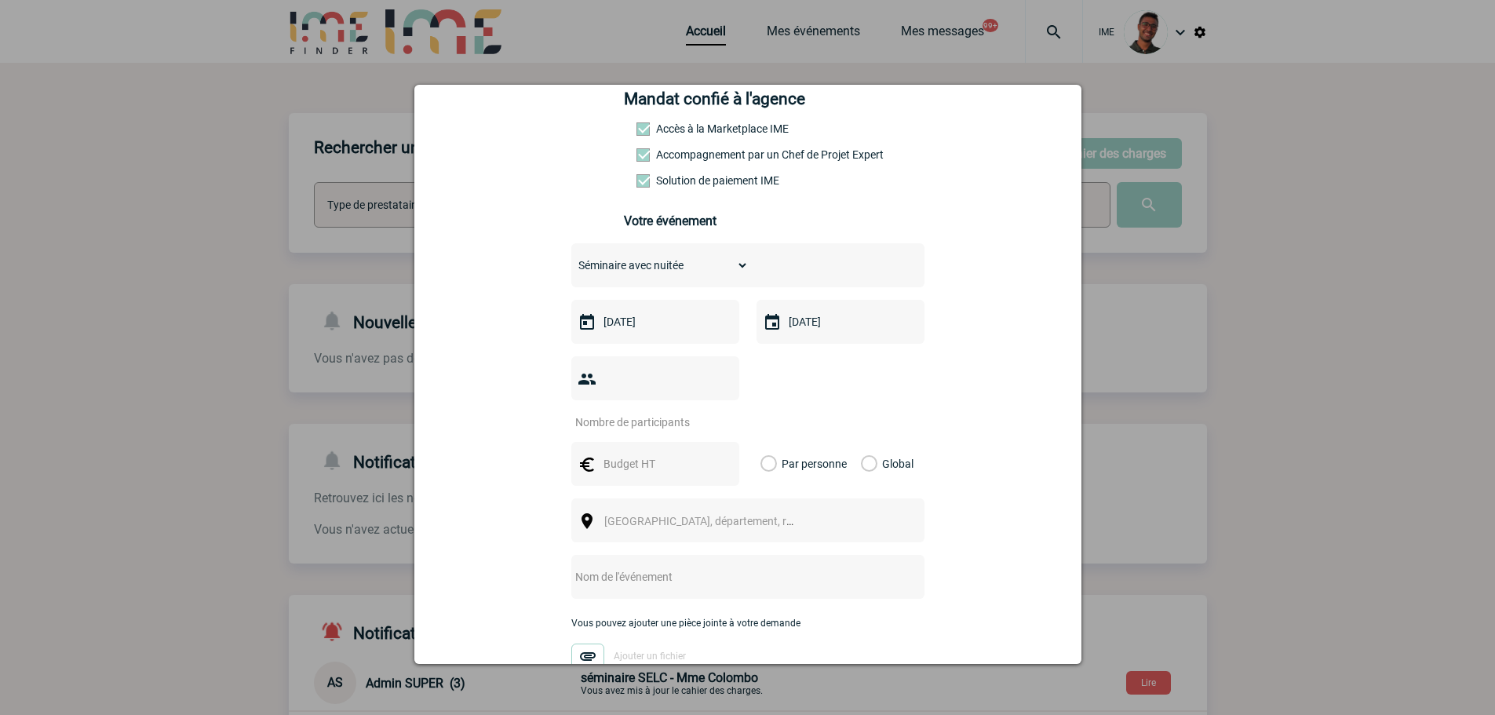
click at [658, 412] on input "number" at bounding box center [645, 422] width 148 height 20
type input "10"
click at [618, 454] on input "text" at bounding box center [653, 464] width 108 height 20
type input "200"
drag, startPoint x: 862, startPoint y: 438, endPoint x: 816, endPoint y: 479, distance: 61.7
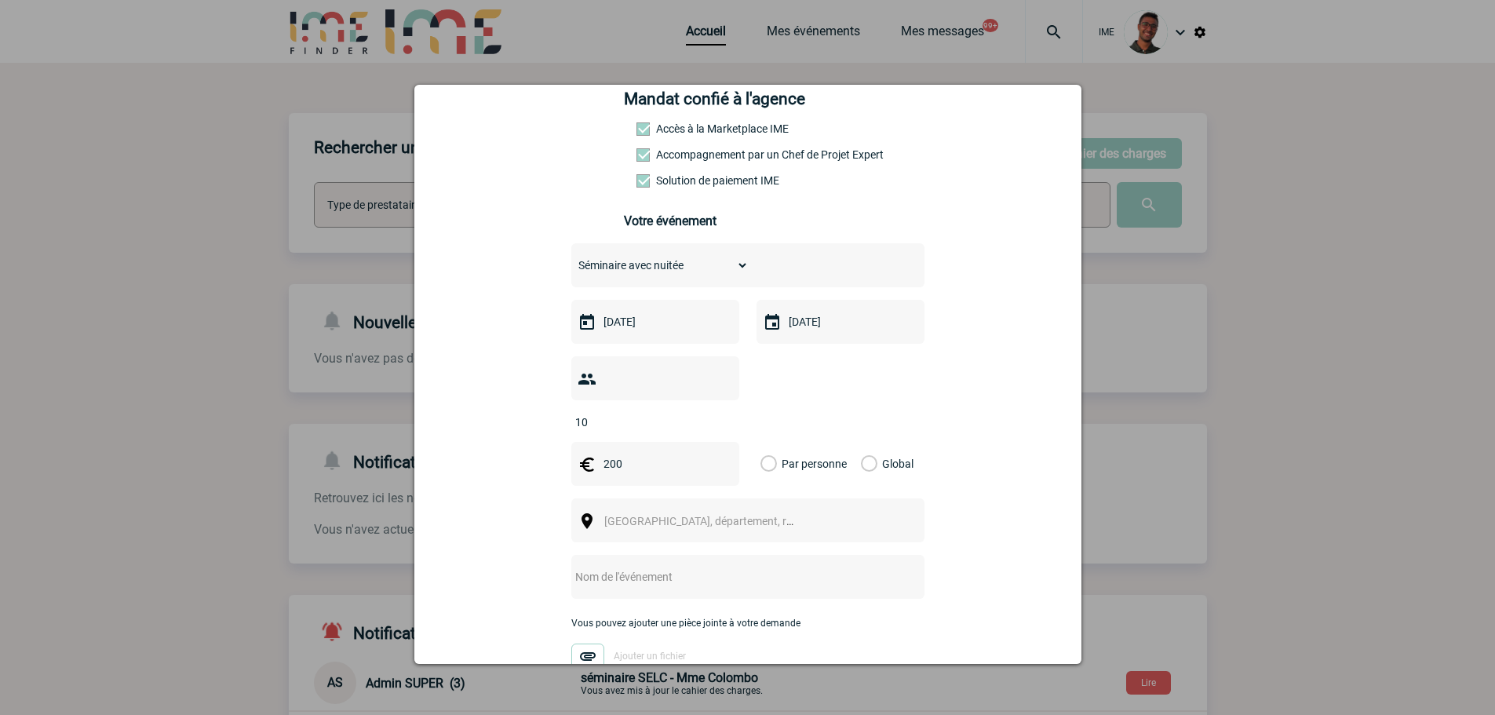
click at [862, 442] on label "Global" at bounding box center [866, 464] width 10 height 44
click at [0, 0] on input "Global" at bounding box center [0, 0] width 0 height 0
click at [811, 498] on div "Ville, département, région..." at bounding box center [747, 520] width 353 height 44
click at [796, 510] on span "Ville, département, région..." at bounding box center [706, 521] width 216 height 22
type input "l'aigle"
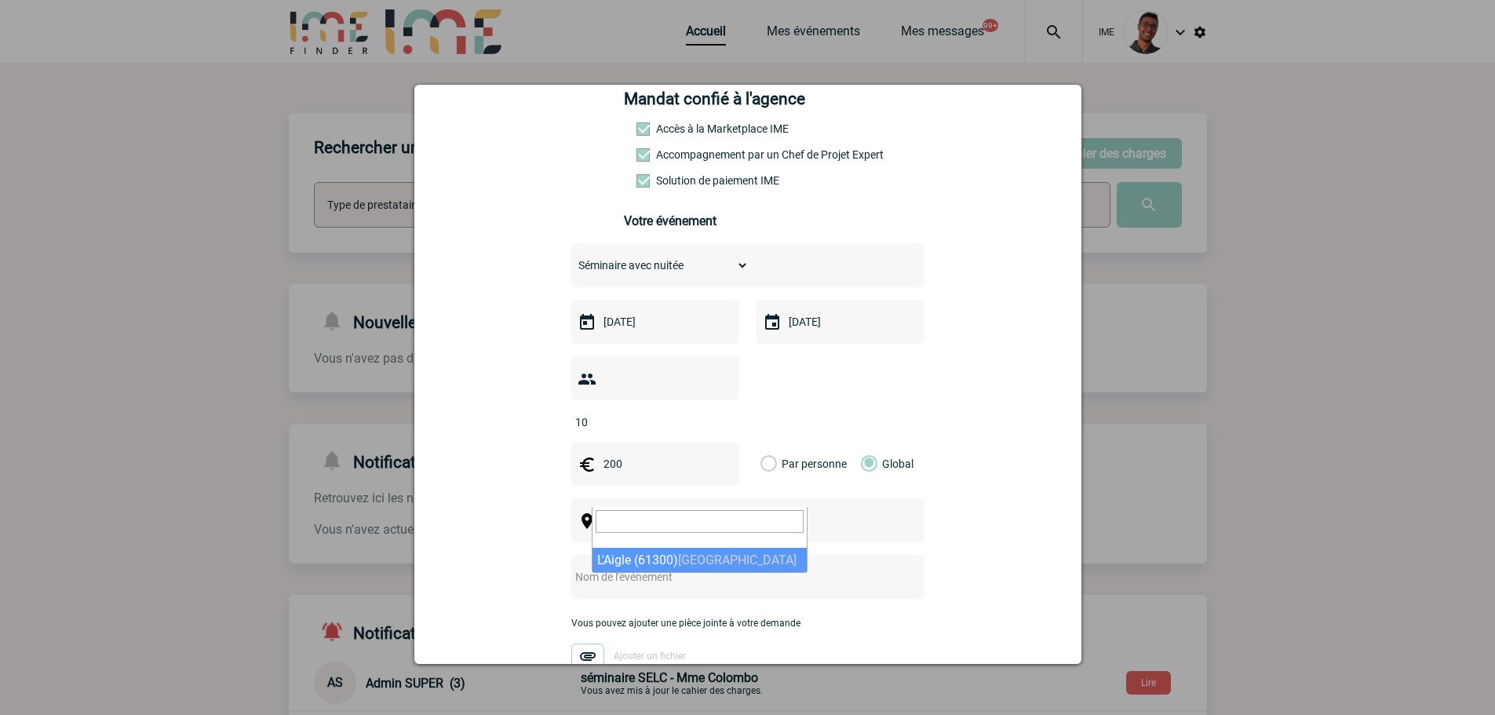
select select "13014"
click at [632, 567] on input "text" at bounding box center [727, 577] width 312 height 20
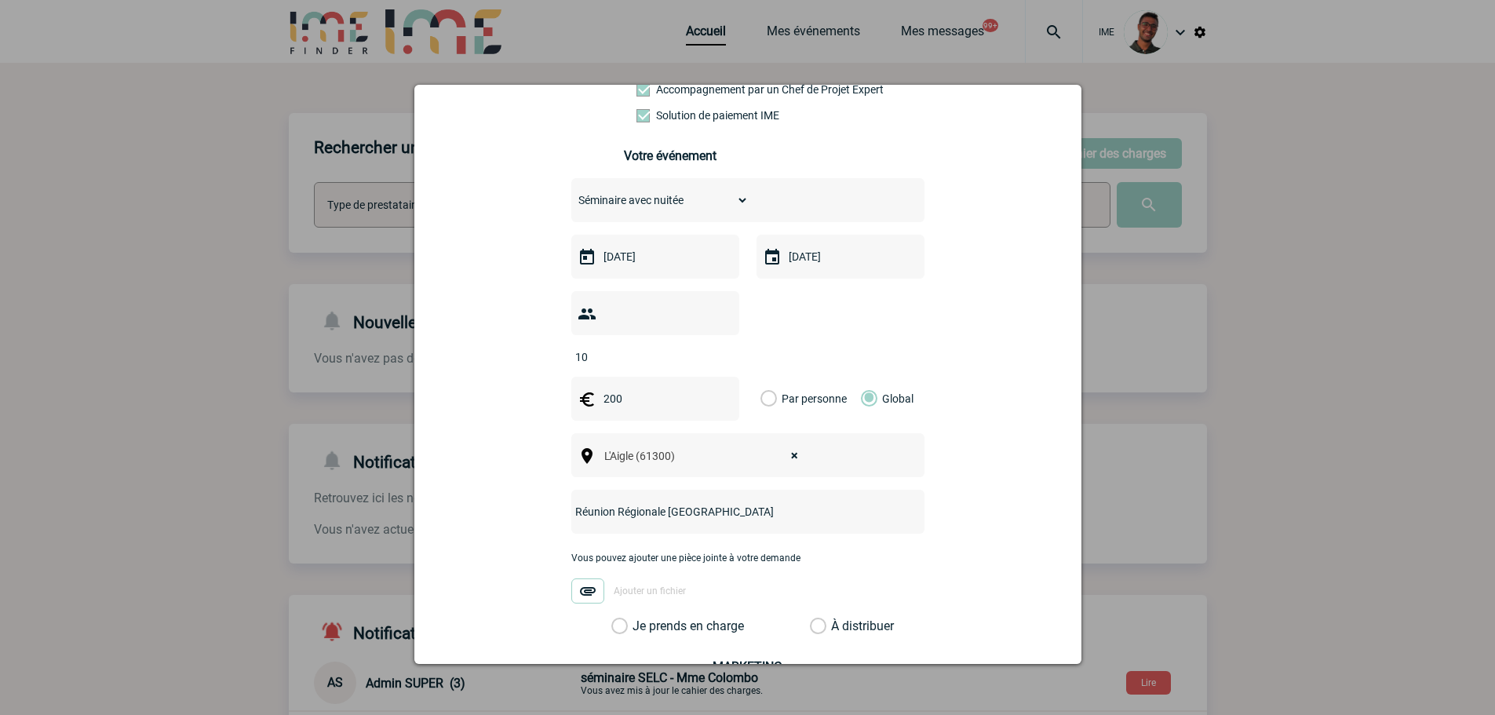
click at [615, 592] on div "Vous pouvez ajouter une pièce jointe à votre demande Ajouter un fichier" at bounding box center [747, 585] width 353 height 66
click at [614, 618] on label "Je prends en charge" at bounding box center [624, 626] width 27 height 16
click at [0, 0] on input "Je prends en charge" at bounding box center [0, 0] width 0 height 0
click at [612, 618] on label "Je prends en charge" at bounding box center [624, 626] width 27 height 16
click at [0, 0] on input "Je prends en charge" at bounding box center [0, 0] width 0 height 0
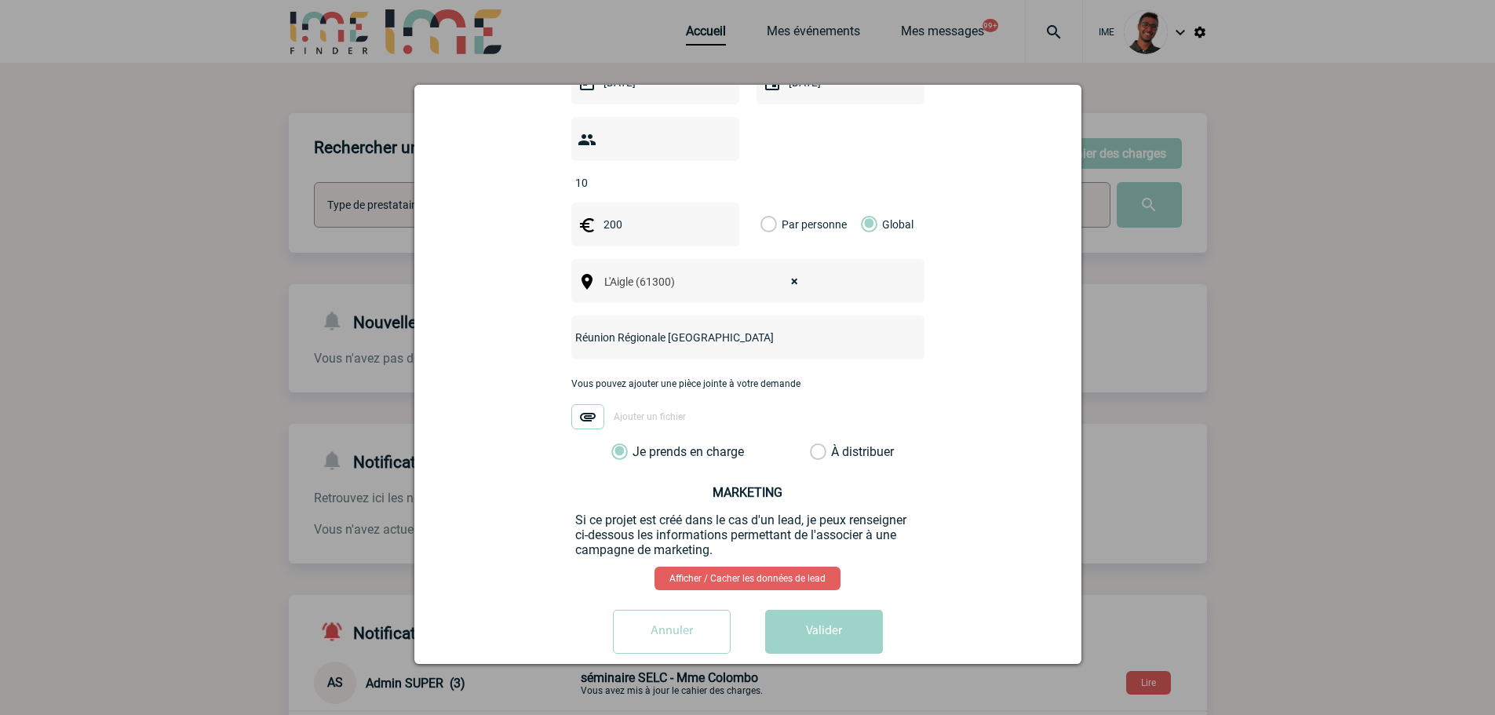
scroll to position [482, 0]
click at [700, 328] on input "Réunion Régionale Hilti Oise" at bounding box center [727, 338] width 312 height 20
type input "Réunion Régionale Hilti L'Orne"
click at [814, 610] on button "Valider" at bounding box center [824, 632] width 118 height 44
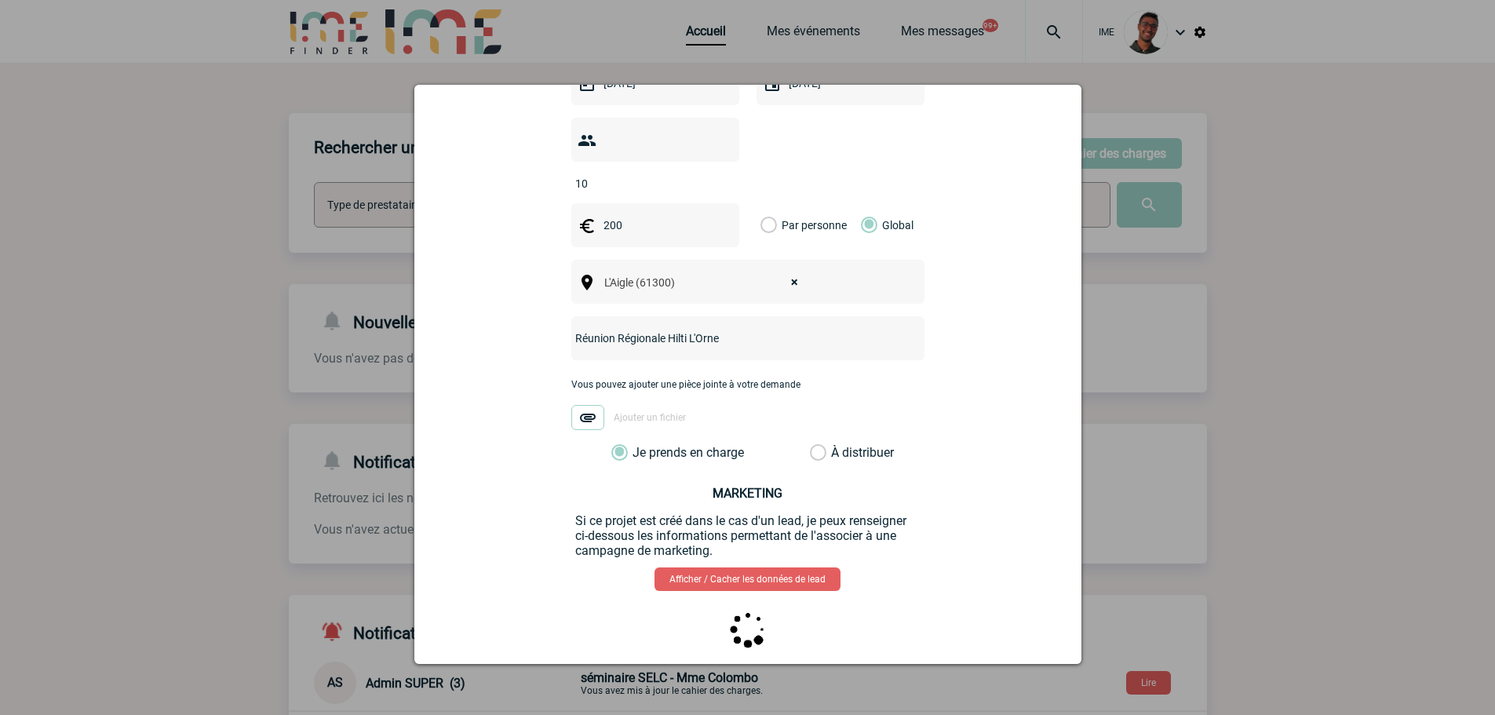
scroll to position [0, 0]
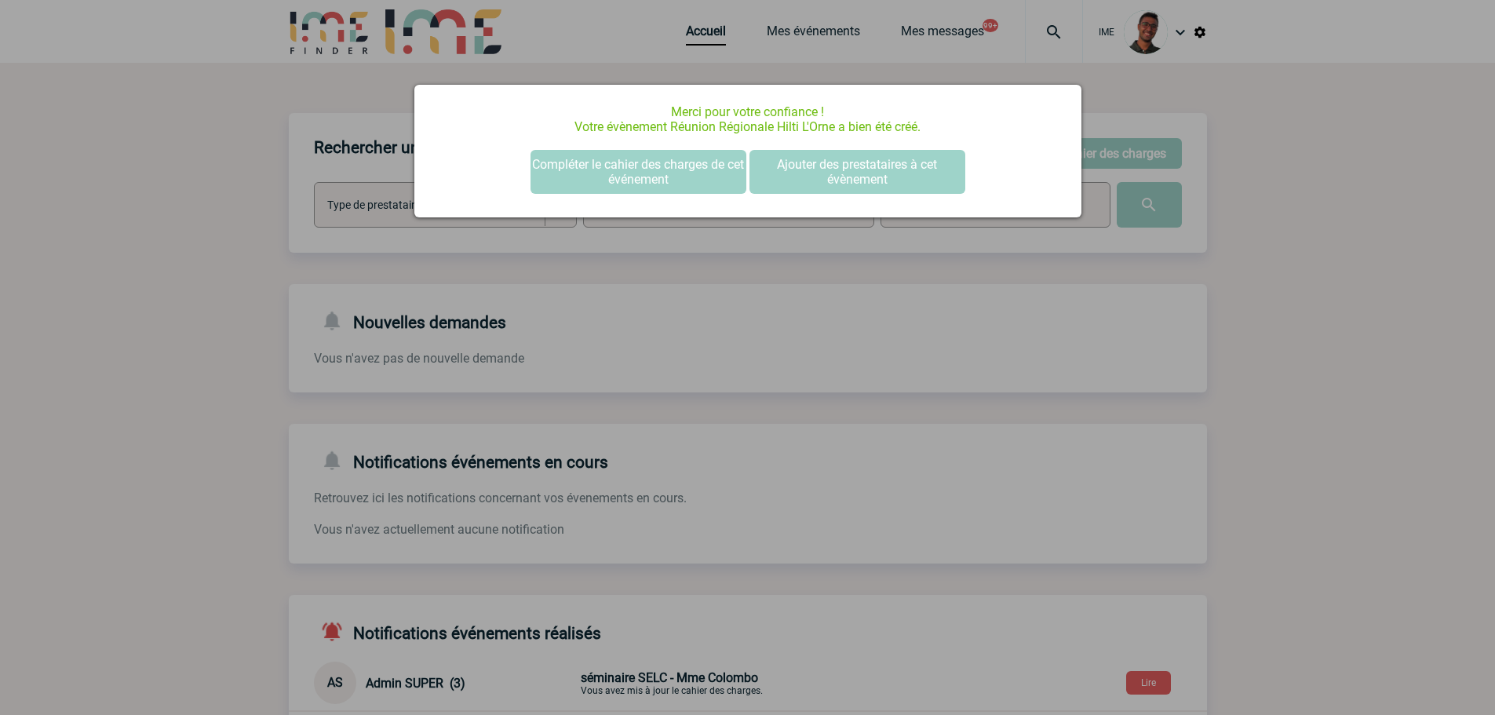
click at [349, 350] on div at bounding box center [747, 357] width 1495 height 715
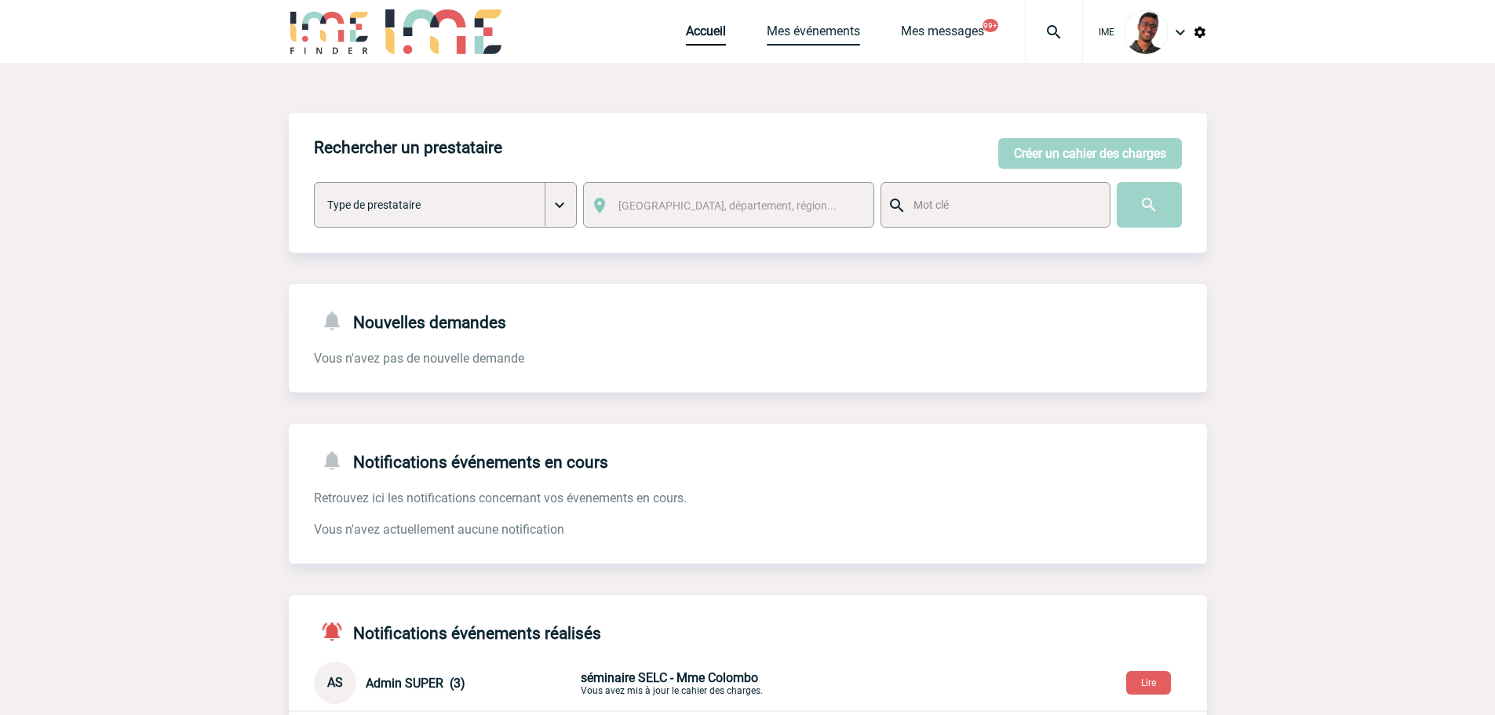
click at [829, 26] on link "Mes événements" at bounding box center [813, 35] width 93 height 22
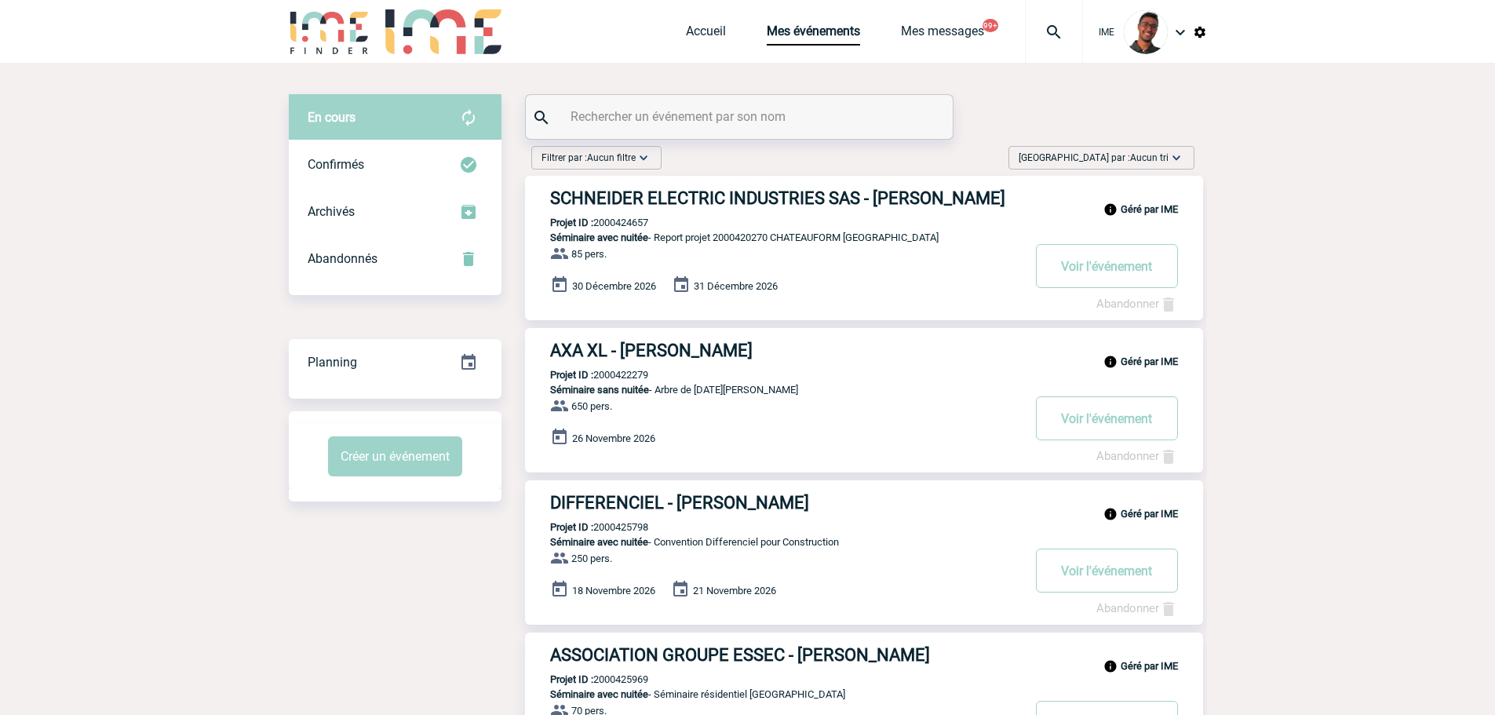
click at [643, 111] on input "text" at bounding box center [741, 116] width 349 height 23
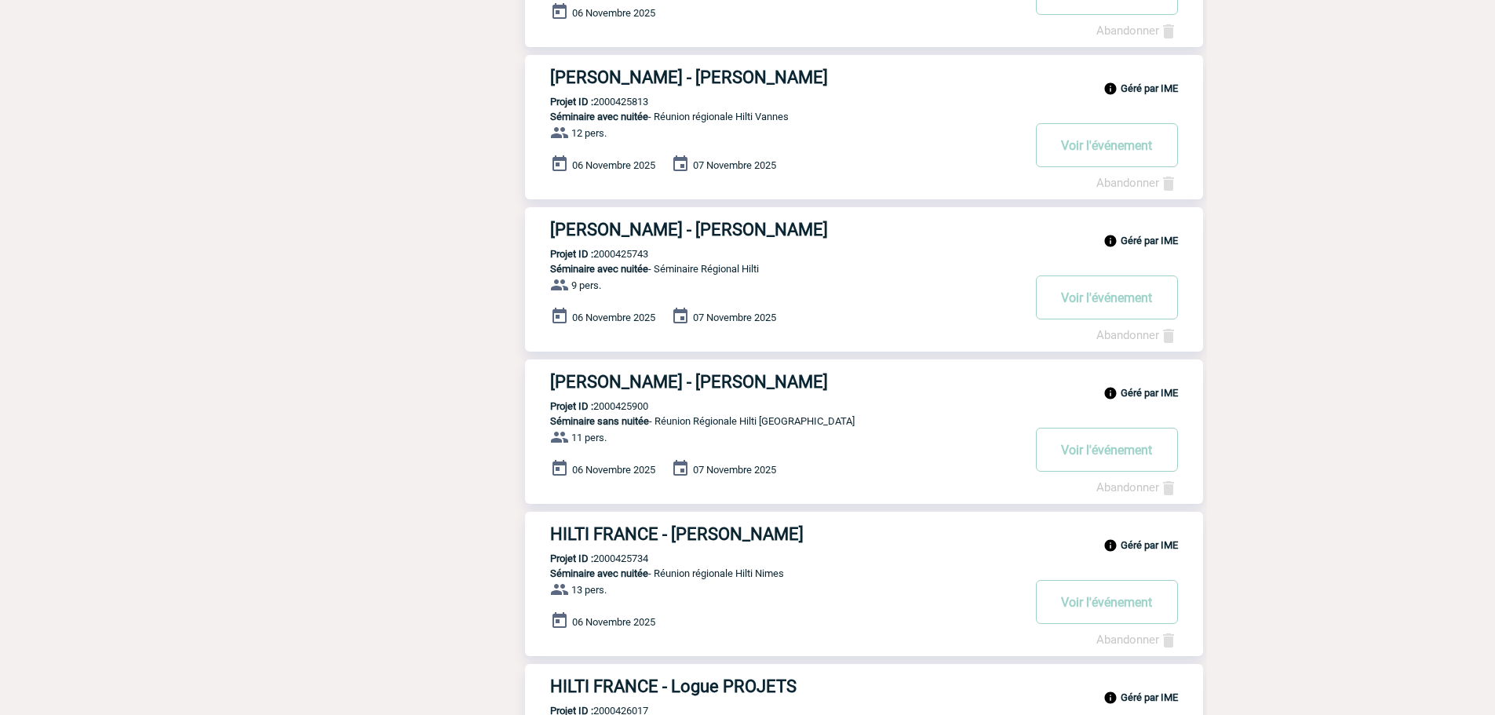
scroll to position [1072, 0]
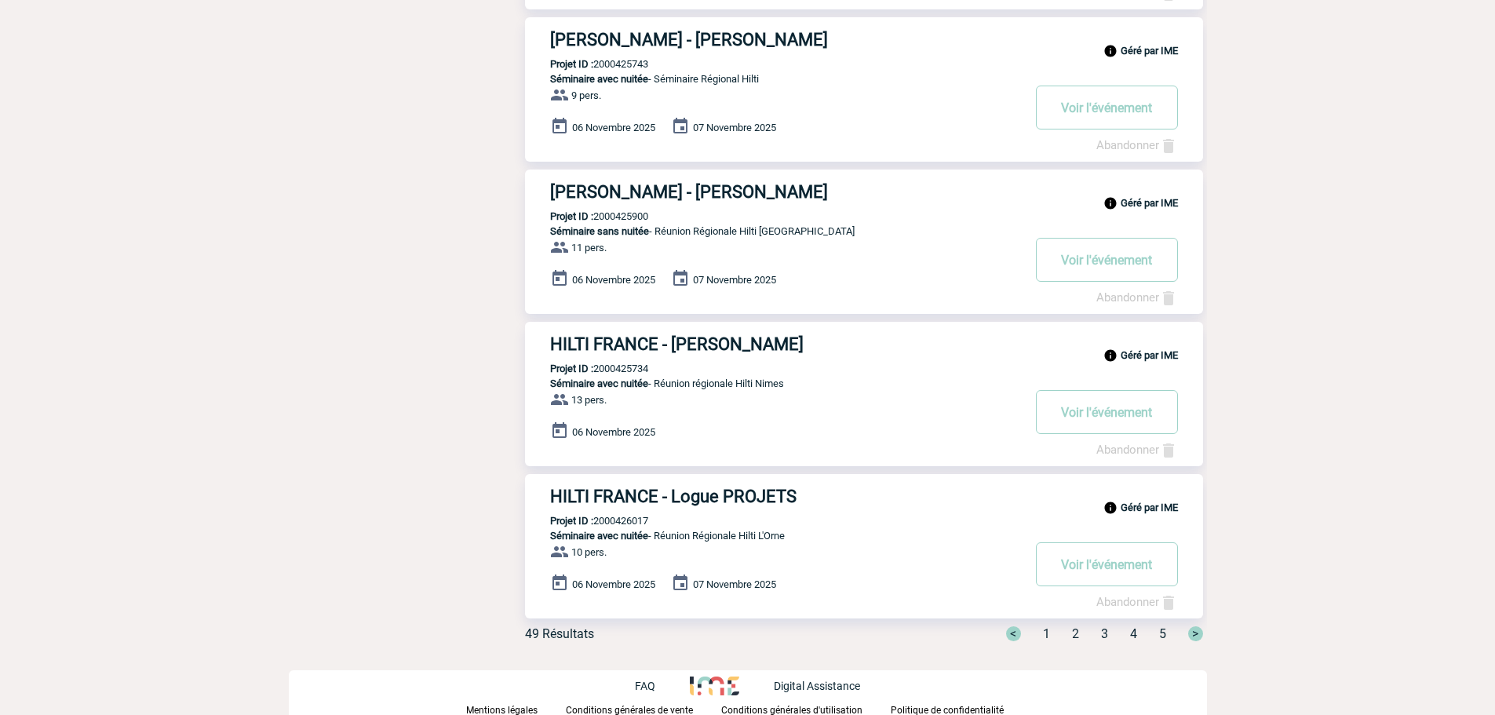
type input "hilti"
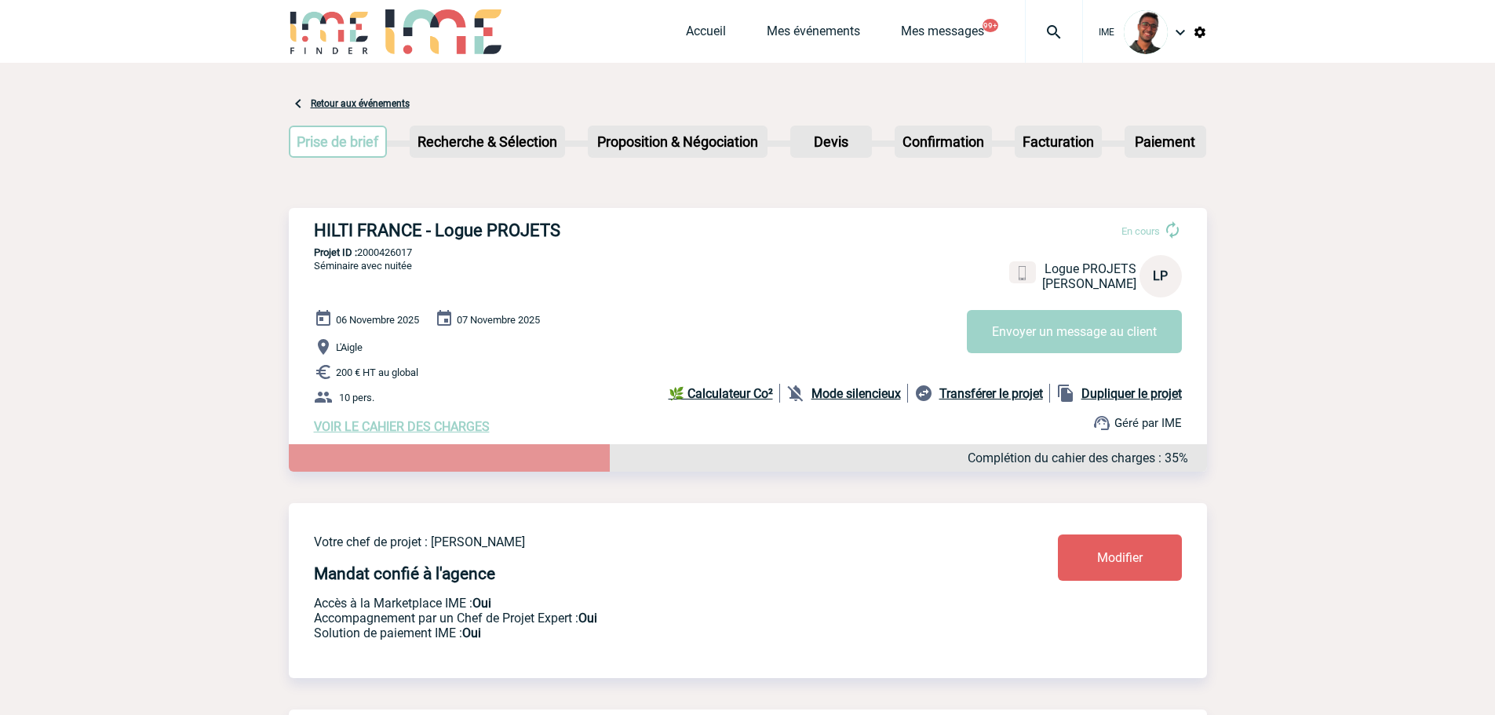
click at [842, 390] on b "Mode silencieux" at bounding box center [855, 393] width 89 height 15
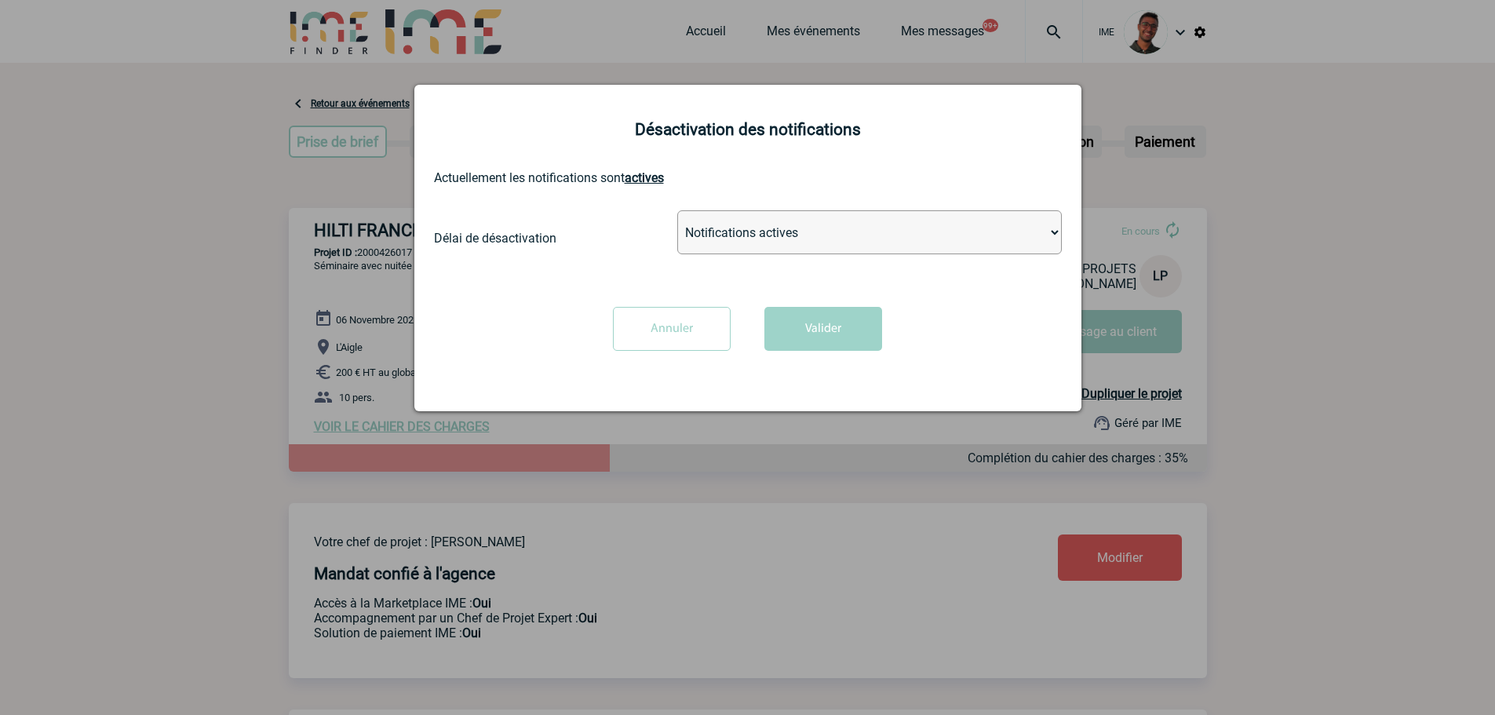
click at [822, 251] on select "Notifications actives Désactiver pour 2 heures Désactiver pour 1 semaines Désac…" at bounding box center [869, 232] width 384 height 44
select select "infinite"
click at [677, 211] on select "Notifications actives Désactiver pour 2 heures Désactiver pour 1 semaines Désac…" at bounding box center [869, 232] width 384 height 44
click at [826, 338] on button "Valider" at bounding box center [823, 329] width 118 height 44
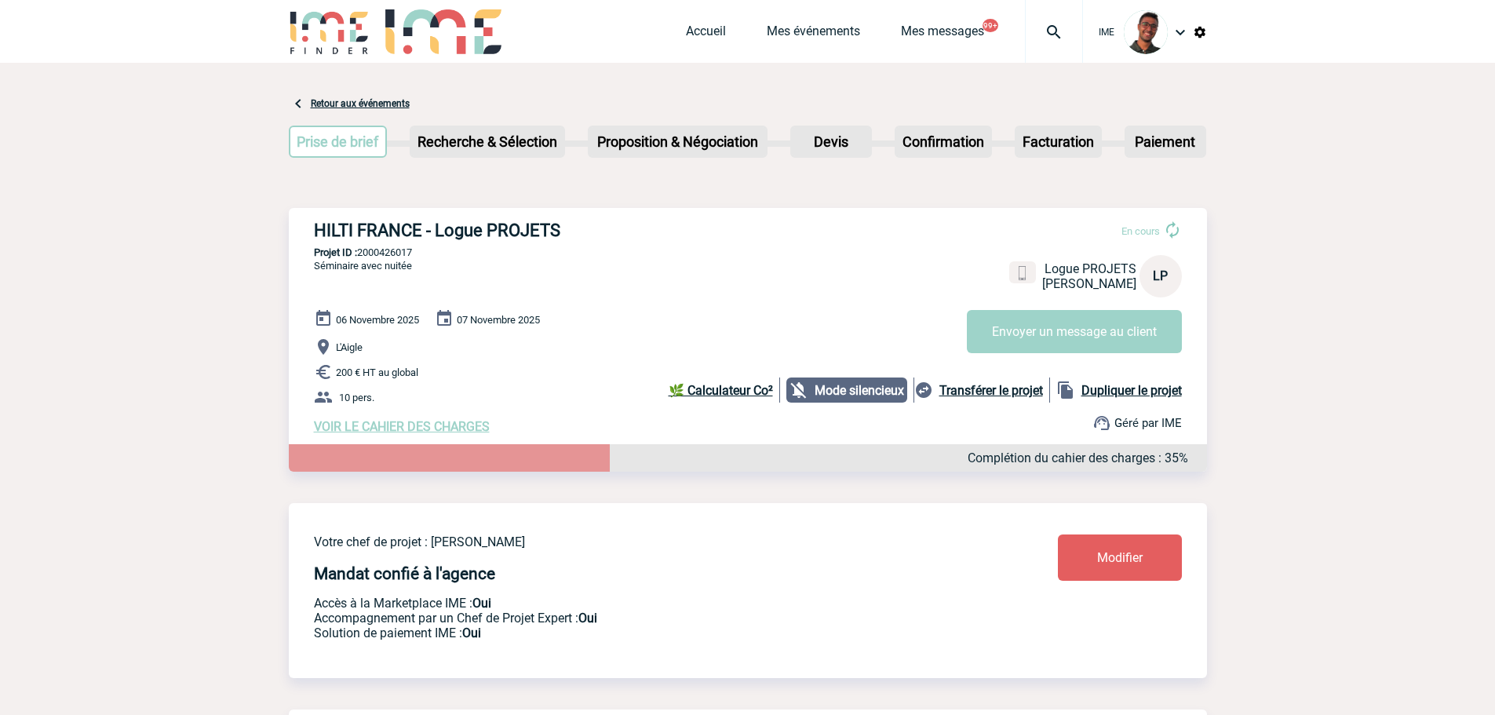
click at [388, 432] on span "VOIR LE CAHIER DES CHARGES" at bounding box center [402, 426] width 176 height 15
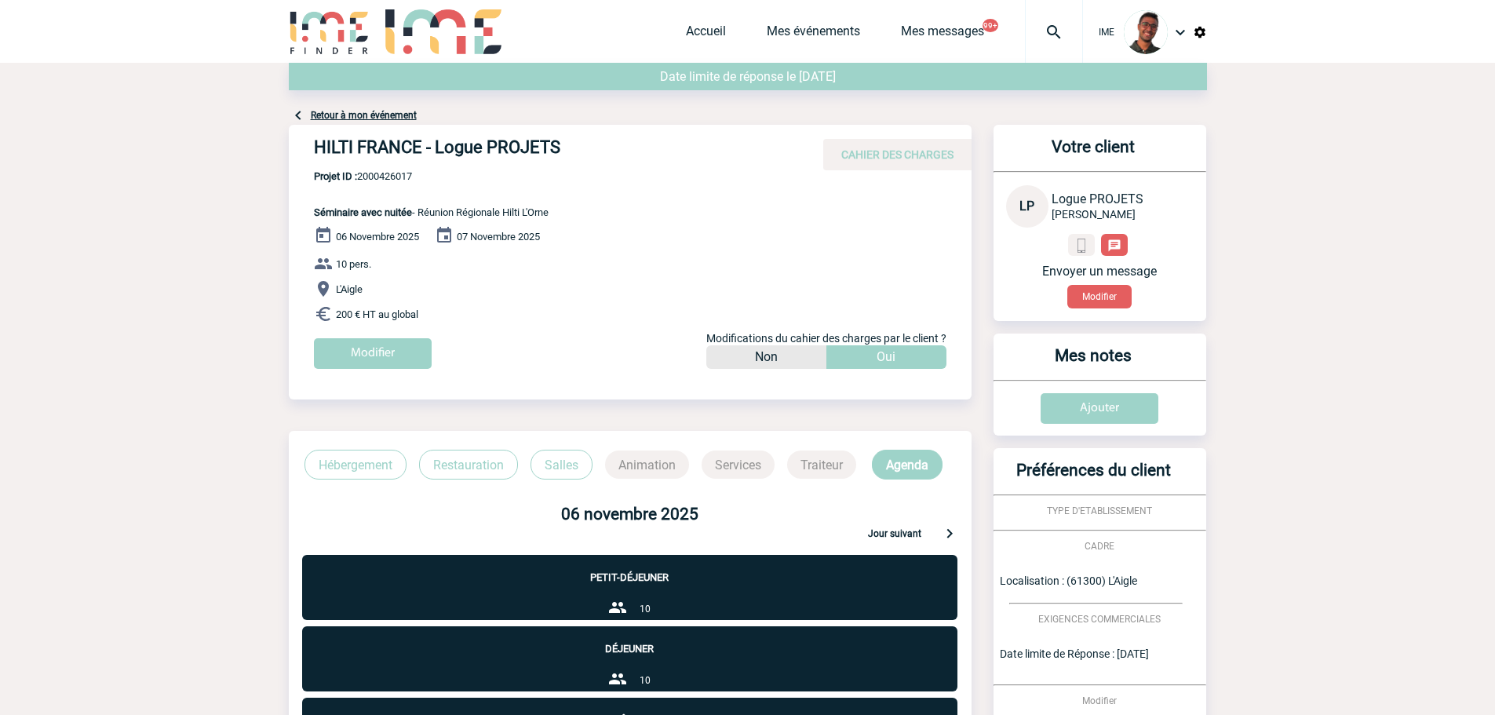
click at [402, 173] on span "Projet ID : 2000426017" at bounding box center [431, 176] width 235 height 12
copy span "2000426017"
click at [804, 38] on link "Mes événements" at bounding box center [813, 35] width 93 height 22
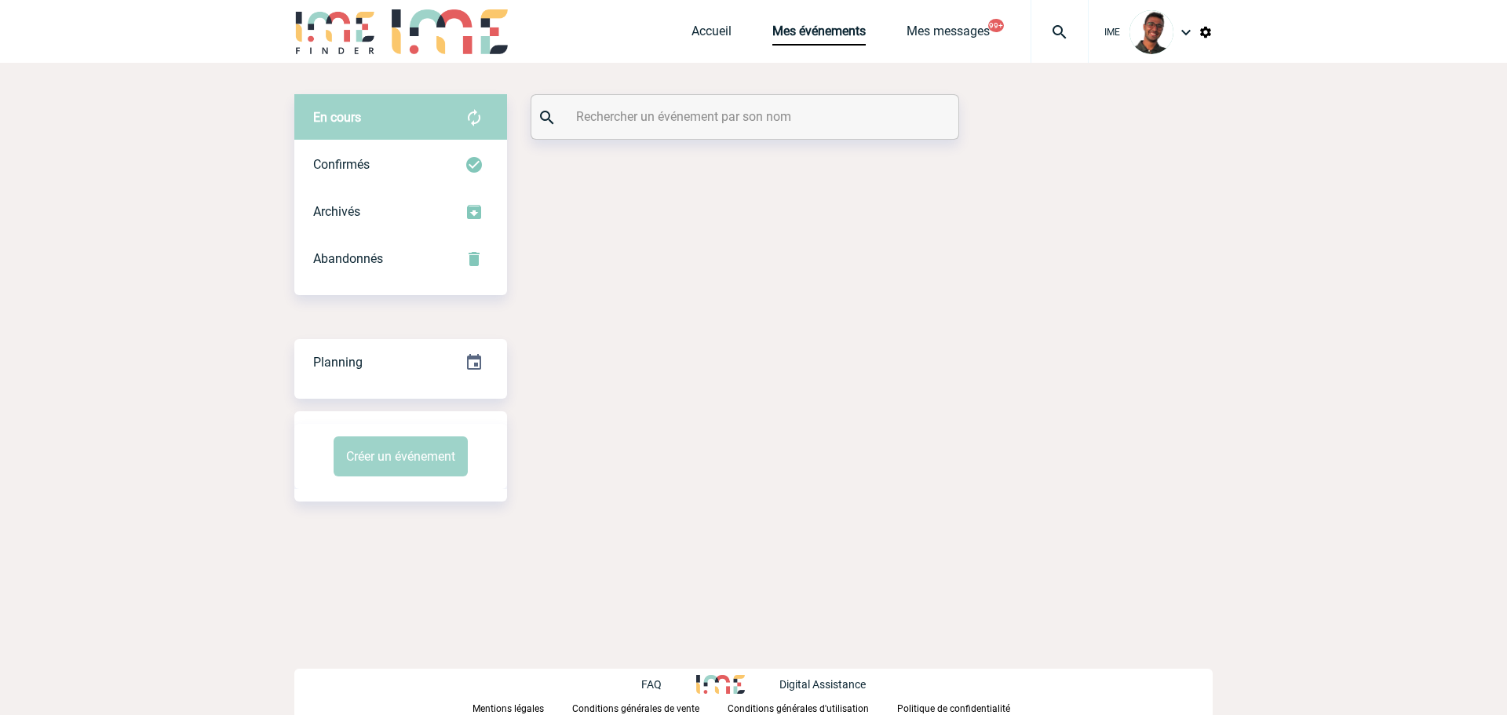
click at [728, 108] on input "text" at bounding box center [746, 116] width 349 height 23
paste input "HAFNERCAZEL"
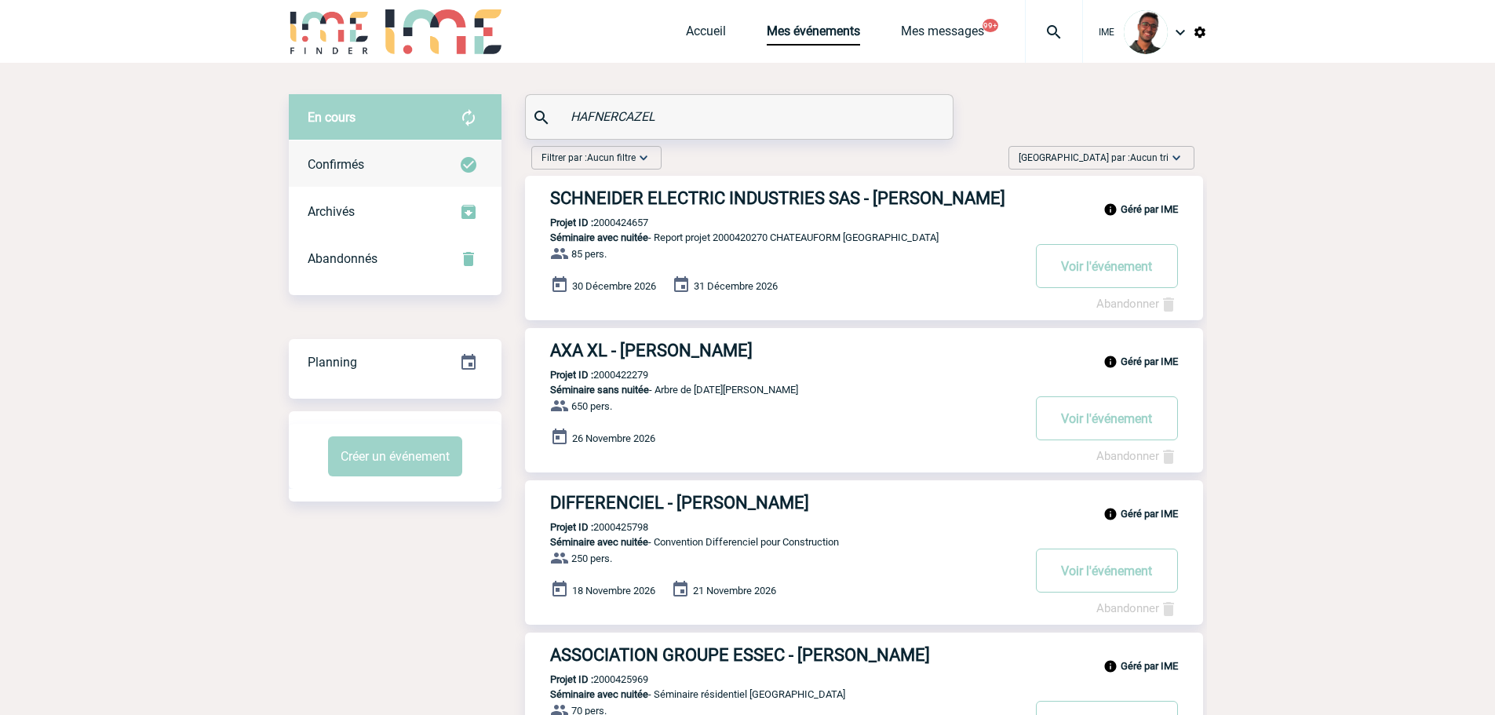
click at [418, 147] on div "Confirmés" at bounding box center [395, 164] width 213 height 47
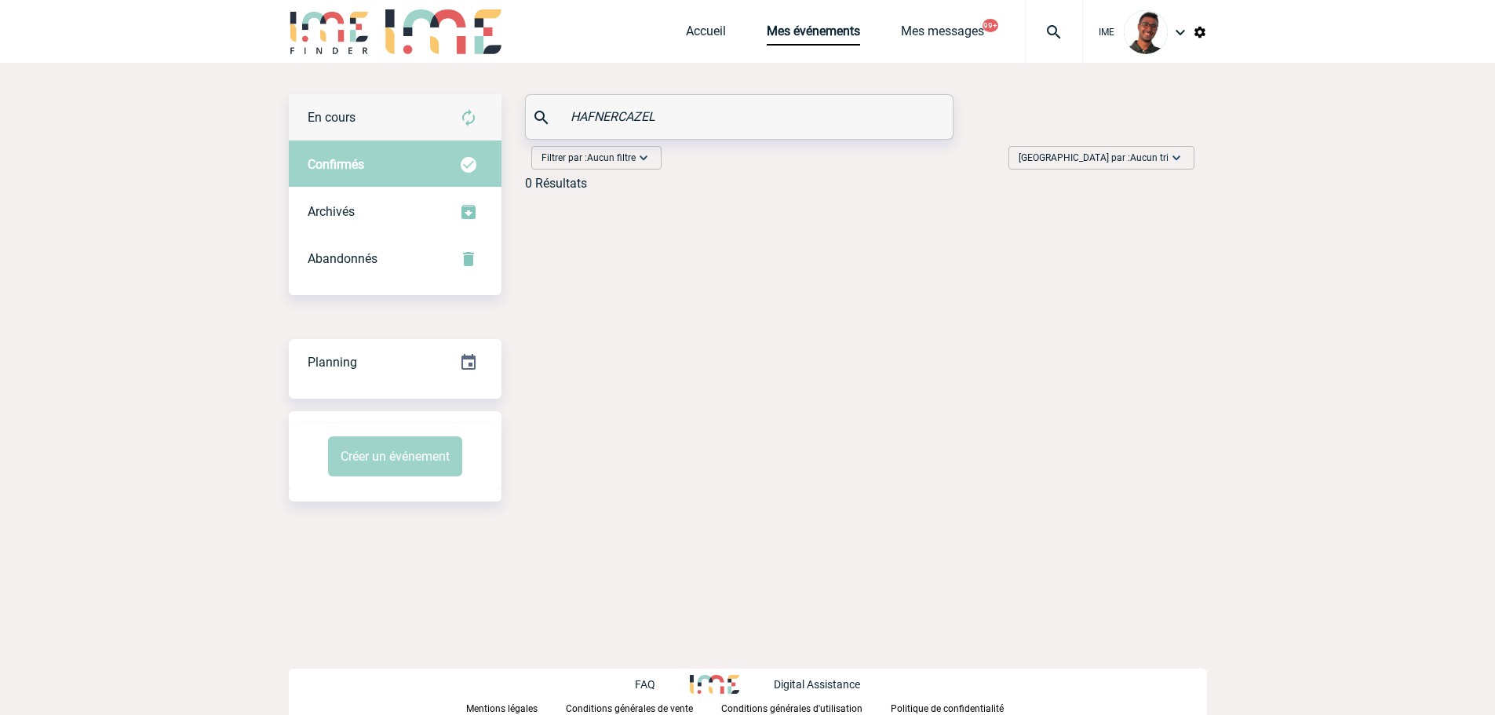
click at [427, 128] on div "En cours" at bounding box center [395, 117] width 213 height 47
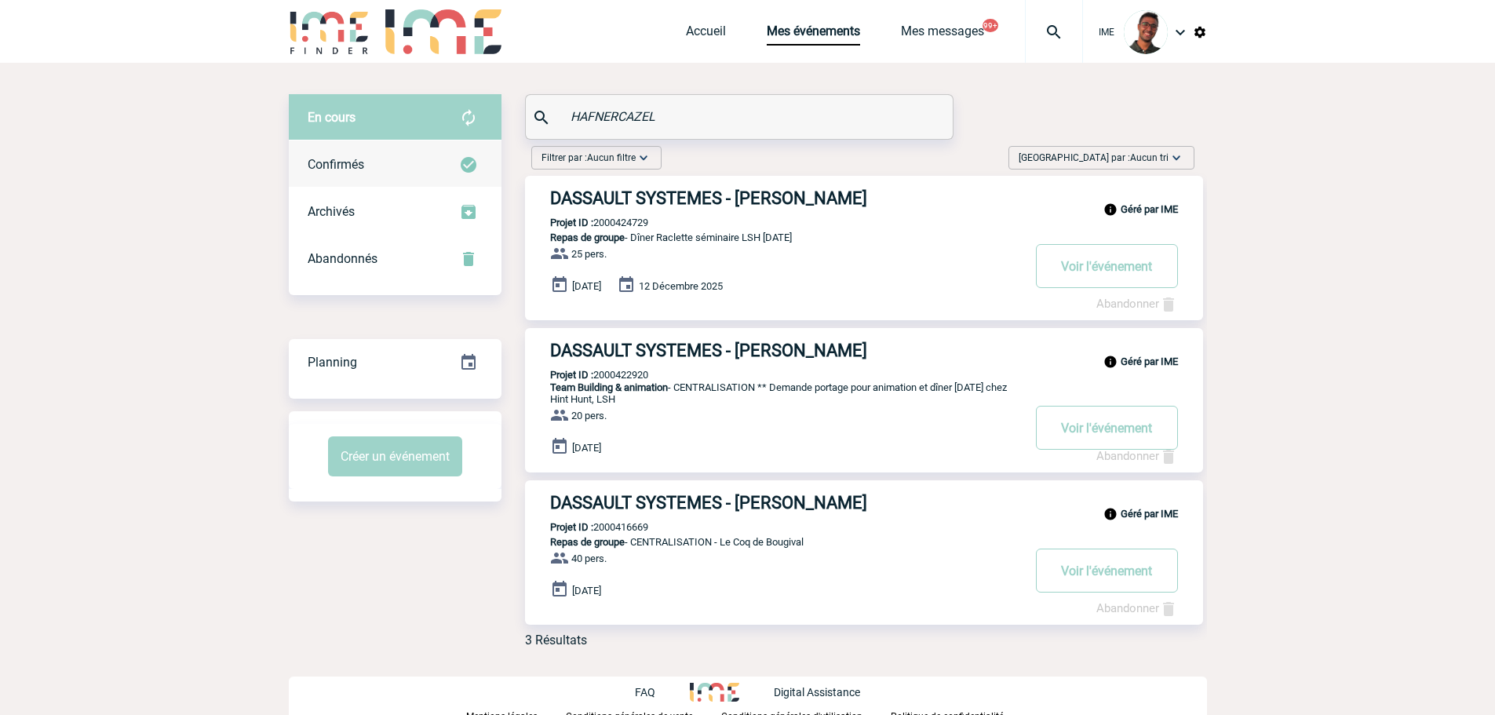
click at [459, 181] on div "Confirmés" at bounding box center [395, 164] width 213 height 47
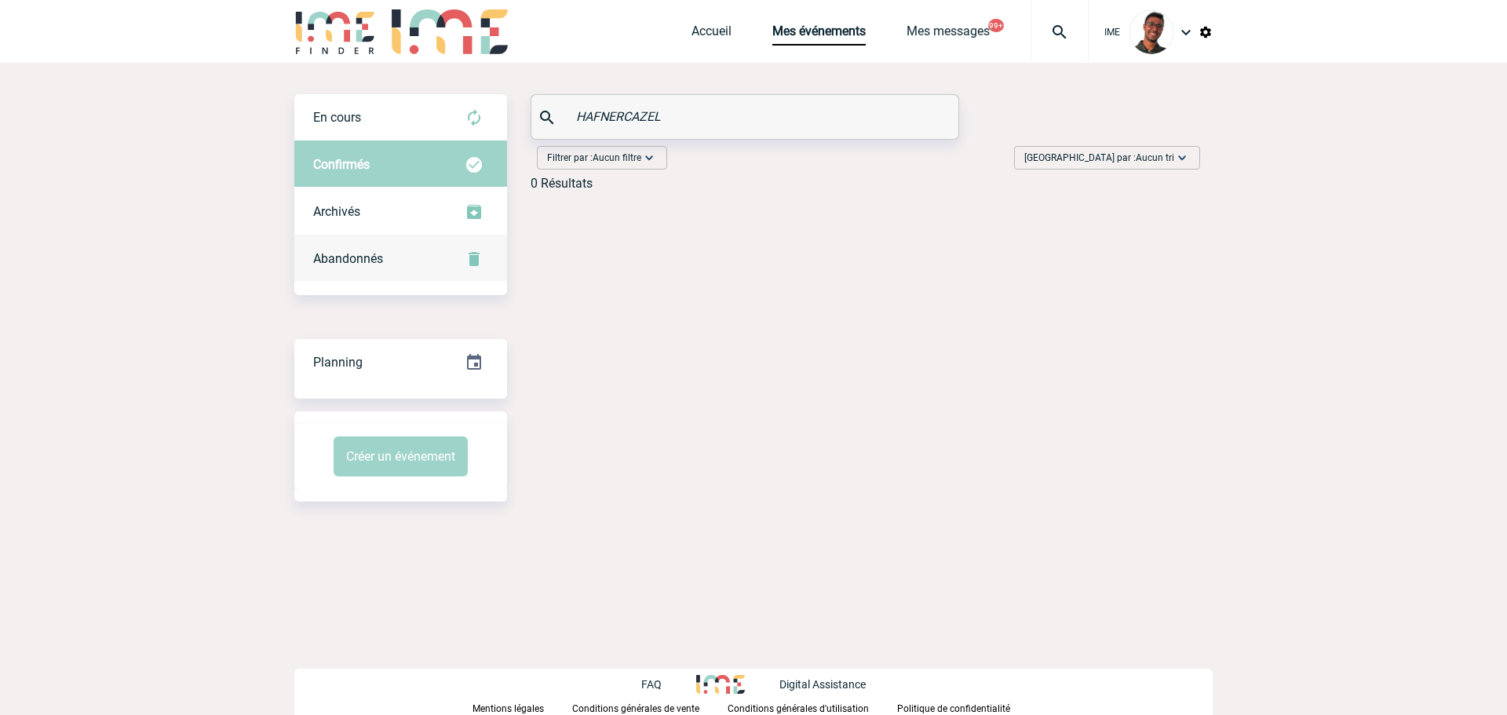
click at [444, 249] on div "Abandonnés" at bounding box center [400, 258] width 213 height 47
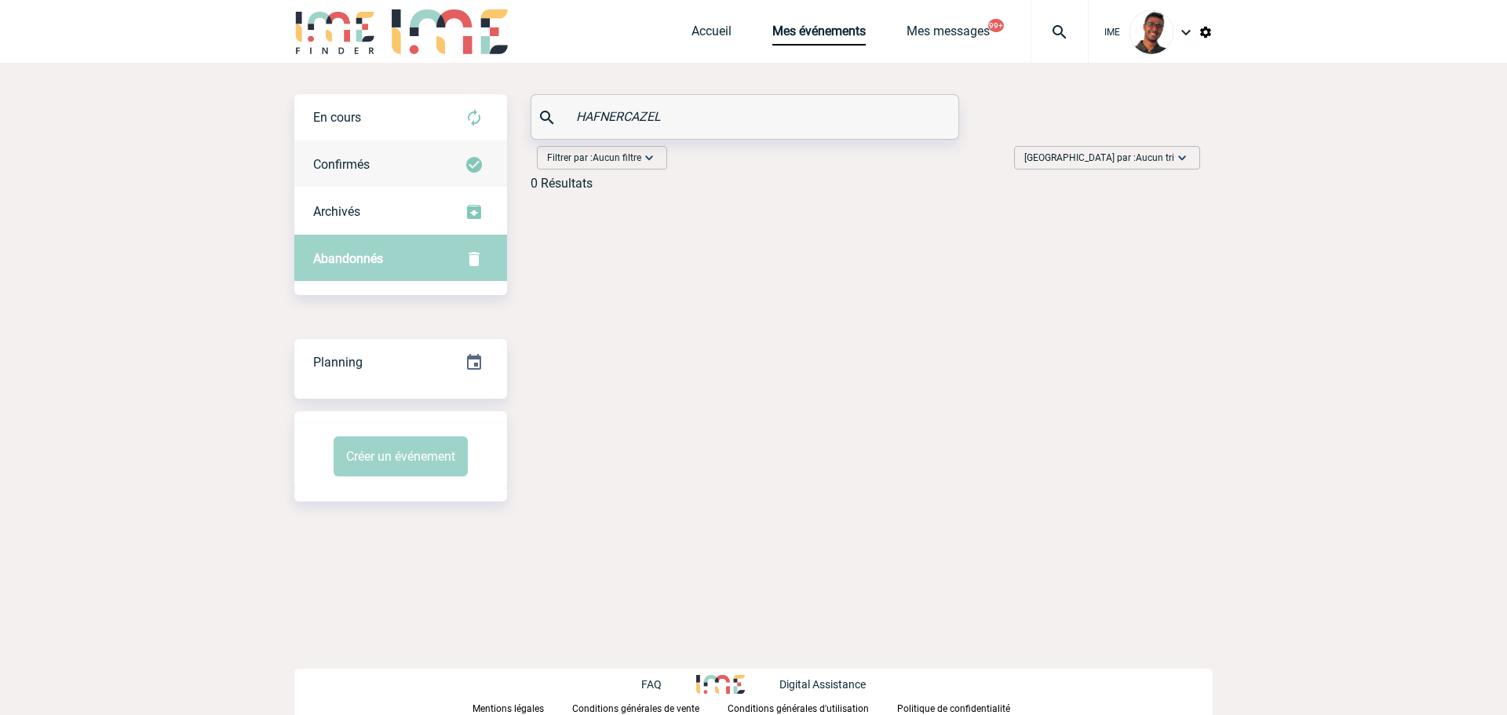
click at [464, 147] on div "Confirmés" at bounding box center [400, 164] width 213 height 47
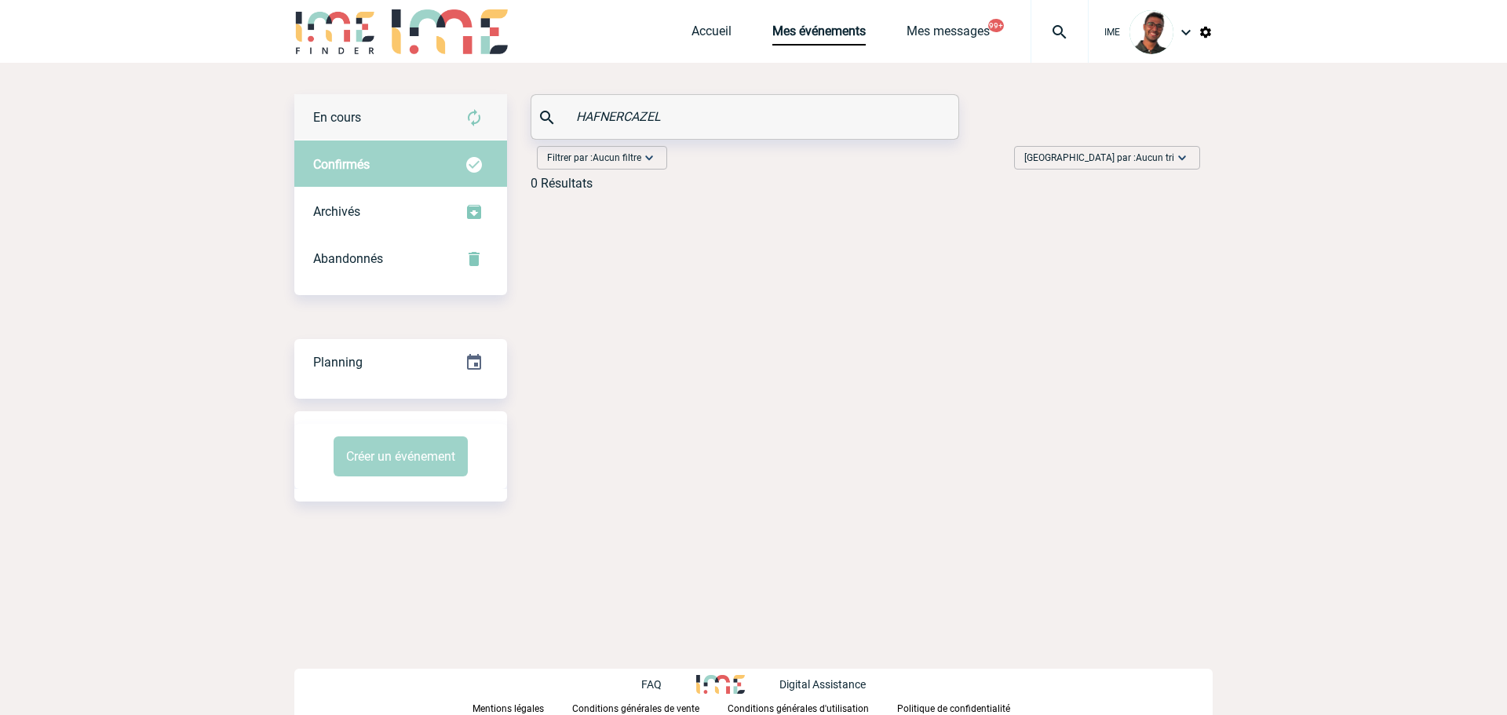
click at [475, 111] on img at bounding box center [474, 117] width 19 height 19
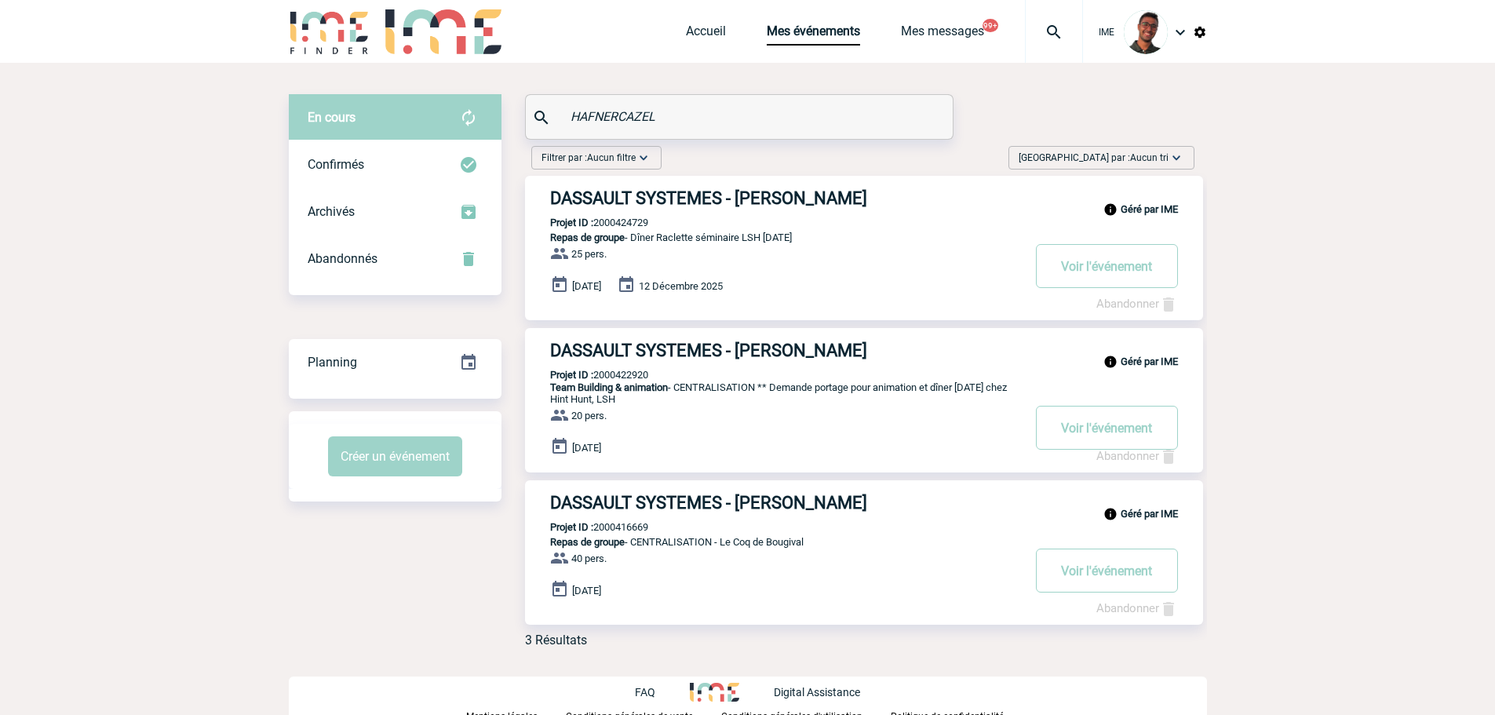
drag, startPoint x: 658, startPoint y: 122, endPoint x: 563, endPoint y: 121, distance: 95.0
click at [563, 121] on div "HAFNERCAZEL" at bounding box center [739, 117] width 427 height 44
paste input "GERARD"
type input "GERARD"
click at [440, 151] on div "Confirmés" at bounding box center [395, 164] width 213 height 47
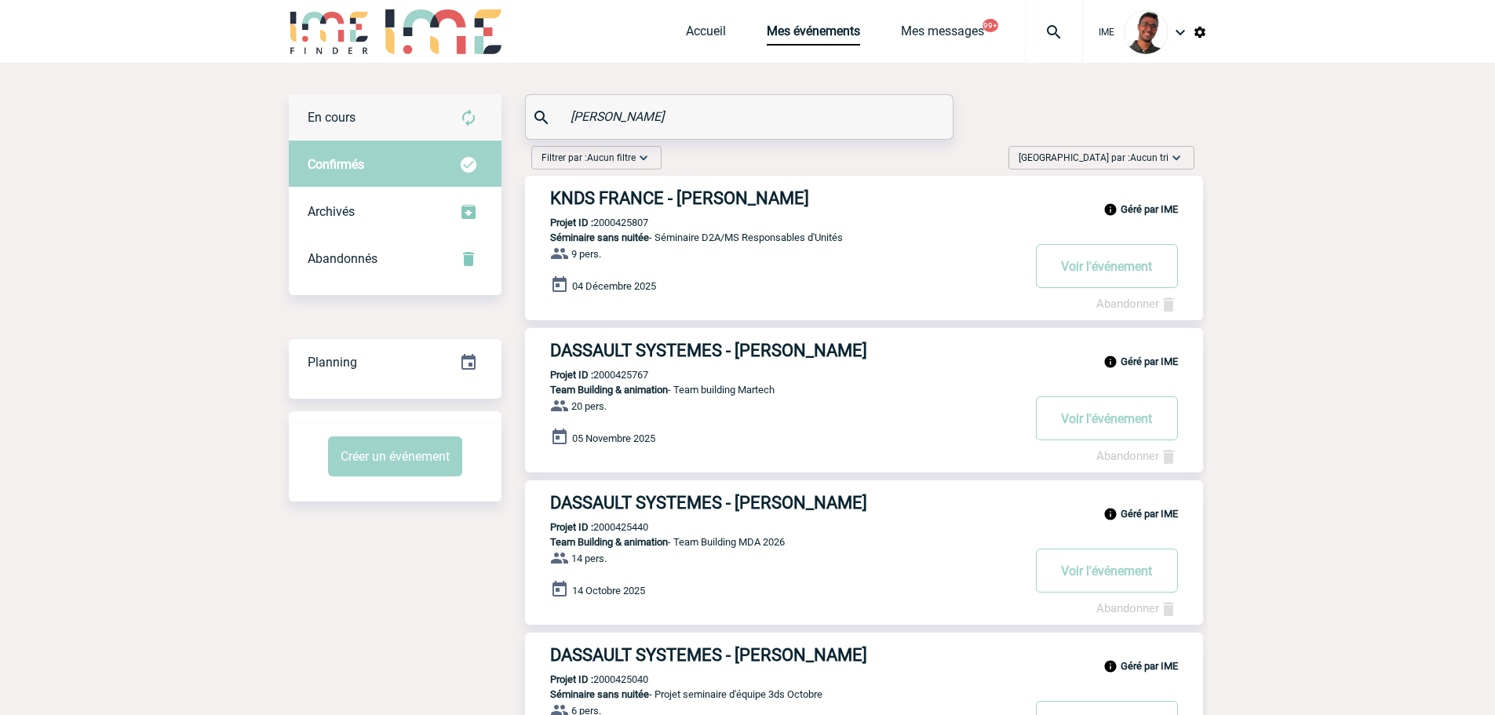
click at [446, 107] on div "En cours" at bounding box center [395, 117] width 213 height 47
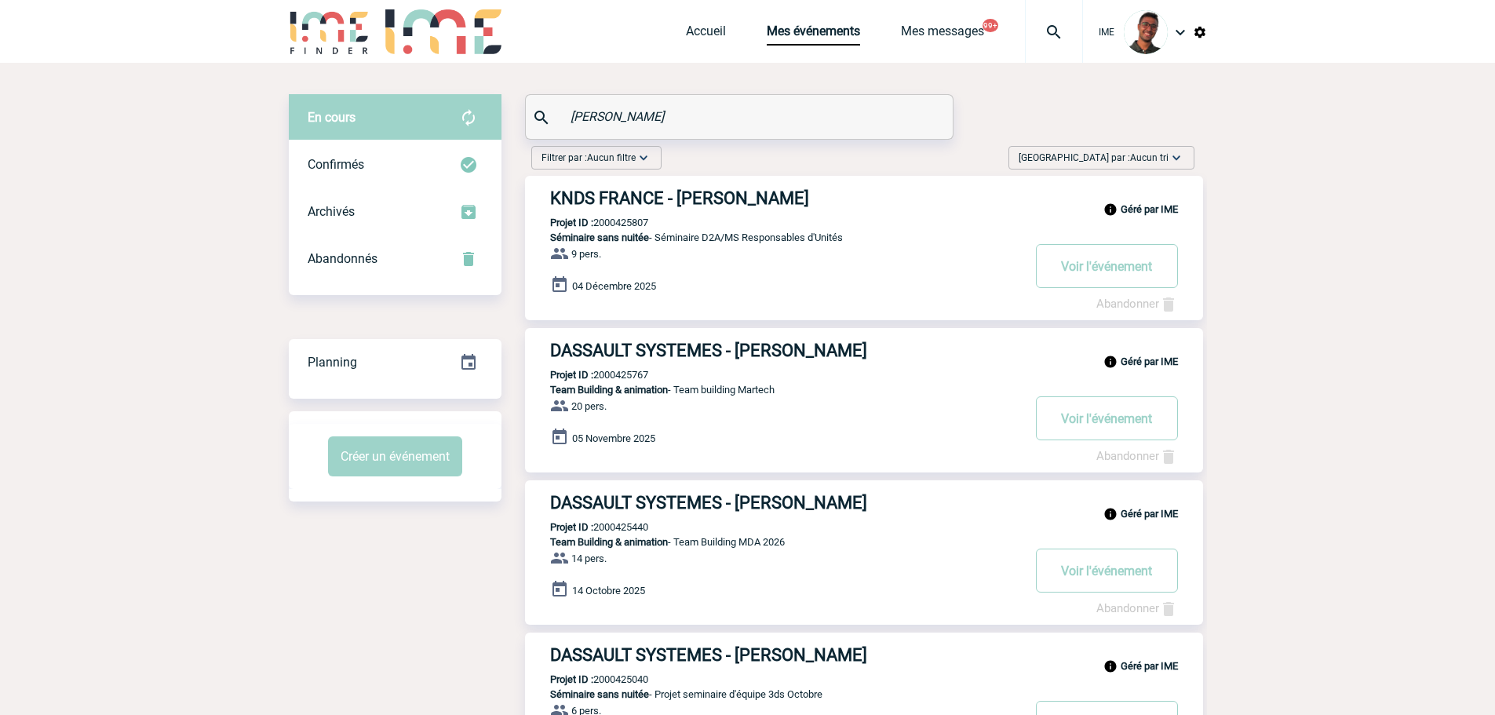
click at [610, 109] on input "GERARD" at bounding box center [741, 116] width 349 height 23
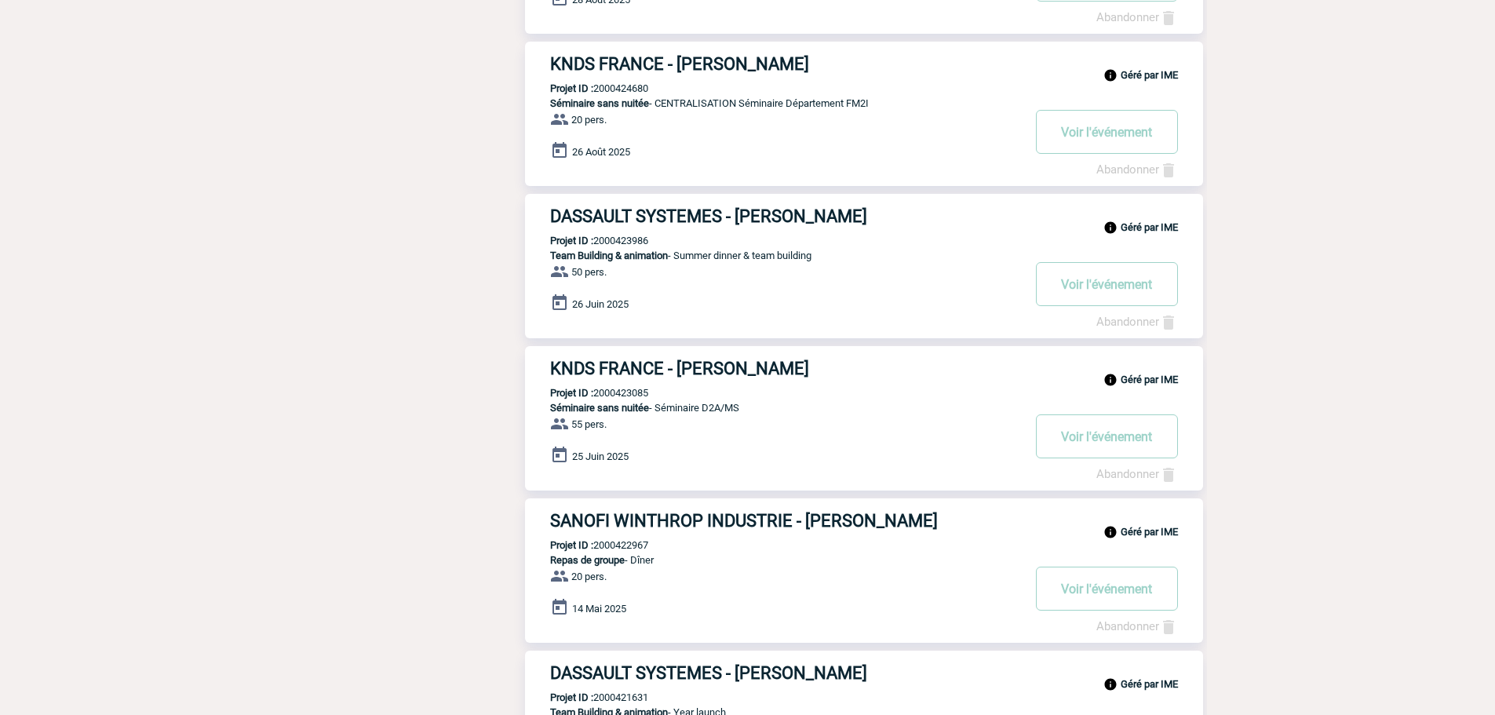
scroll to position [1072, 0]
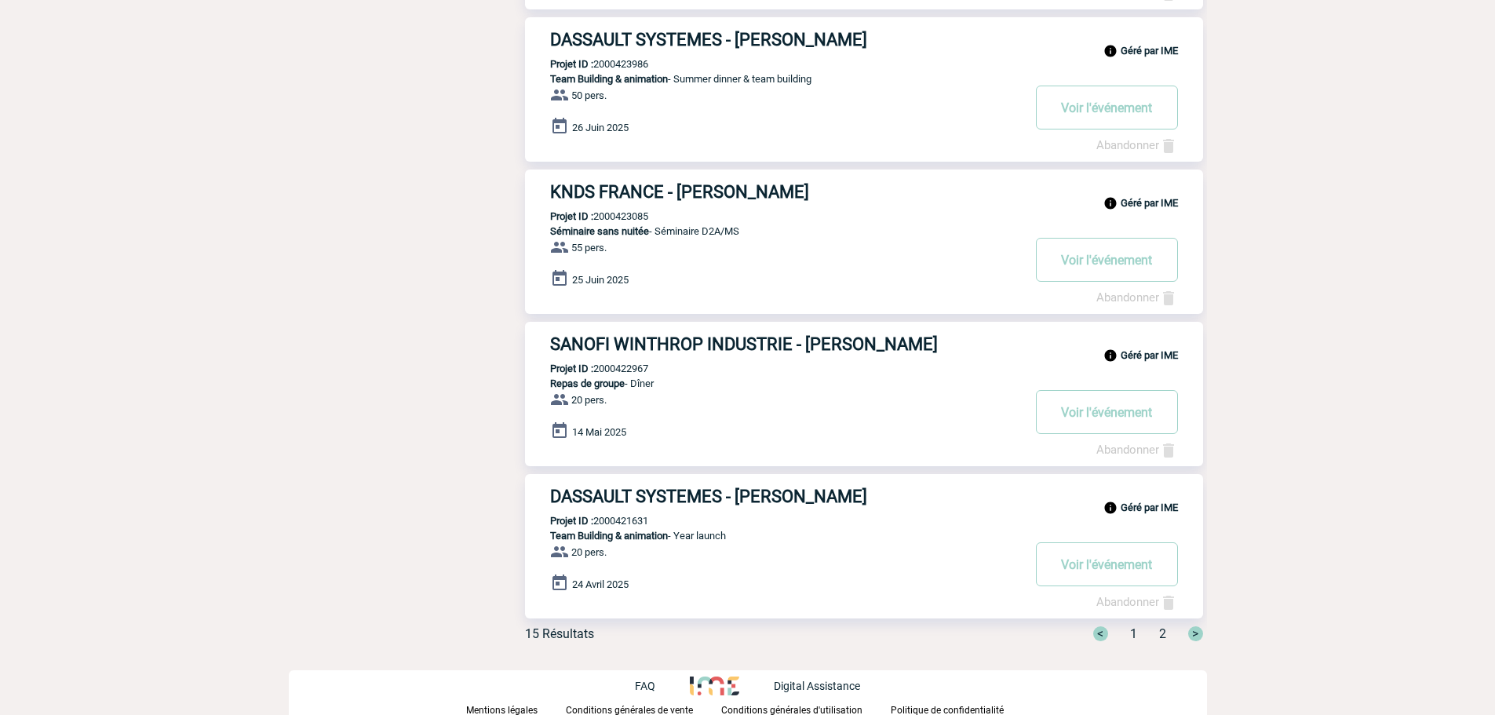
click at [1155, 629] on div "< 1 2 >" at bounding box center [1138, 633] width 129 height 15
click at [1159, 630] on span "2" at bounding box center [1162, 633] width 7 height 15
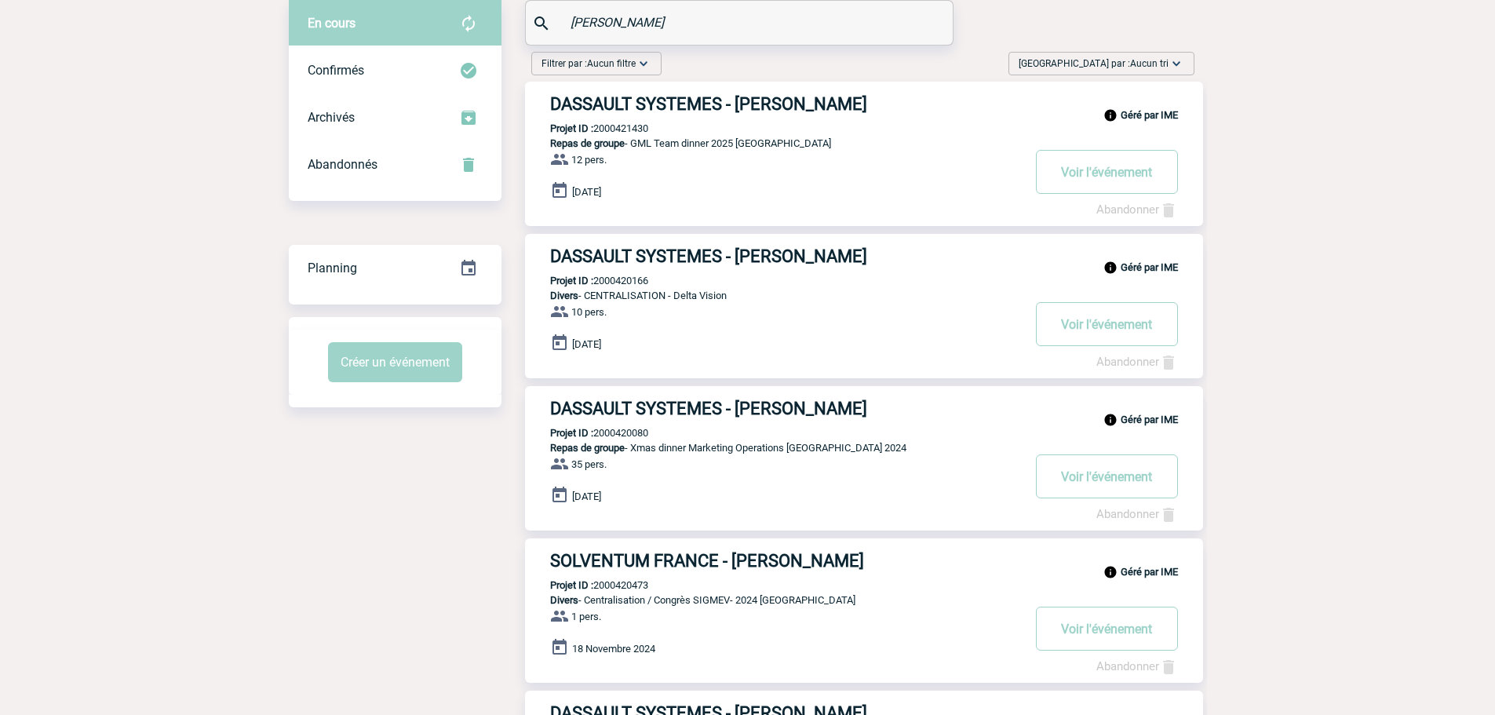
scroll to position [100, 0]
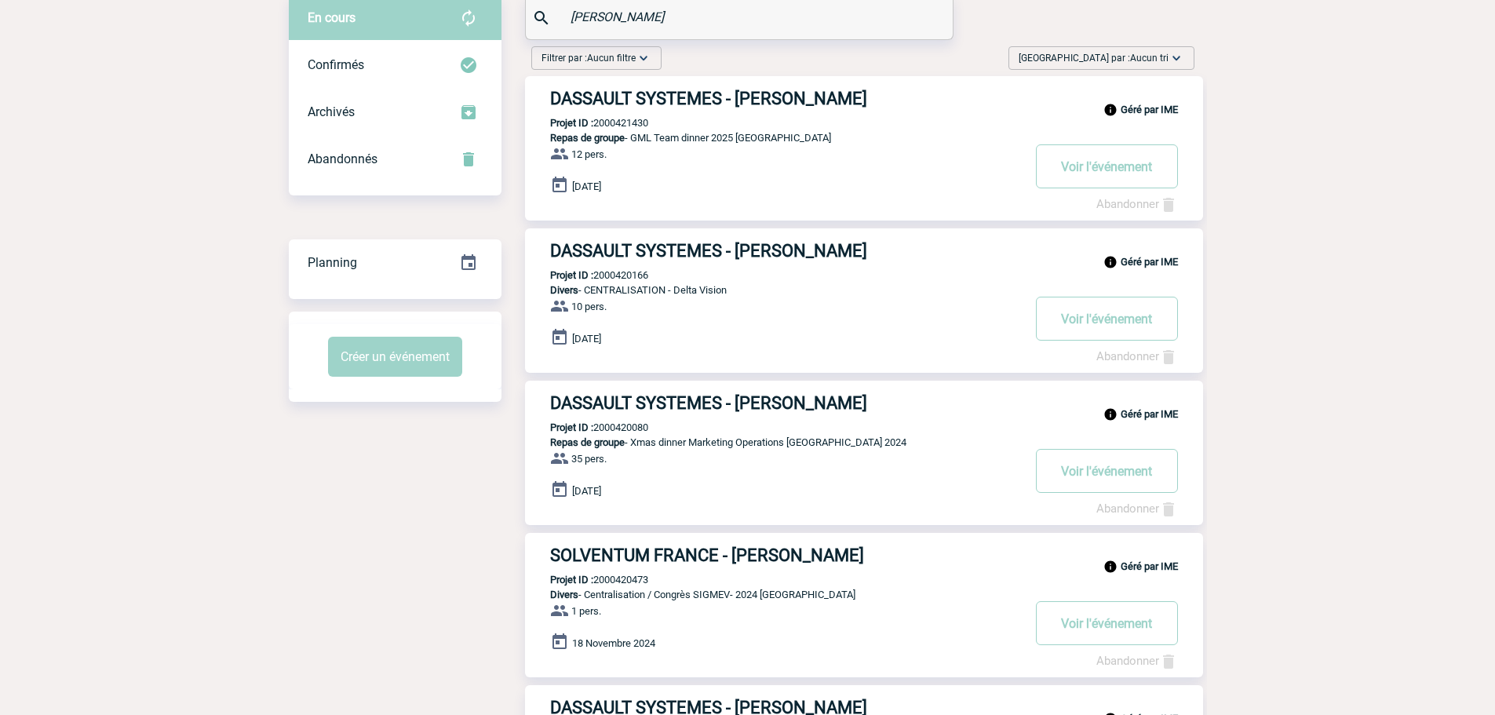
click at [776, 108] on h3 "DASSAULT SYSTEMES - Julien GERARD" at bounding box center [785, 99] width 471 height 20
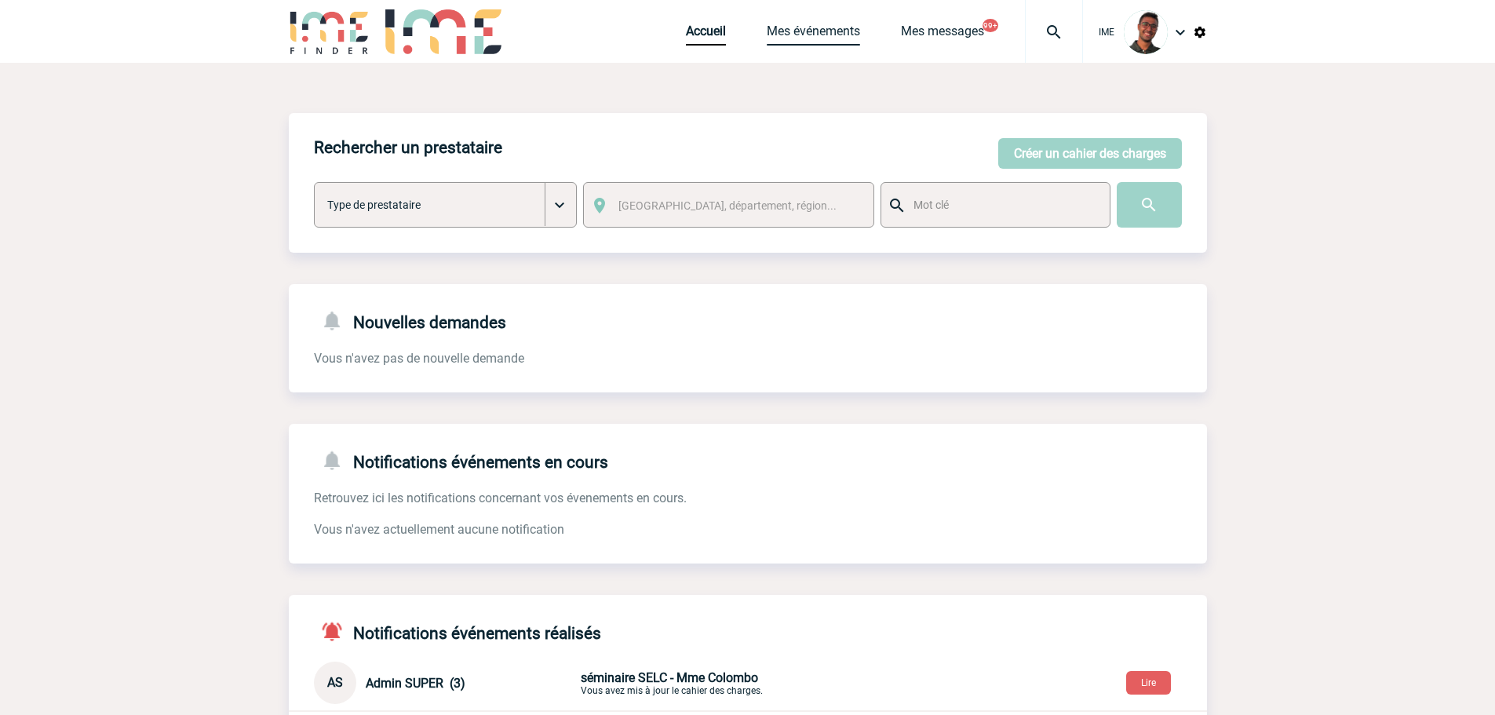
click at [767, 33] on link "Mes événements" at bounding box center [813, 35] width 93 height 22
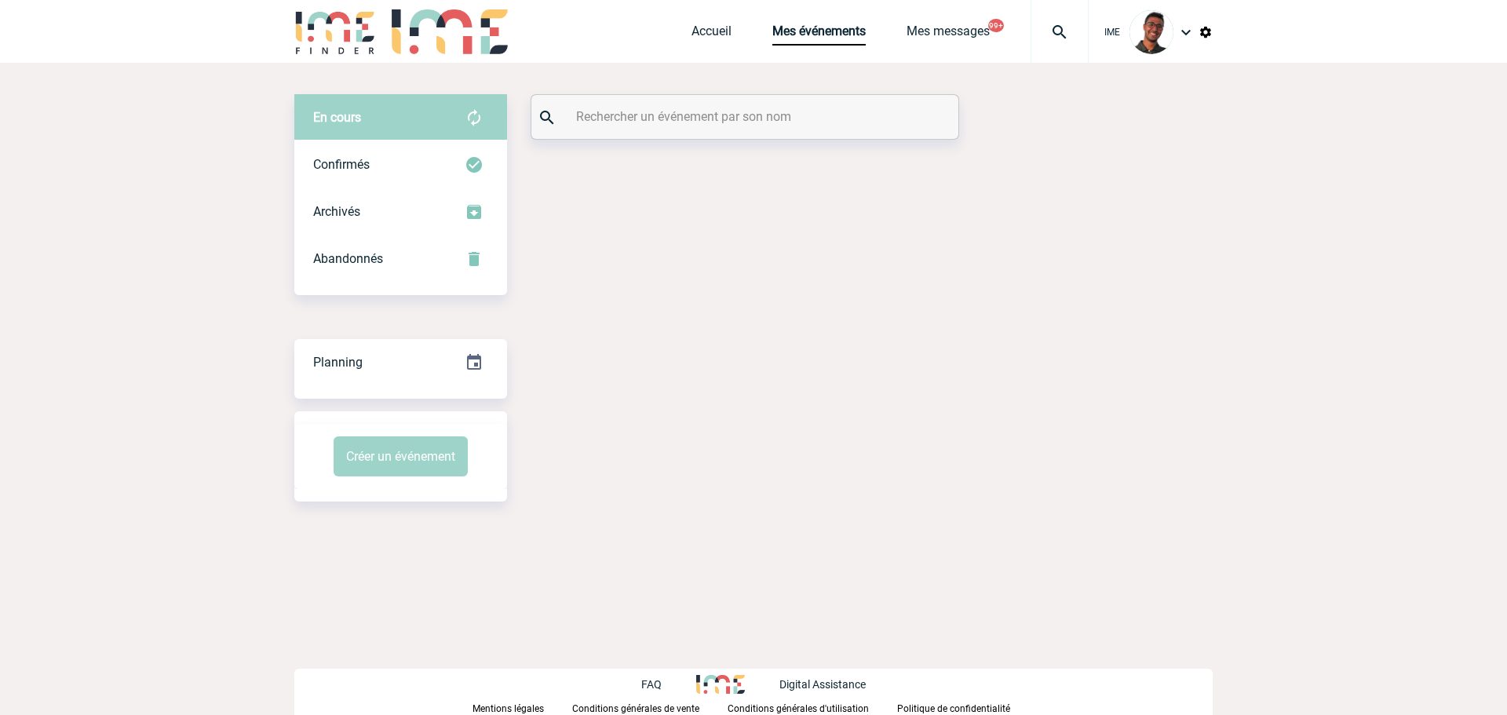
click at [691, 117] on input "text" at bounding box center [746, 116] width 349 height 23
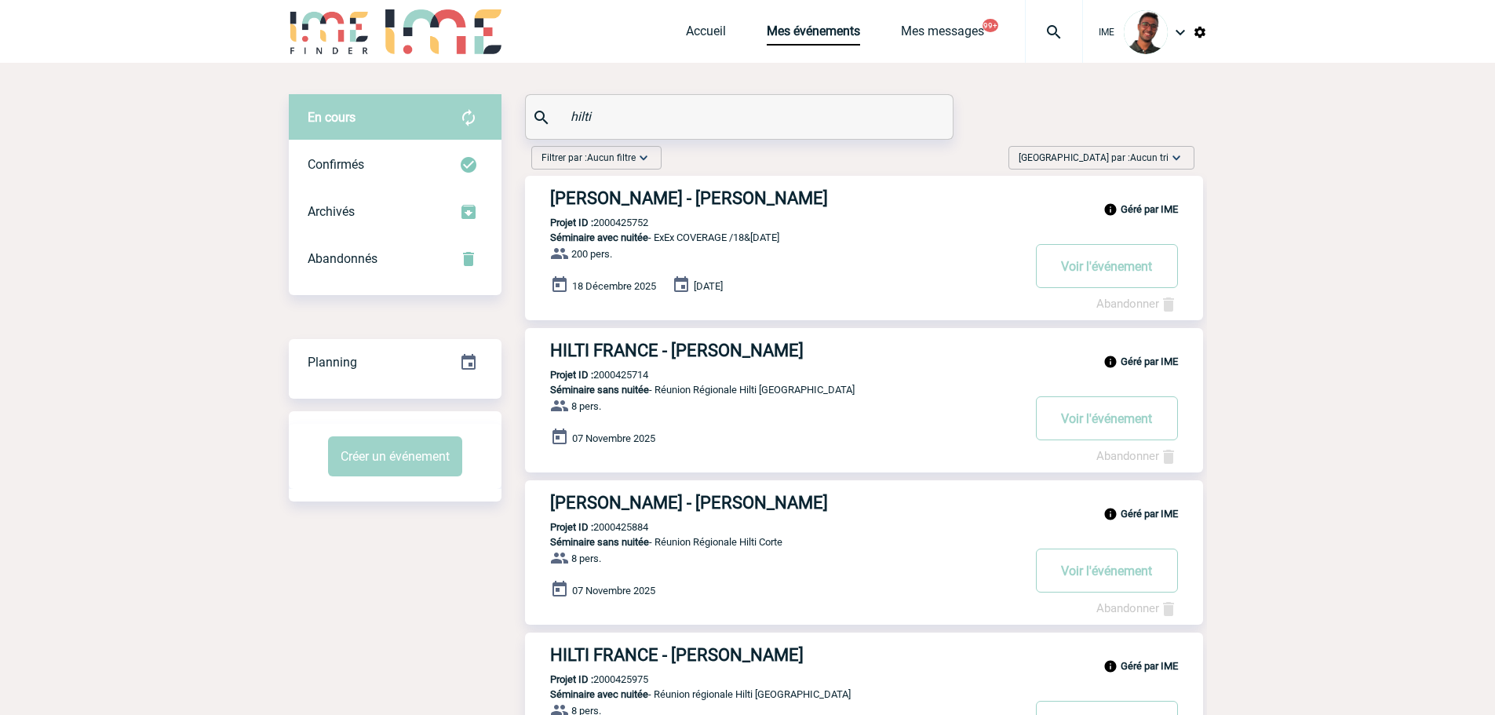
scroll to position [1072, 0]
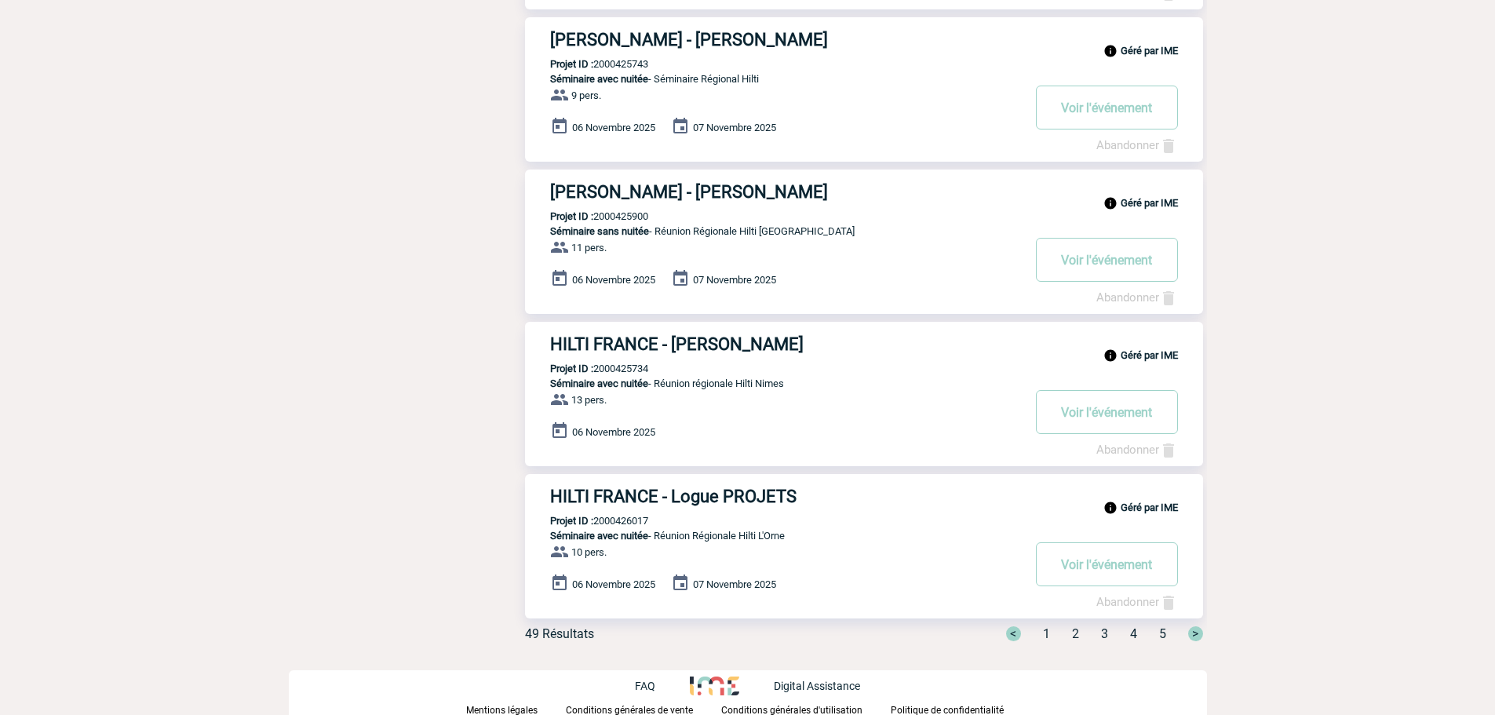
type input "hilti"
click at [728, 494] on h3 "HILTI FRANCE - Logue PROJETS" at bounding box center [785, 496] width 471 height 20
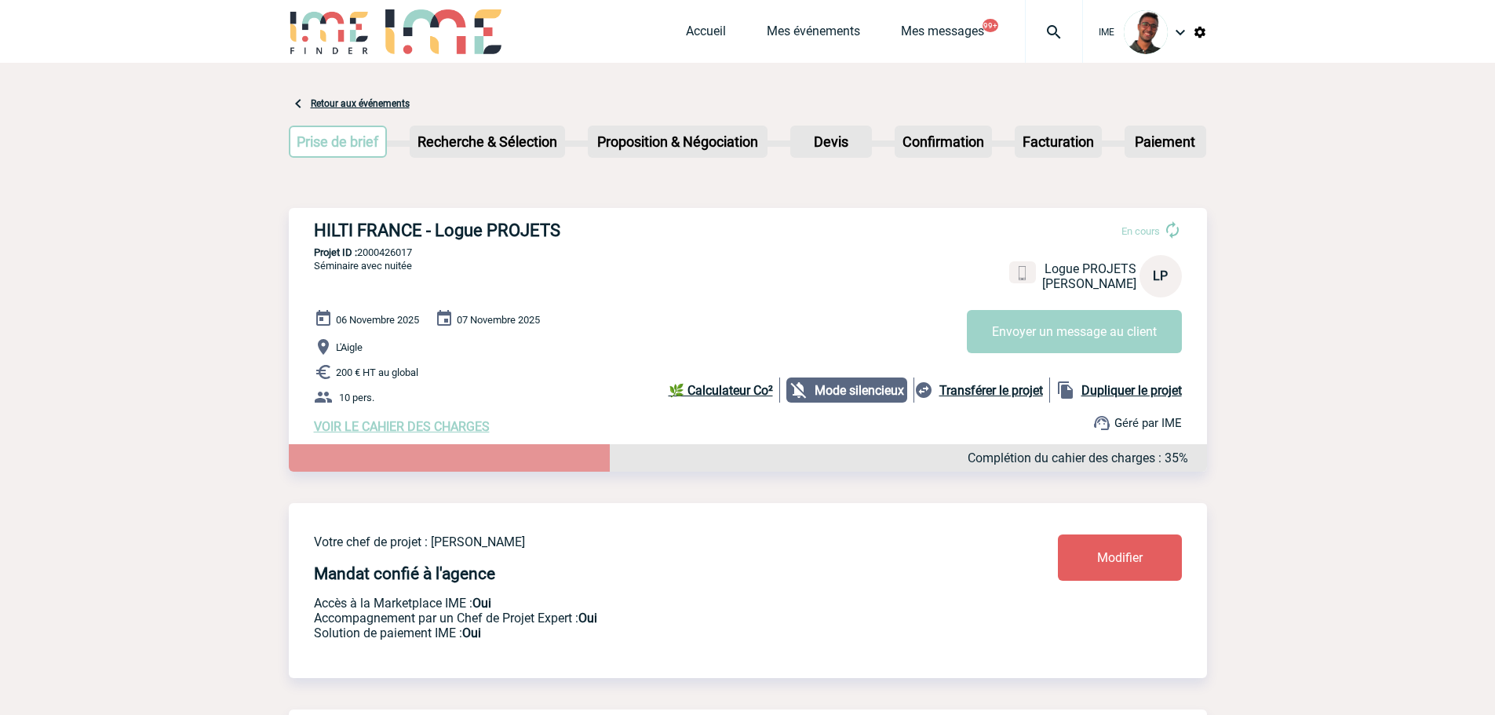
click at [457, 426] on span "VOIR LE CAHIER DES CHARGES" at bounding box center [402, 426] width 176 height 15
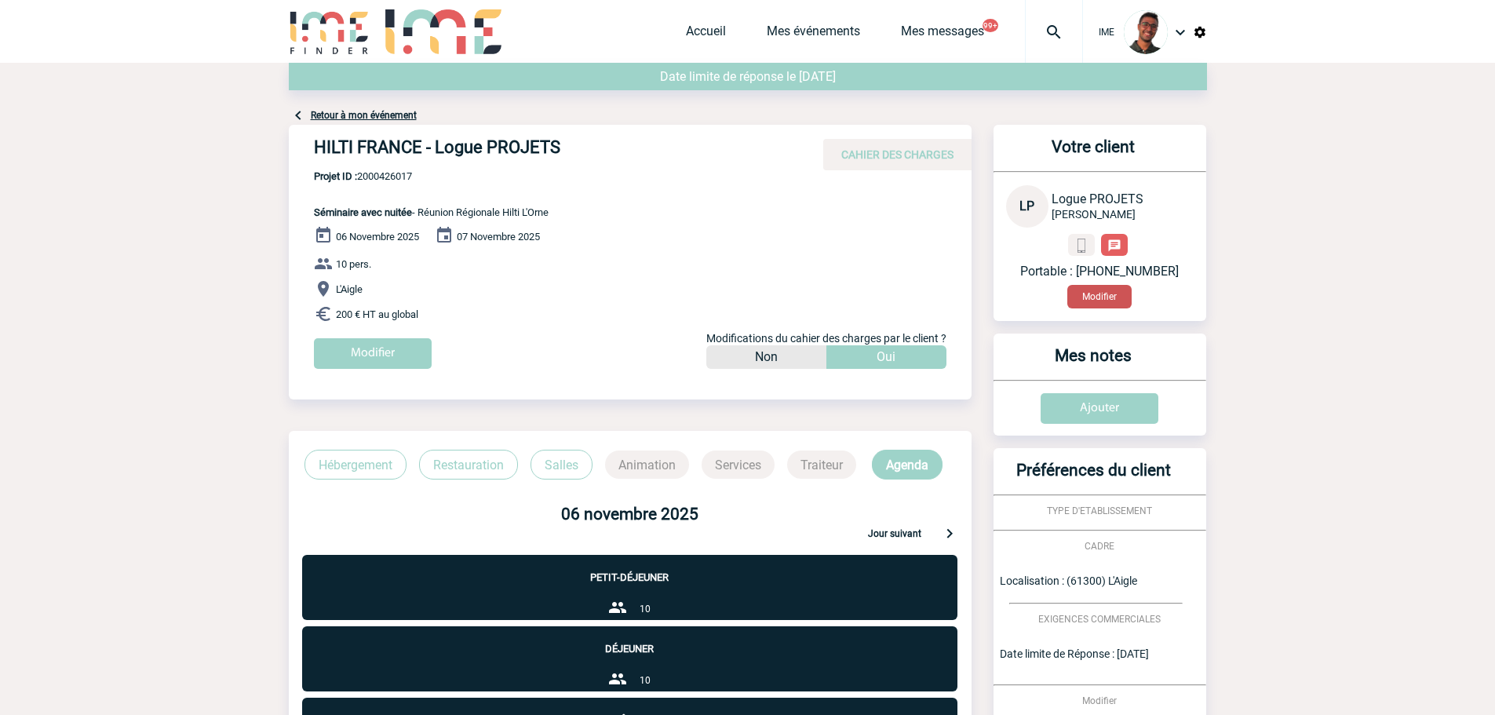
click at [1089, 303] on button "Modifier" at bounding box center [1099, 297] width 64 height 24
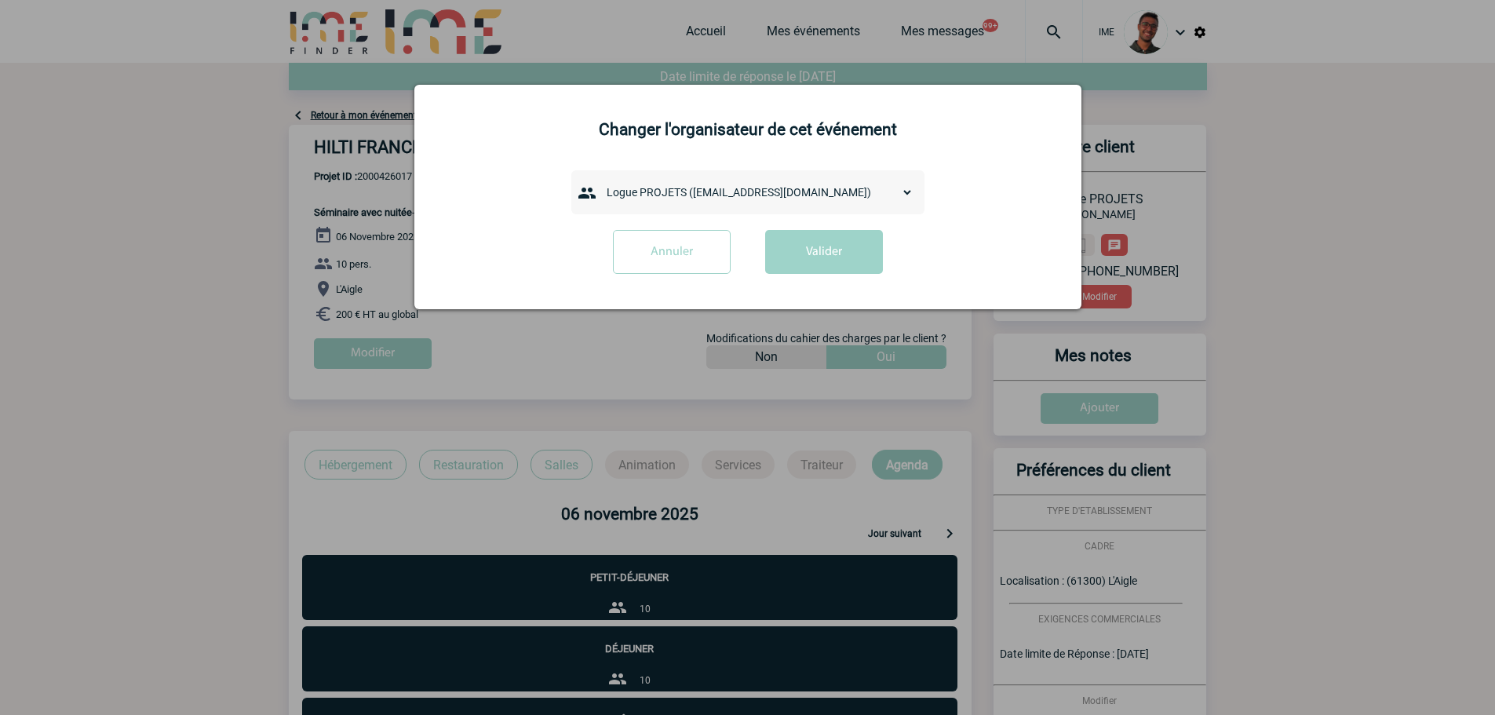
click at [725, 177] on div "admin 7068 (7068@ime-finder.com) Adrien DAVID (adrien.david@hilti.com) Adrien R…" at bounding box center [747, 192] width 353 height 44
click at [724, 180] on div "admin 7068 (7068@ime-finder.com) Adrien DAVID (adrien.david@hilti.com) Adrien R…" at bounding box center [747, 192] width 353 height 44
click at [720, 190] on select "admin 7068 (7068@ime-finder.com) Adrien DAVID (adrien.david@hilti.com) Adrien R…" at bounding box center [756, 192] width 314 height 22
select select "133173"
click at [599, 182] on select "admin 7068 (7068@ime-finder.com) Adrien DAVID (adrien.david@hilti.com) Adrien R…" at bounding box center [756, 192] width 314 height 22
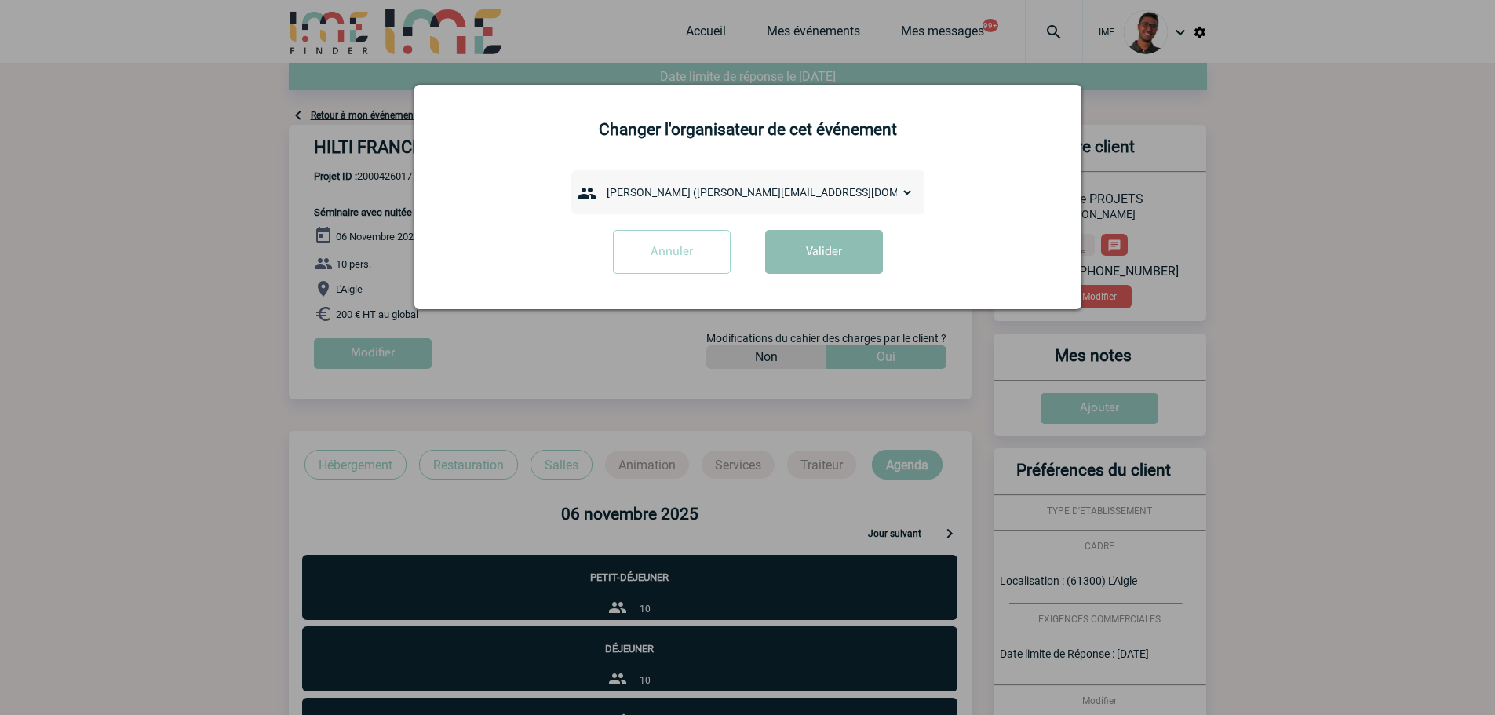
click at [824, 258] on button "Valider" at bounding box center [824, 252] width 118 height 44
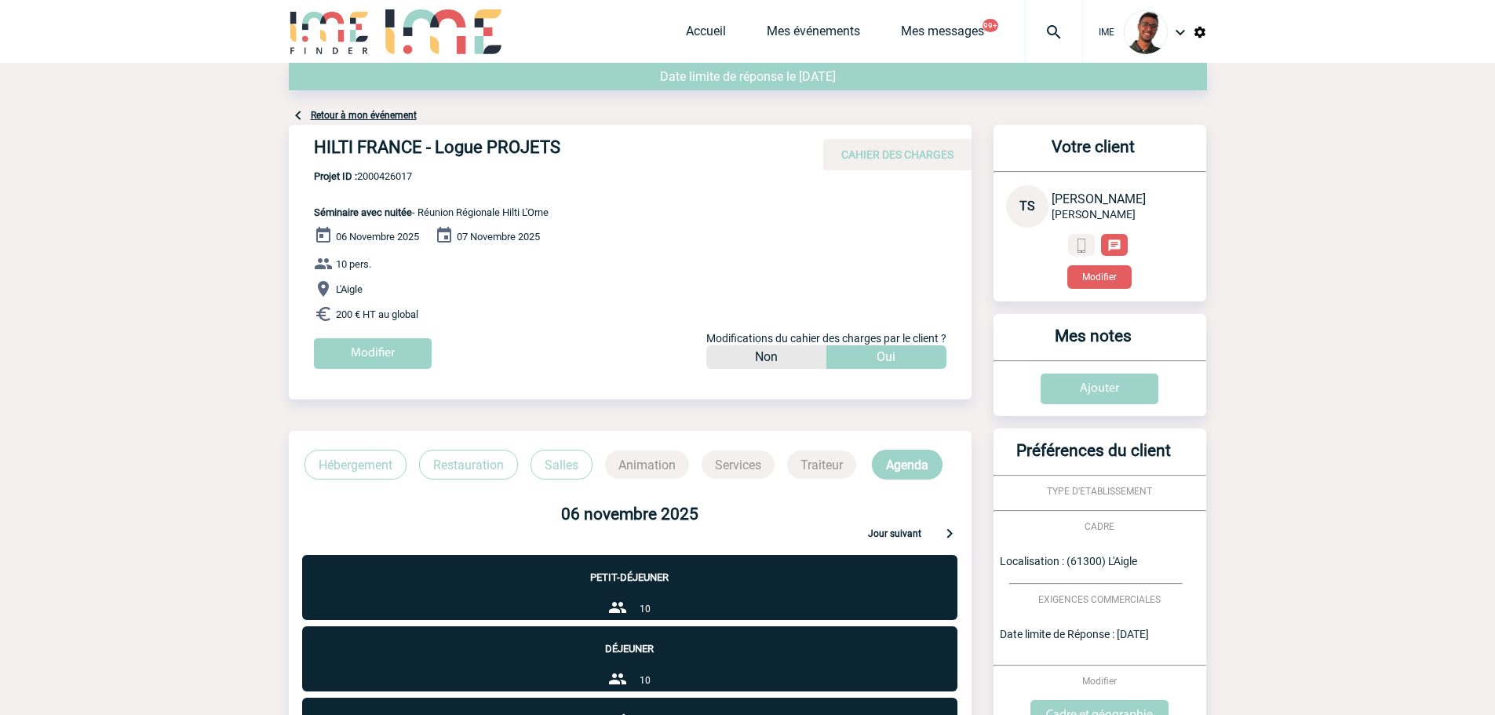
click at [343, 111] on link "Retour à mon événement" at bounding box center [364, 115] width 106 height 11
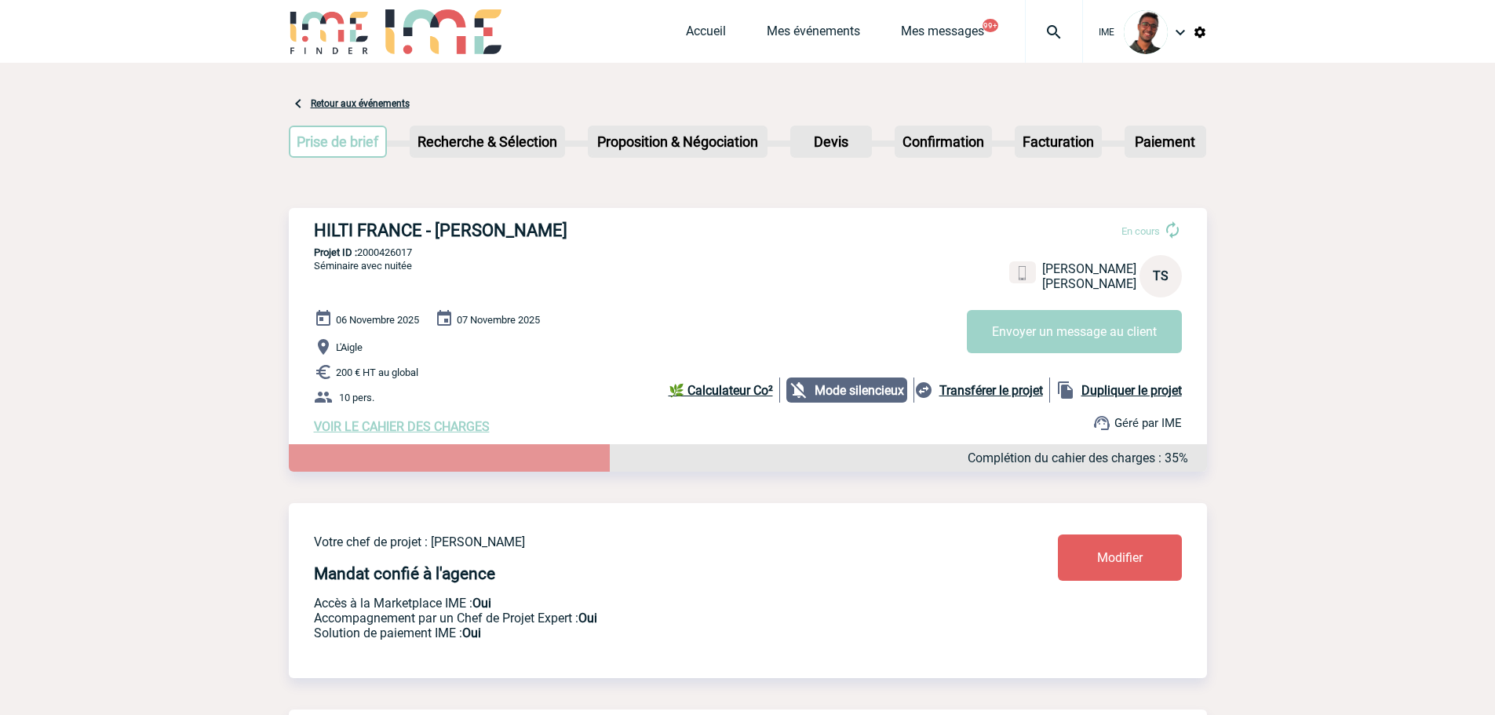
click at [1070, 558] on link "Modifier" at bounding box center [1120, 557] width 124 height 46
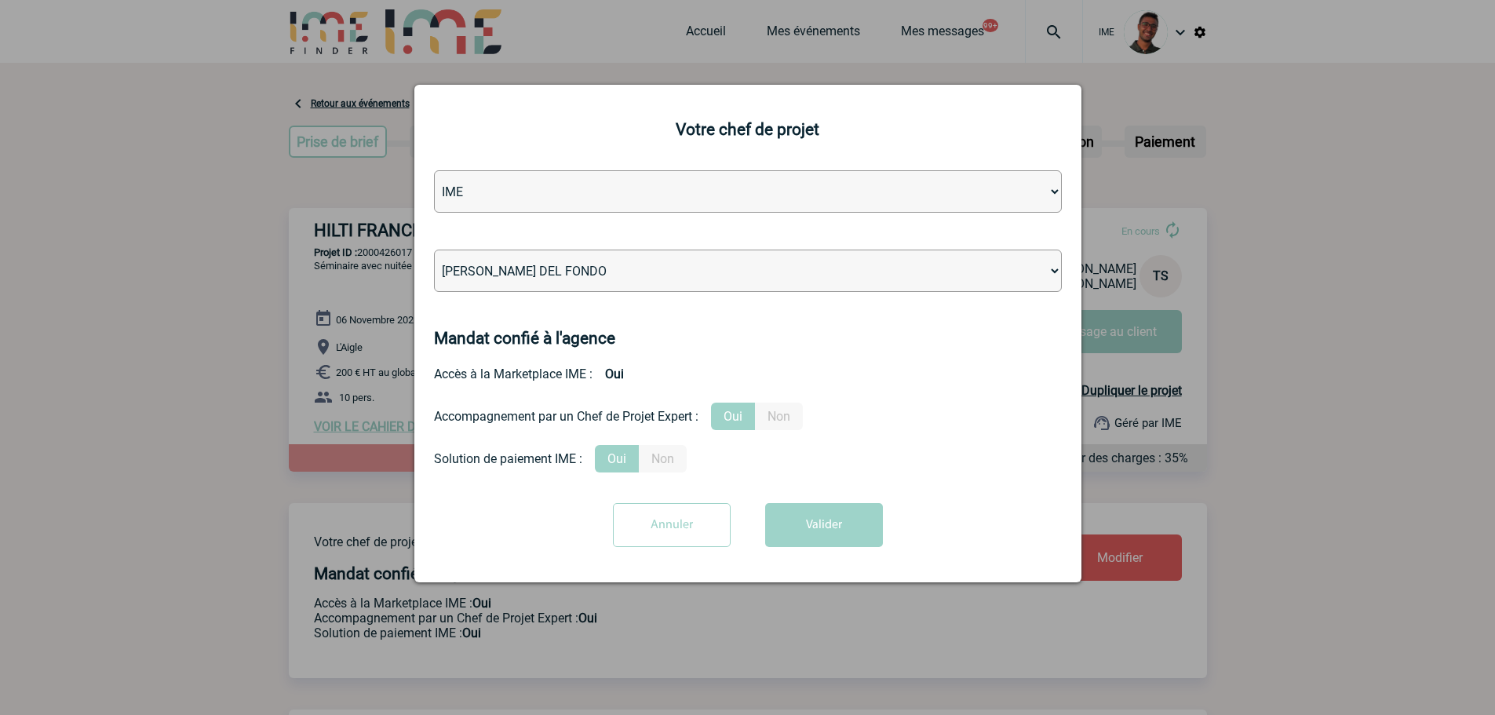
click at [774, 273] on select "[PERSON_NAME] [PERSON_NAME] [PERSON_NAME] Jean-[PERSON_NAME] [PERSON_NAME] [PER…" at bounding box center [748, 271] width 628 height 42
select select "132752"
click at [434, 250] on select "[PERSON_NAME] [PERSON_NAME] [PERSON_NAME] Jean-[PERSON_NAME] [PERSON_NAME] [PER…" at bounding box center [748, 271] width 628 height 42
click at [788, 545] on button "Valider" at bounding box center [824, 525] width 118 height 44
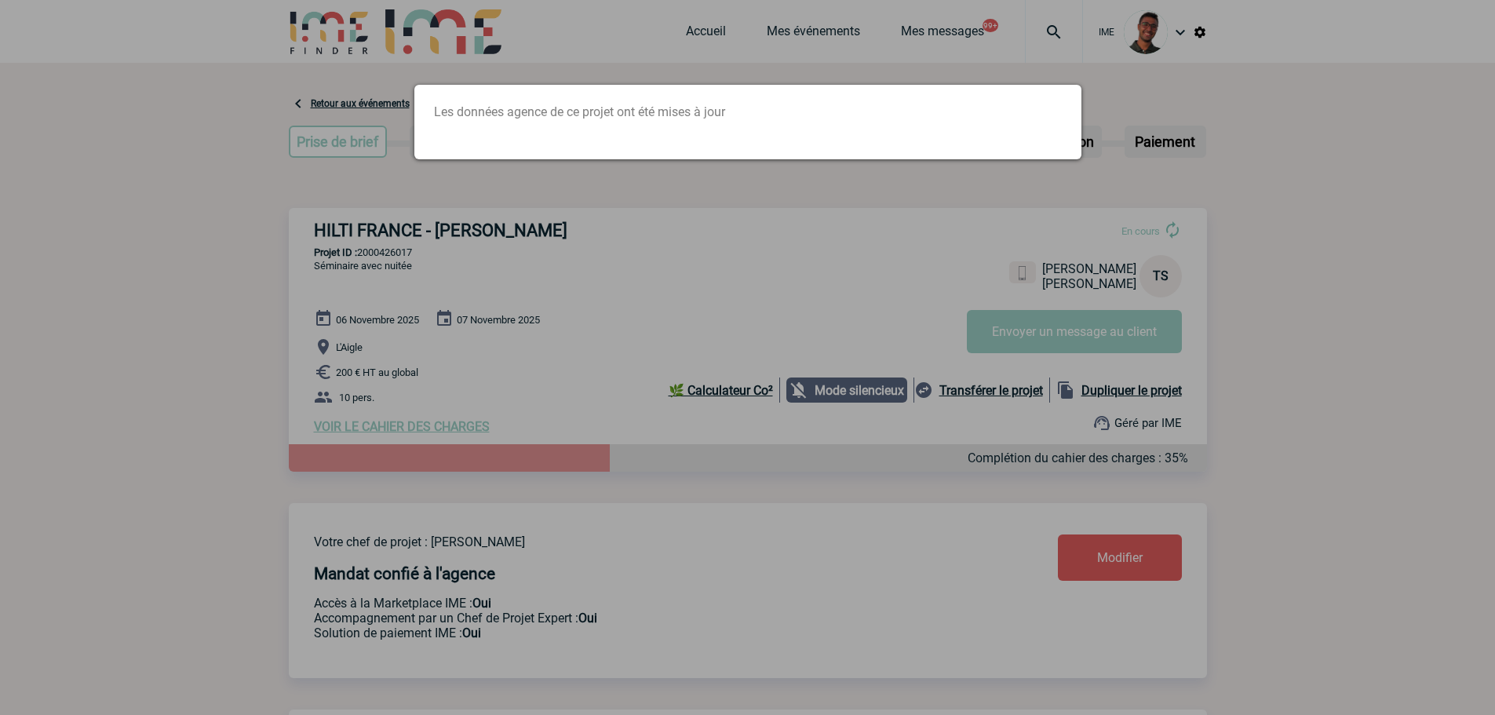
click at [392, 255] on div at bounding box center [747, 357] width 1495 height 715
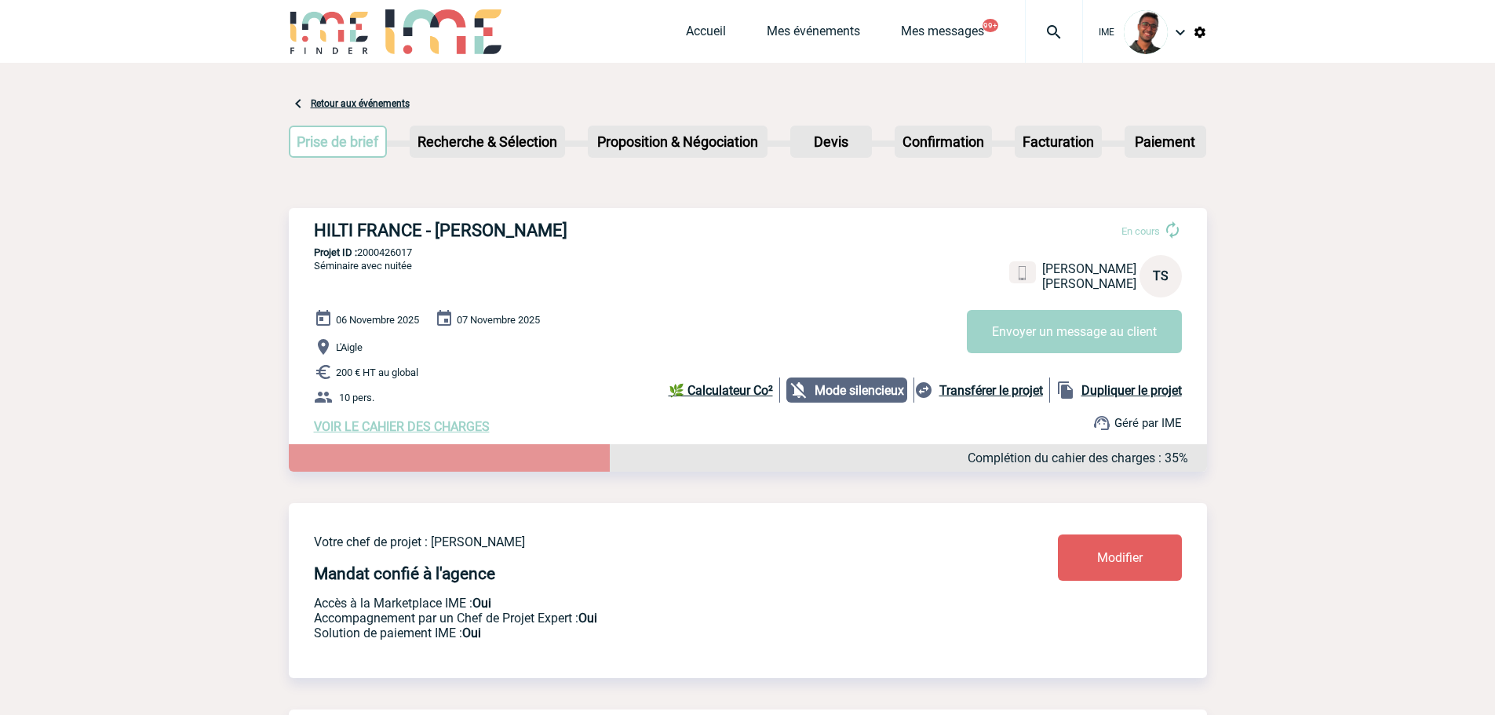
click at [392, 253] on p "Projet ID : 2000426017" at bounding box center [748, 252] width 918 height 12
copy p "2000426017"
drag, startPoint x: 491, startPoint y: 292, endPoint x: 620, endPoint y: 144, distance: 195.8
click at [493, 292] on div "HILTI FRANCE - [PERSON_NAME] En cours [PERSON_NAME] HILTI FRANCE TS Envoyer un …" at bounding box center [748, 327] width 918 height 239
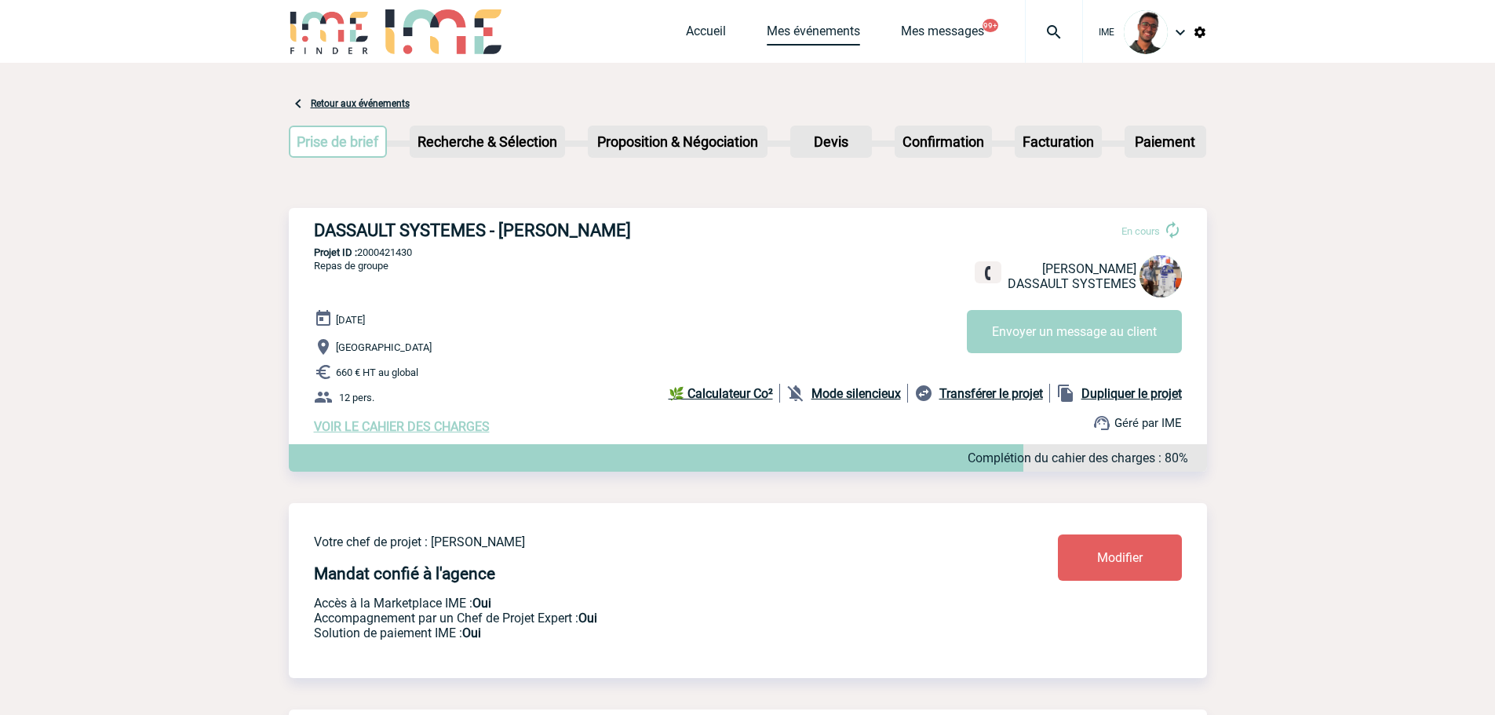
click at [783, 38] on link "Mes événements" at bounding box center [813, 35] width 93 height 22
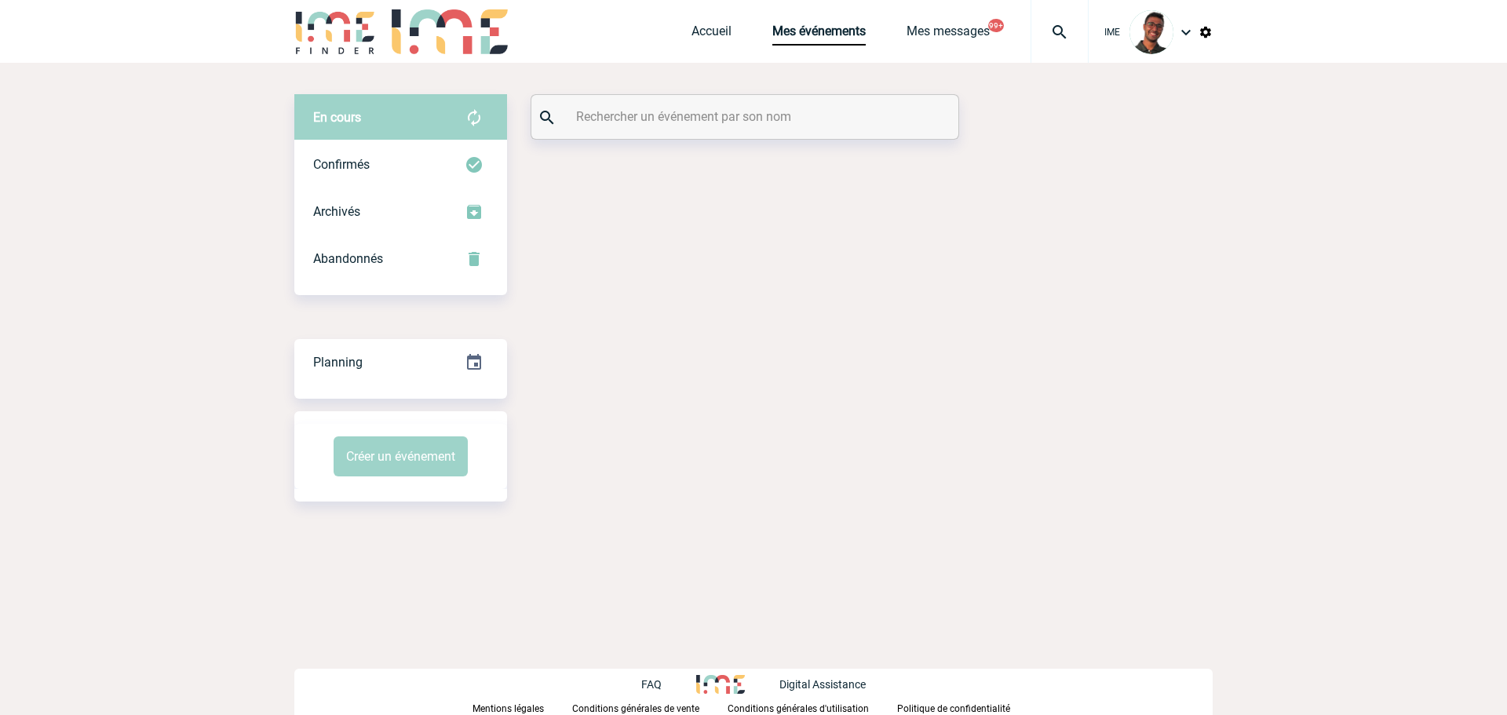
click at [694, 121] on input "text" at bounding box center [746, 116] width 349 height 23
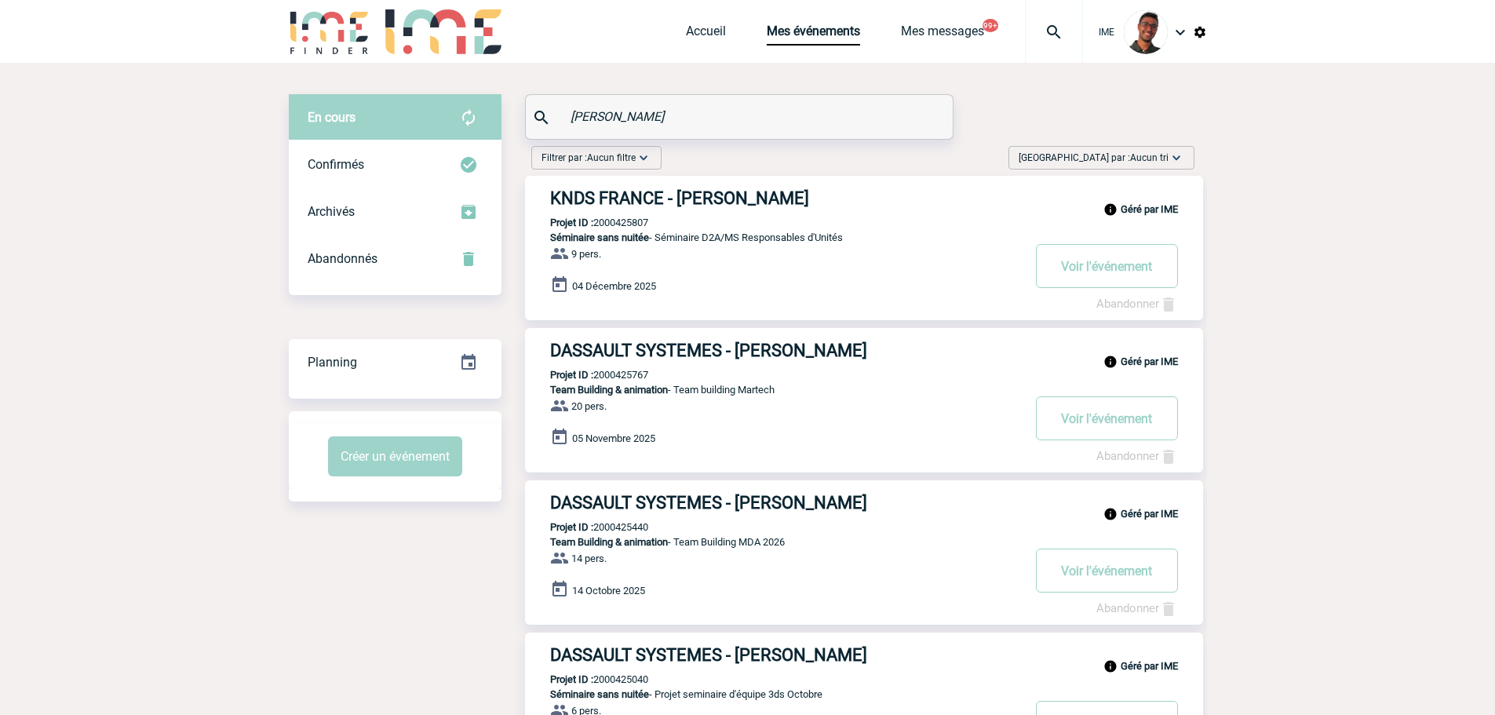
type input "[PERSON_NAME]"
click at [617, 524] on p "Projet ID : 2000425440" at bounding box center [586, 527] width 123 height 12
copy p "2000425440"
